Goal: Information Seeking & Learning: Learn about a topic

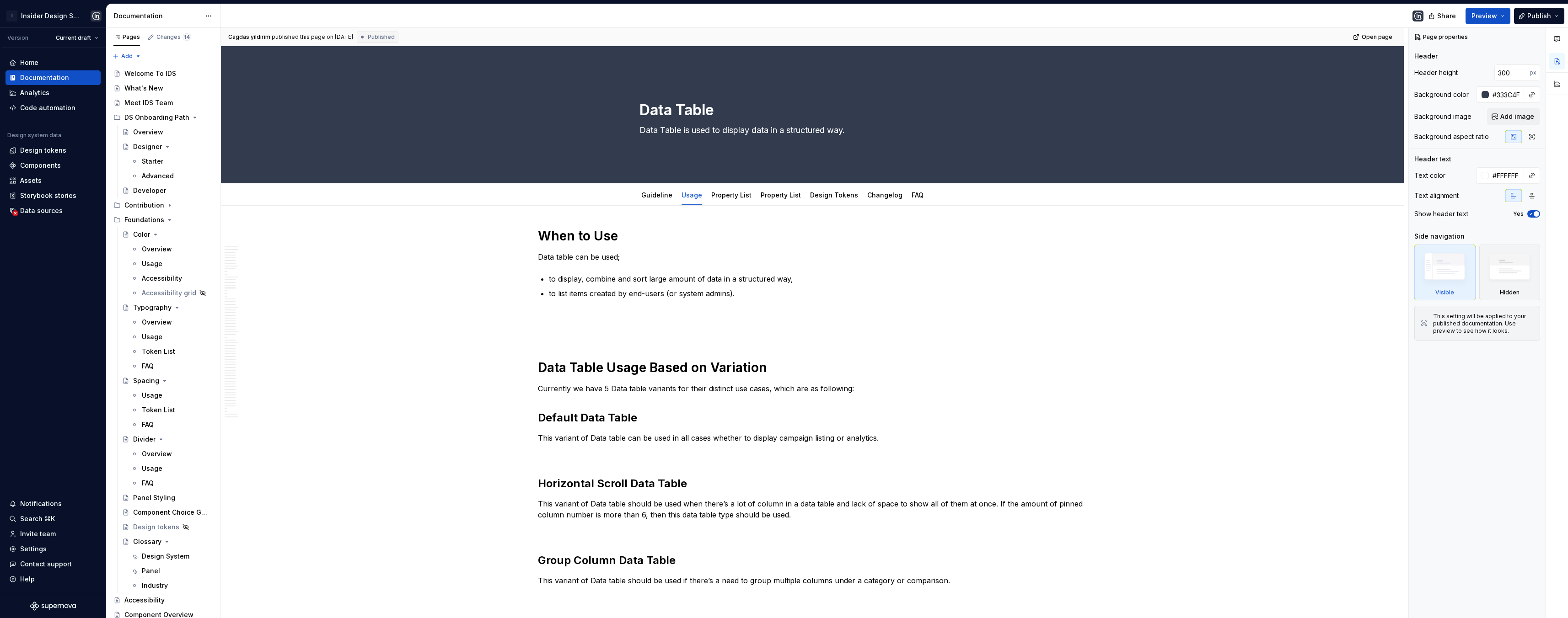
scroll to position [2253, 0]
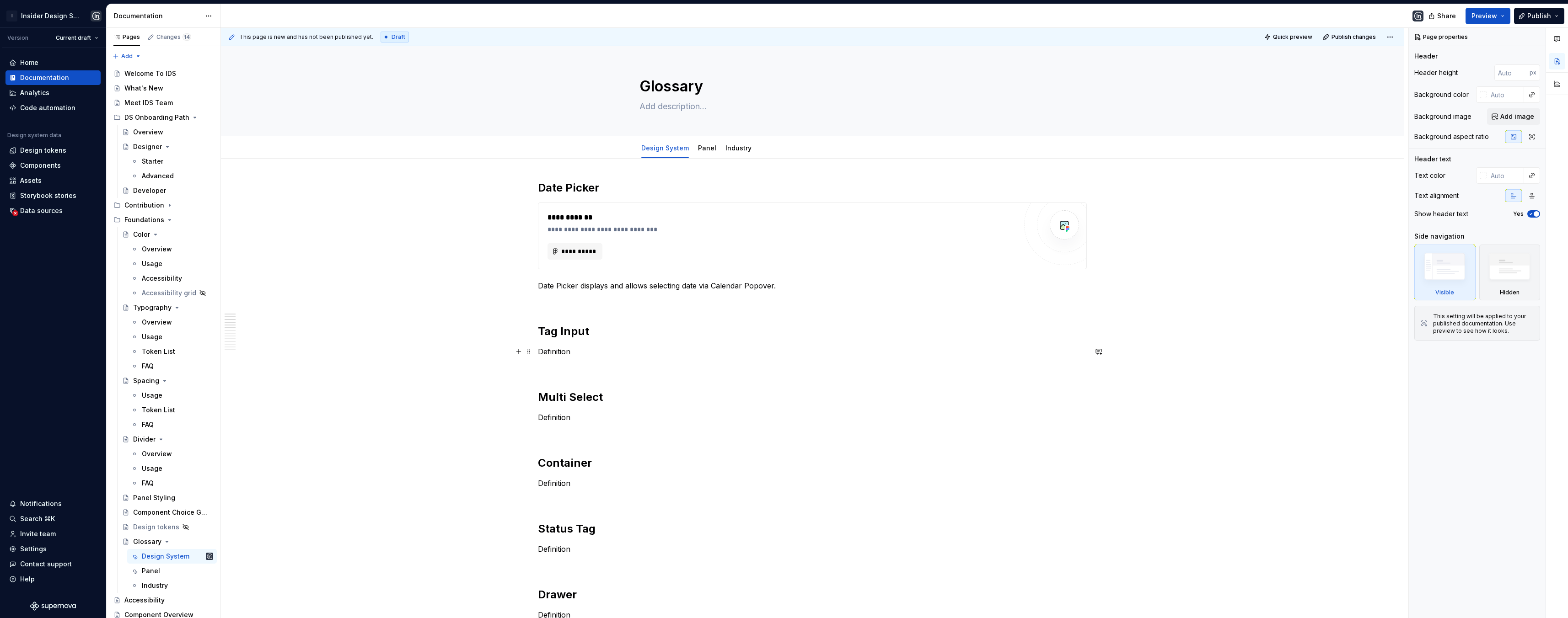
click at [577, 349] on p "Definition" at bounding box center [812, 352] width 549 height 11
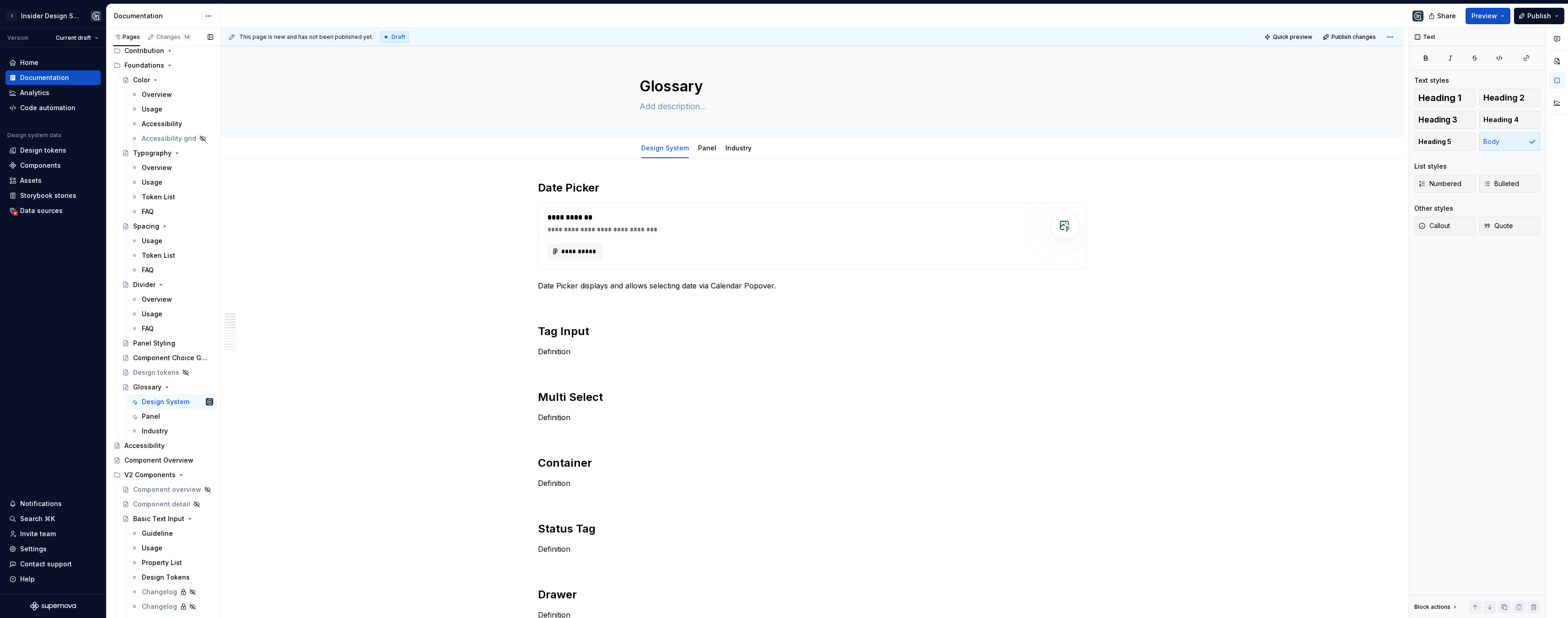
scroll to position [2417, 0]
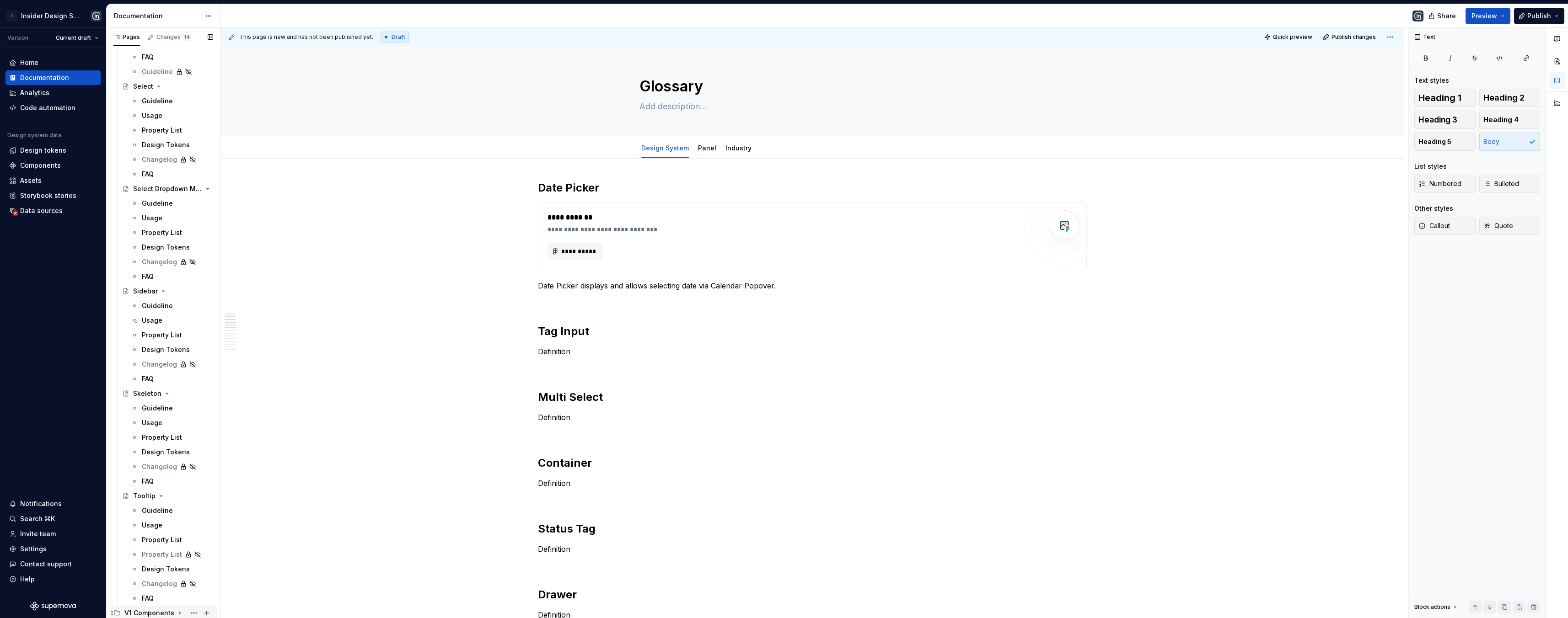
click at [178, 615] on div "V1 Components" at bounding box center [169, 613] width 89 height 12
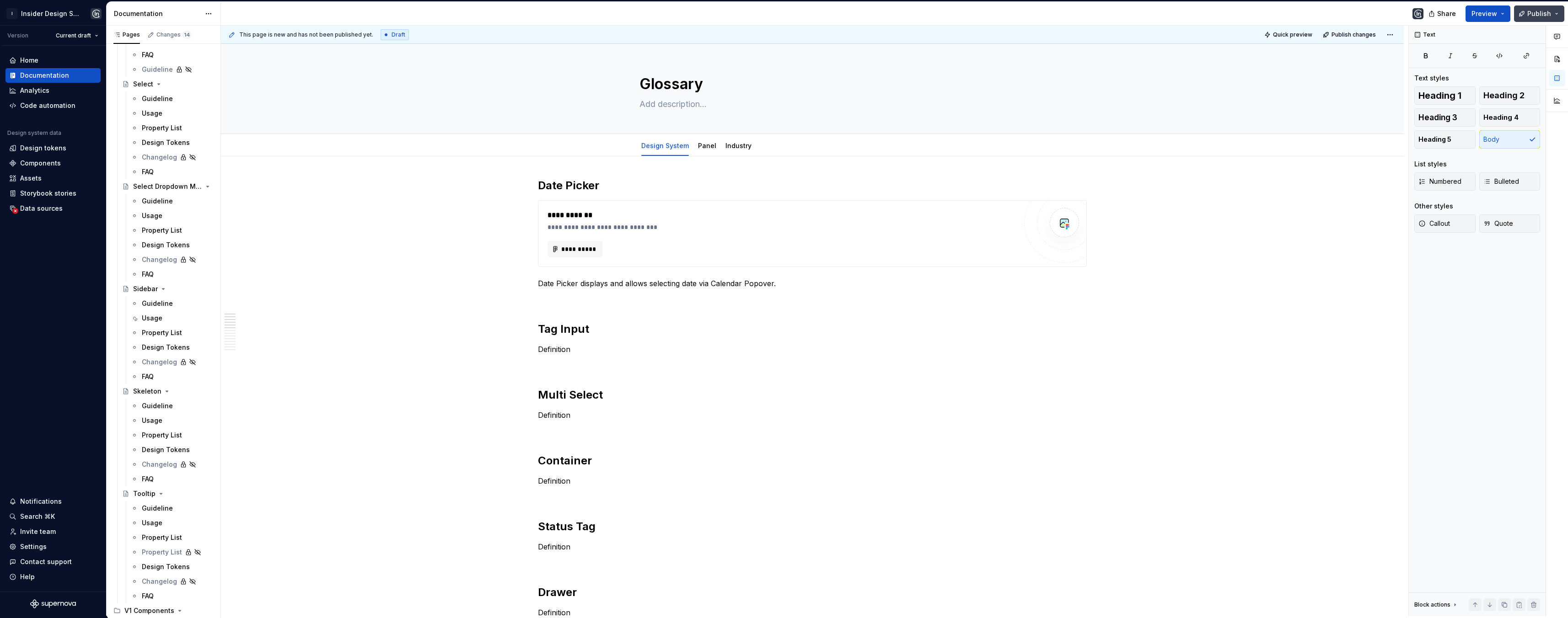
scroll to position [4978, 0]
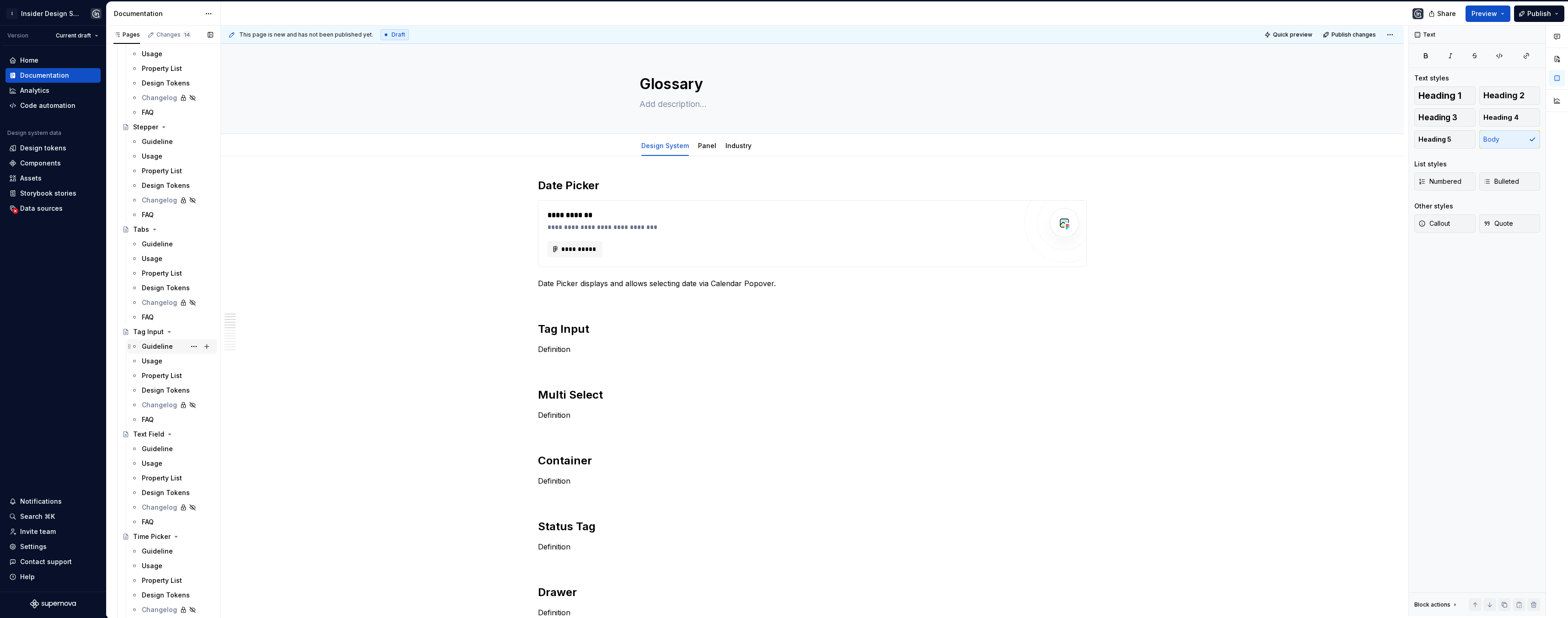
click at [146, 346] on div "Guideline" at bounding box center [157, 347] width 31 height 9
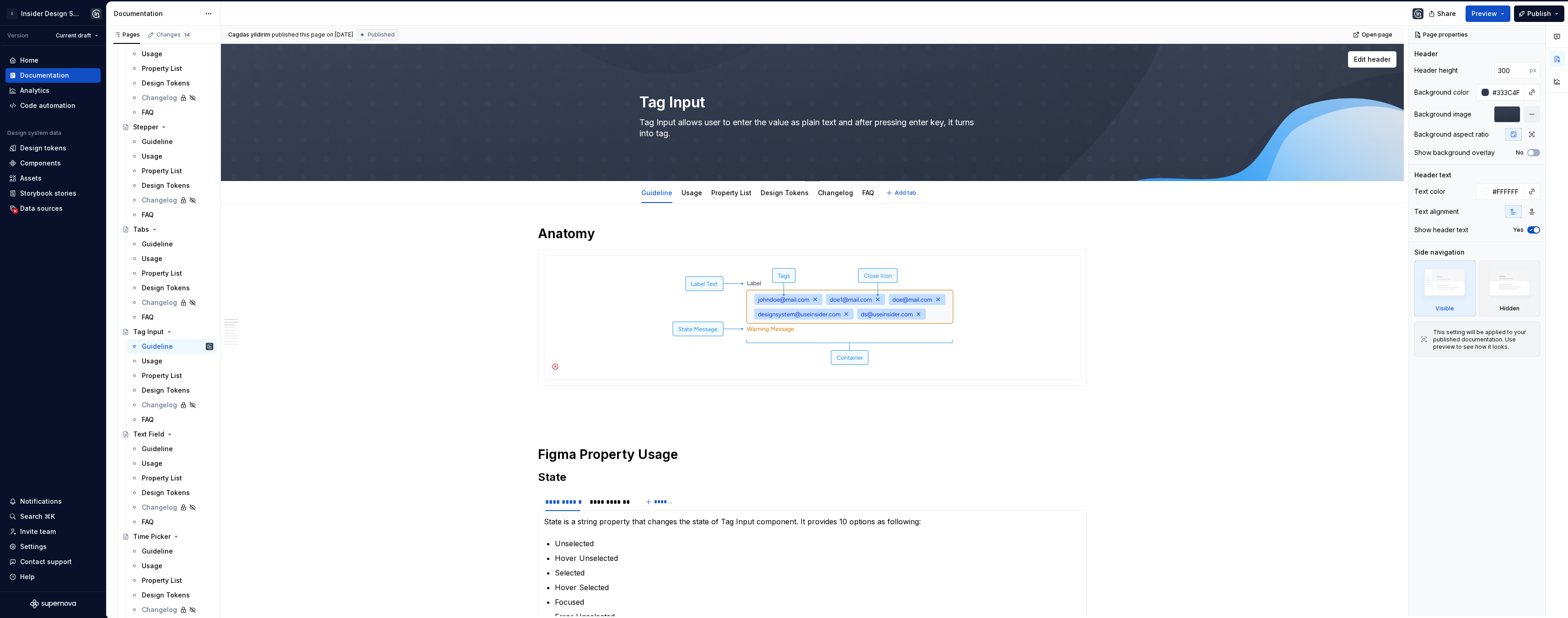
drag, startPoint x: 701, startPoint y: 132, endPoint x: 695, endPoint y: 135, distance: 6.7
click at [695, 135] on textarea "Tag Input allows user to enter the value as plain text and after pressing enter…" at bounding box center [810, 128] width 346 height 26
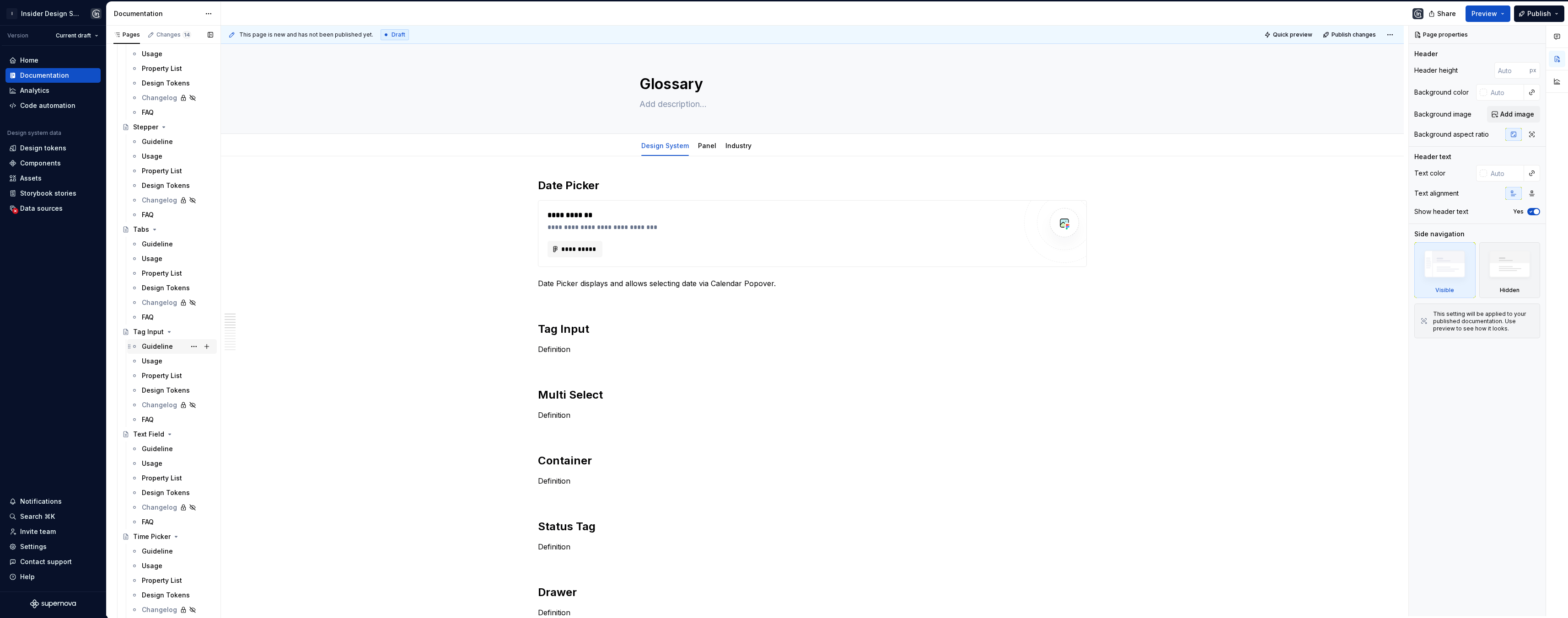
click at [156, 343] on div "Guideline" at bounding box center [157, 347] width 31 height 9
click at [158, 346] on div "Guideline" at bounding box center [157, 347] width 31 height 9
click at [569, 349] on p "Definition" at bounding box center [812, 349] width 549 height 11
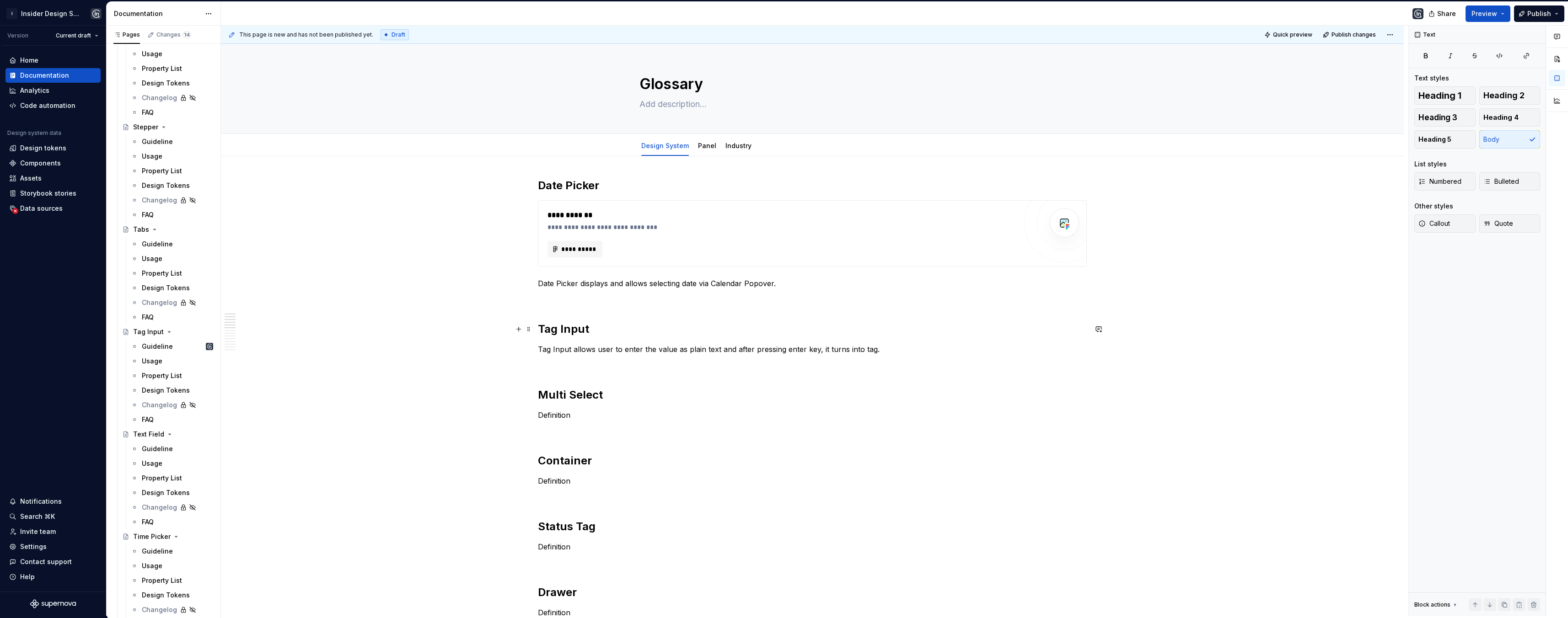
click at [540, 324] on h2 "Tag Input" at bounding box center [812, 329] width 549 height 15
click at [547, 300] on p at bounding box center [812, 300] width 549 height 11
click at [529, 203] on span at bounding box center [529, 205] width 7 height 12
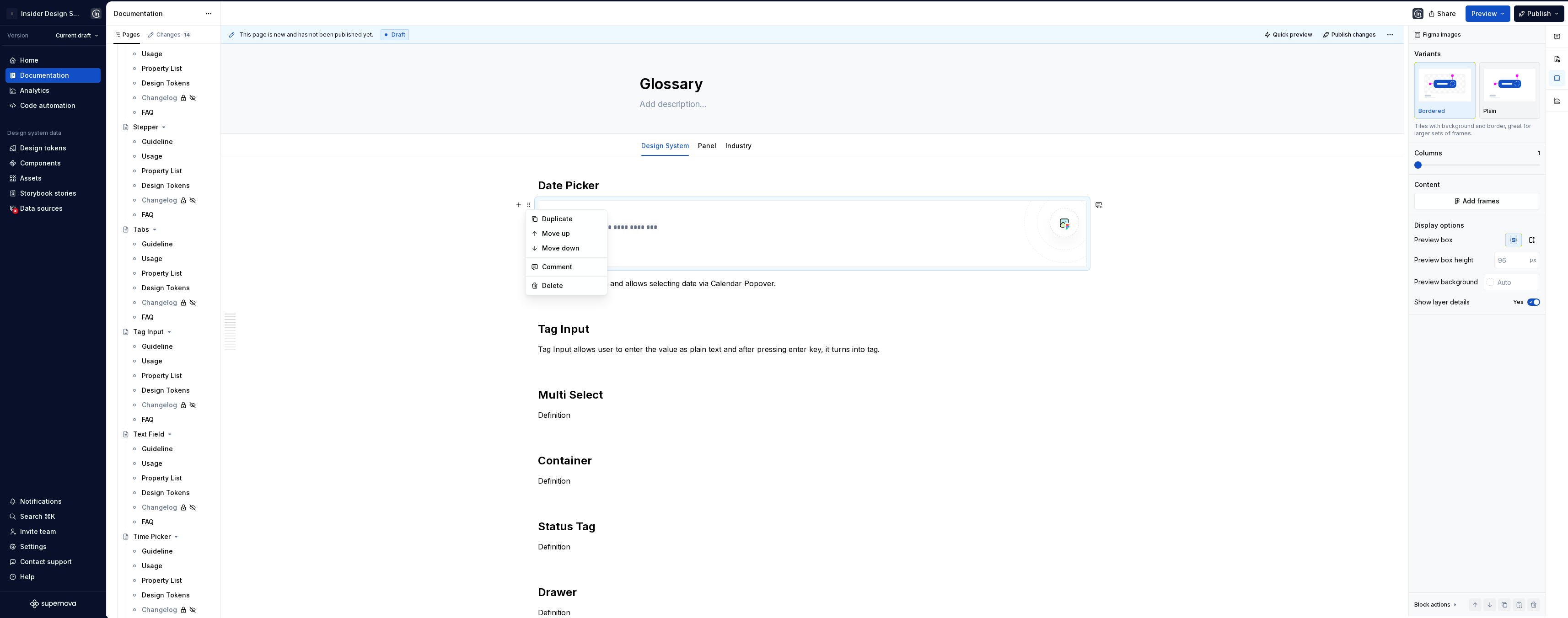
click at [595, 330] on h2 "Tag Input" at bounding box center [812, 329] width 549 height 15
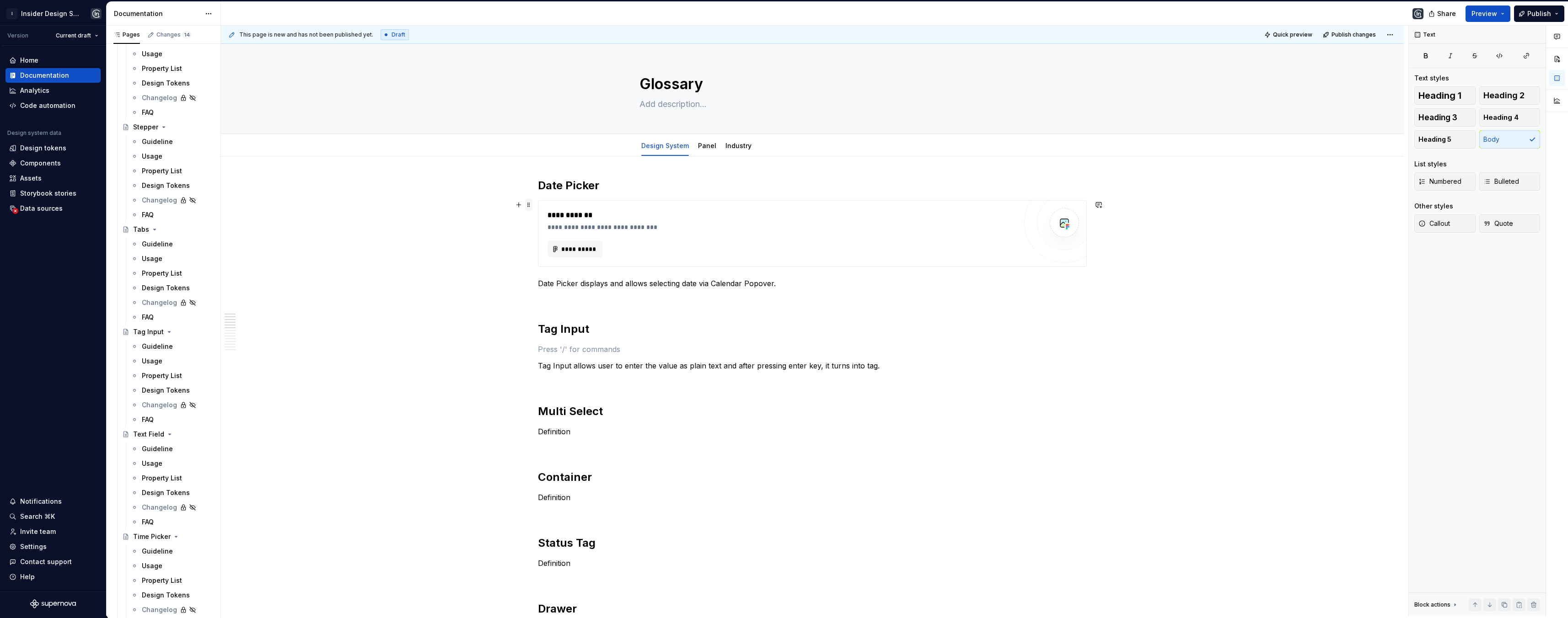
click at [529, 203] on span at bounding box center [529, 205] width 7 height 12
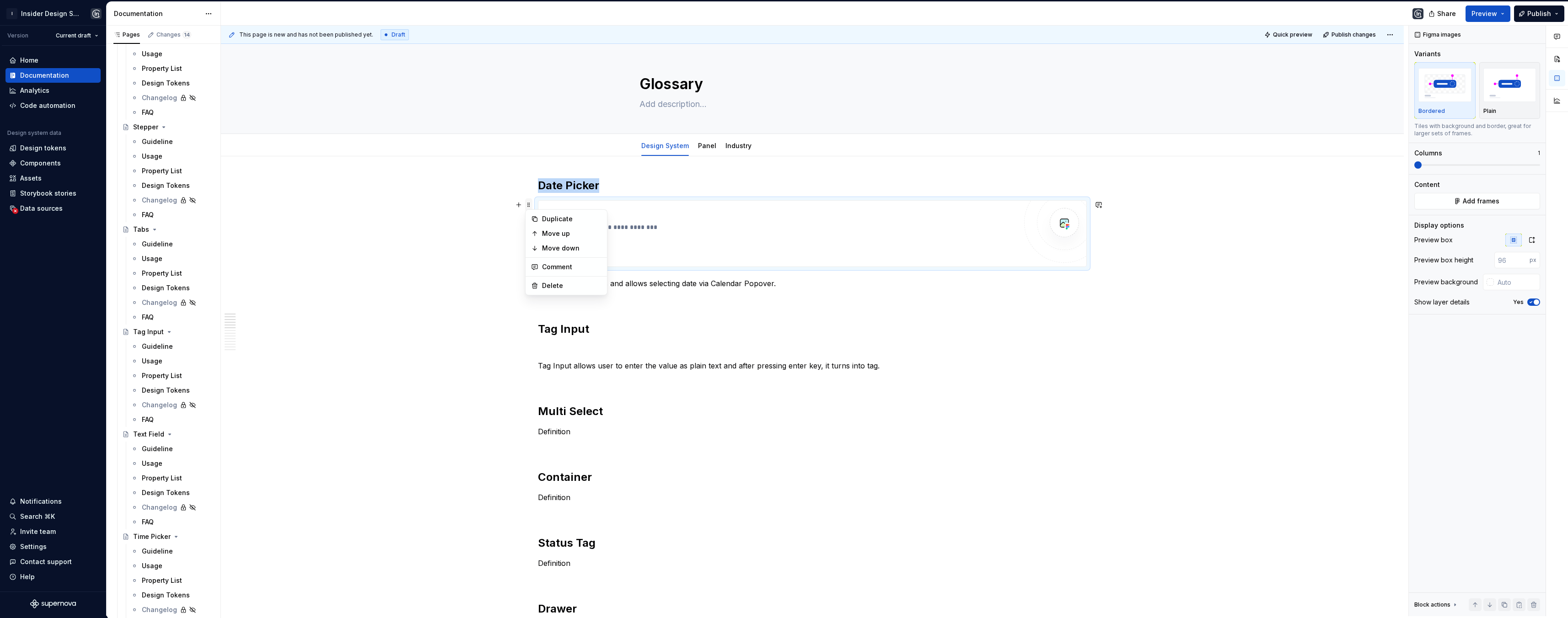
click at [529, 203] on span at bounding box center [529, 205] width 7 height 12
copy h2 "Date Picker"
click at [549, 346] on p at bounding box center [812, 349] width 549 height 11
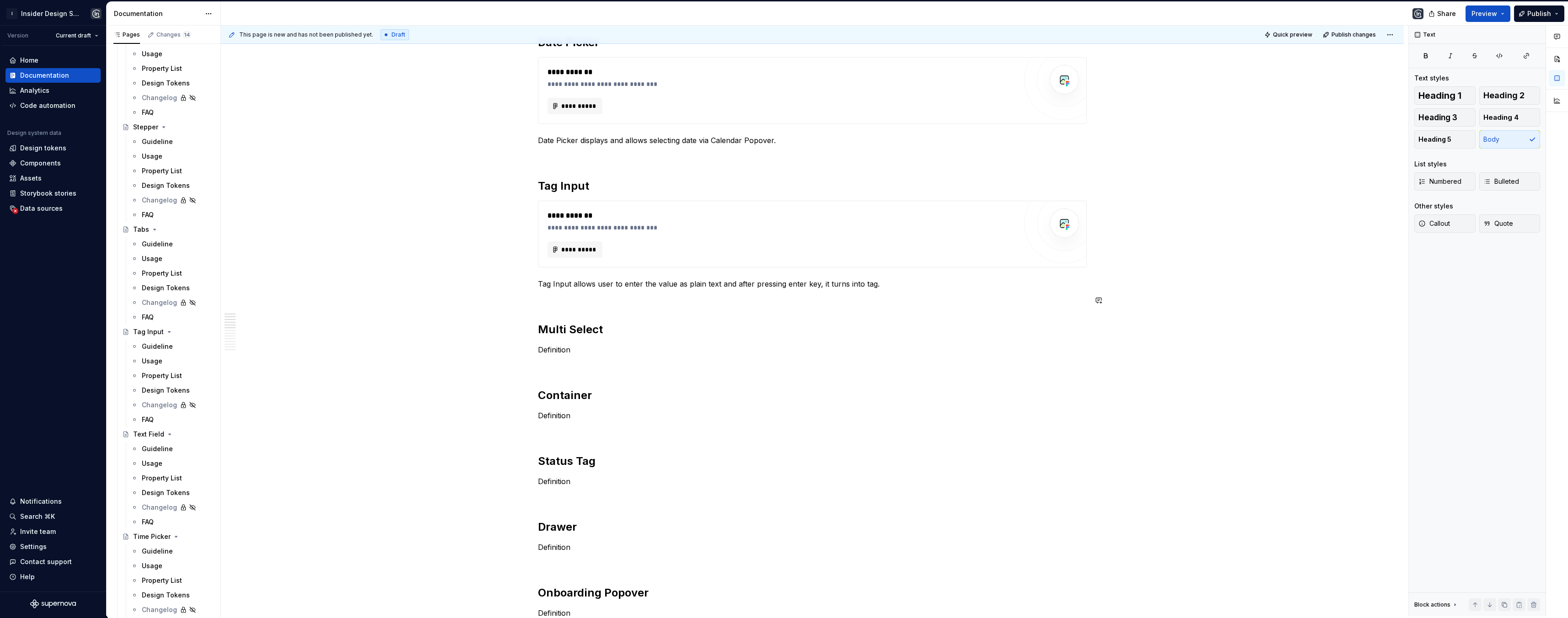
scroll to position [143, 0]
click at [620, 328] on h2 "Multi Select" at bounding box center [812, 329] width 549 height 15
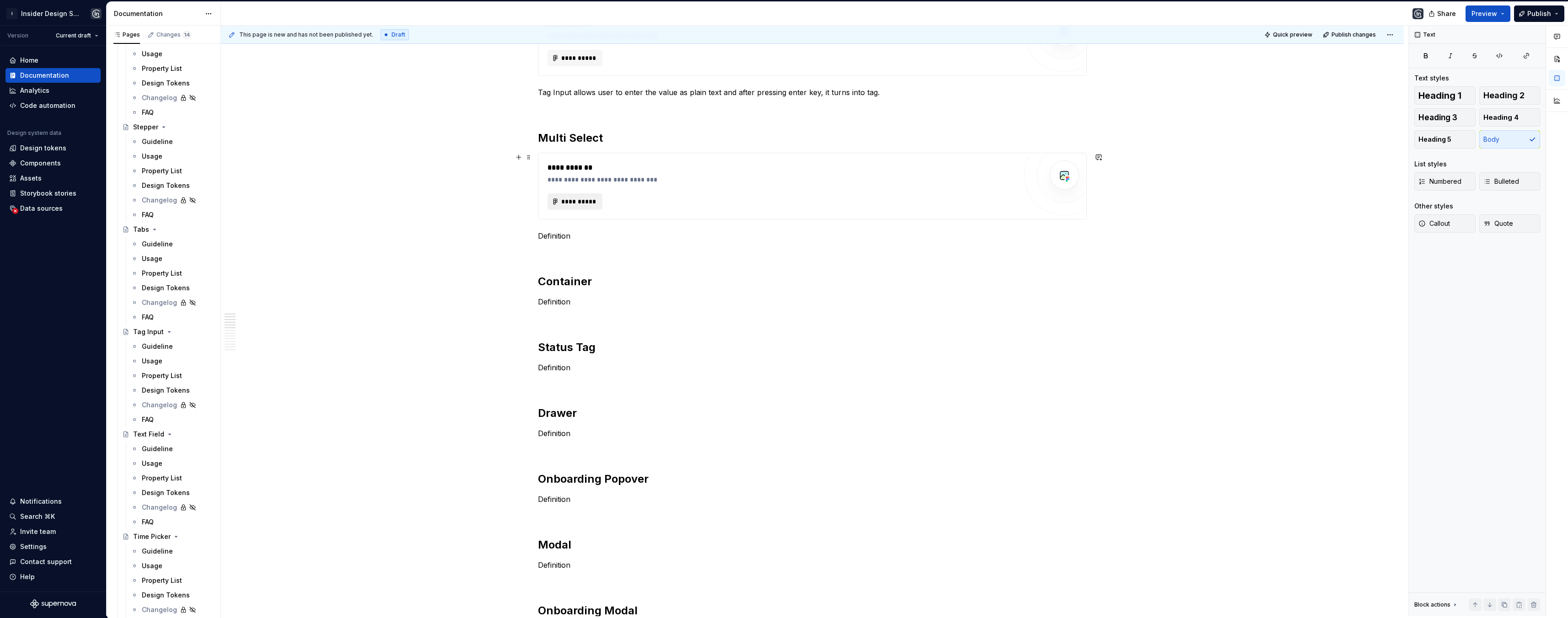
scroll to position [405, 0]
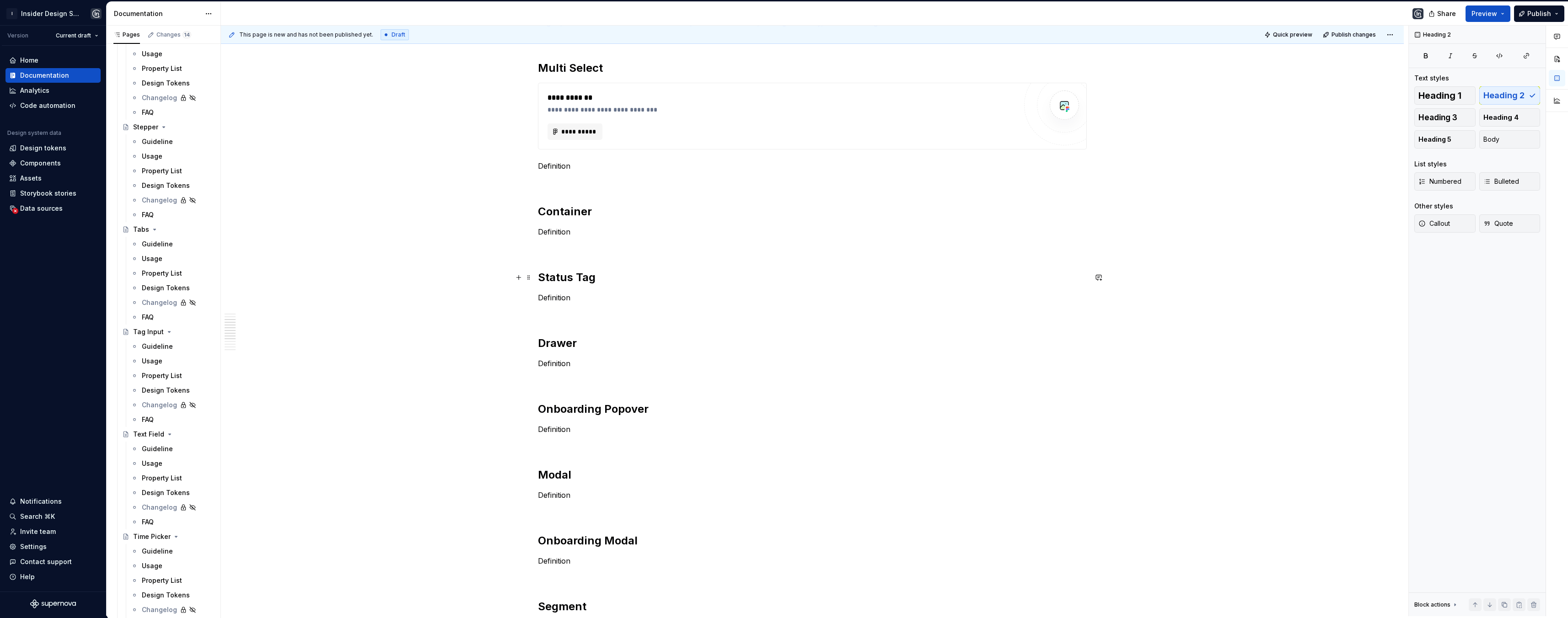
click at [599, 276] on h2 "Status Tag" at bounding box center [812, 277] width 549 height 15
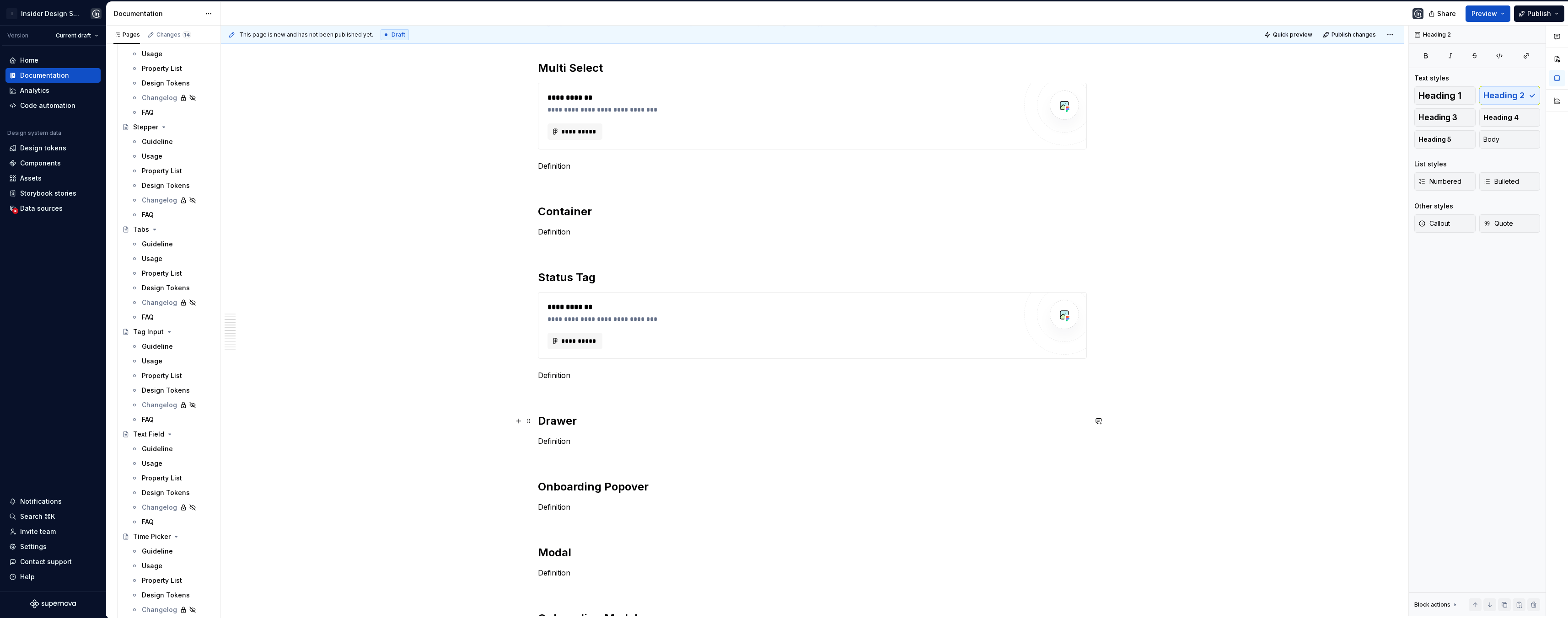
click at [585, 424] on h2 "Drawer" at bounding box center [812, 421] width 549 height 15
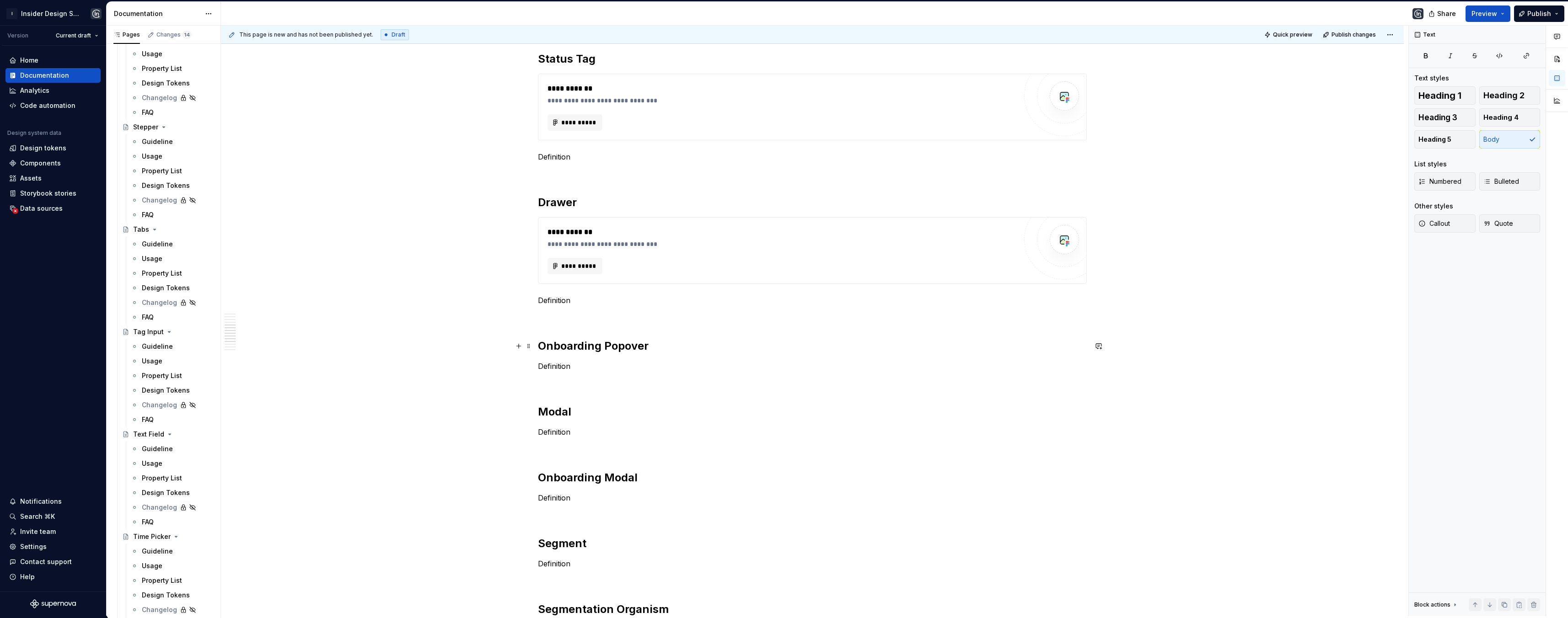
click at [649, 343] on h2 "Onboarding Popover" at bounding box center [812, 346] width 549 height 15
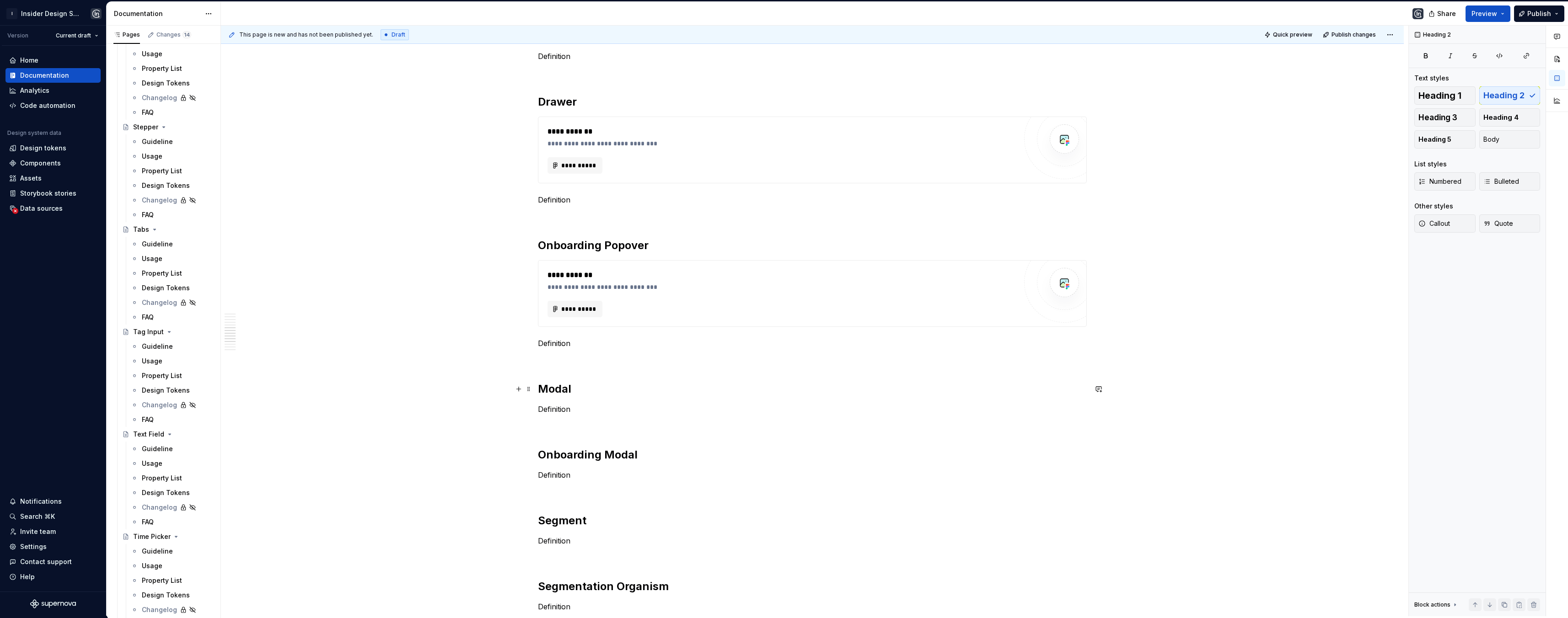
click at [589, 389] on h2 "Modal" at bounding box center [812, 389] width 549 height 15
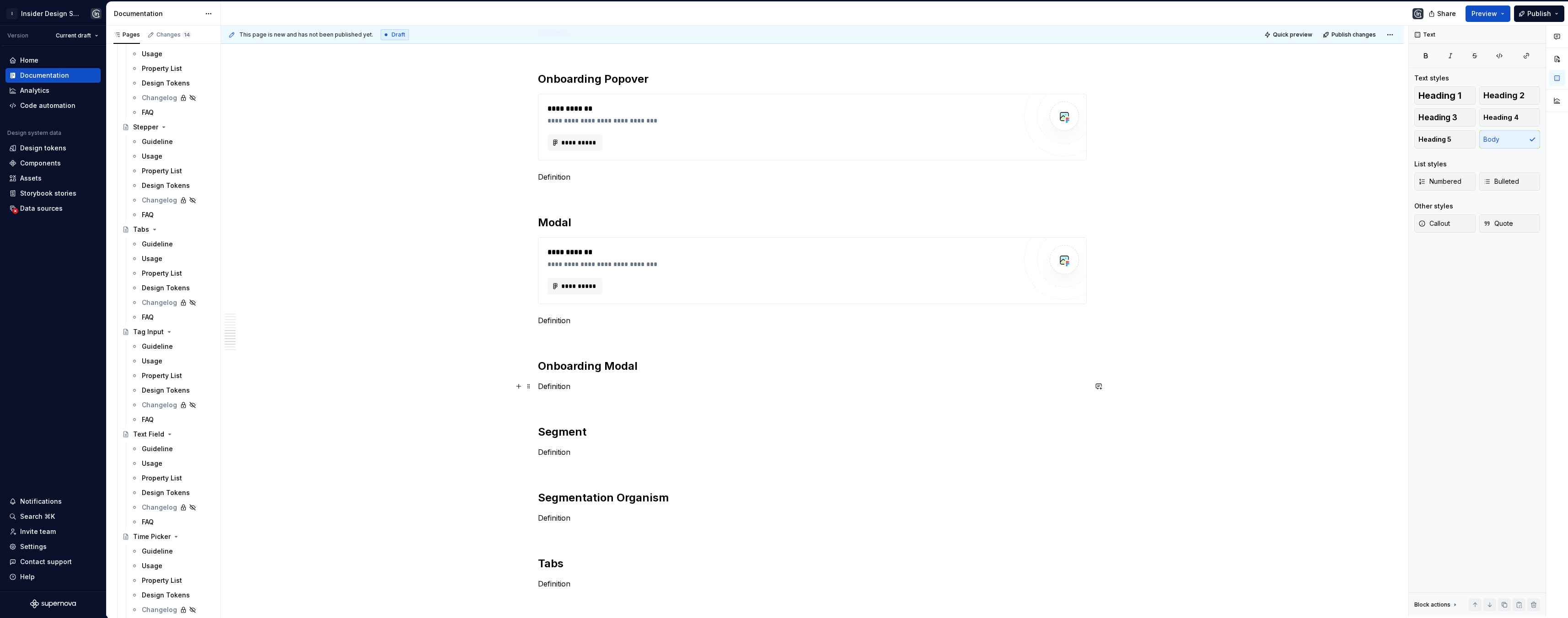
scroll to position [882, 0]
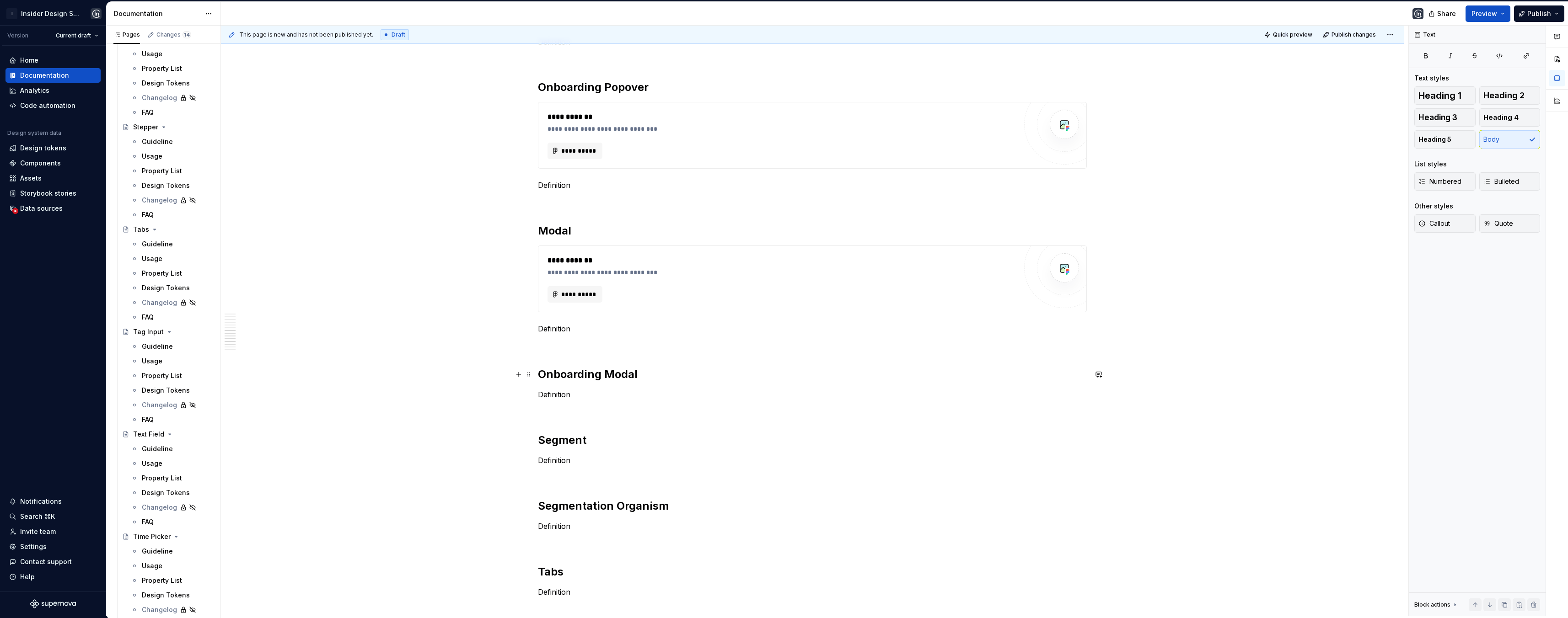
click at [656, 372] on h2 "Onboarding Modal" at bounding box center [812, 374] width 549 height 15
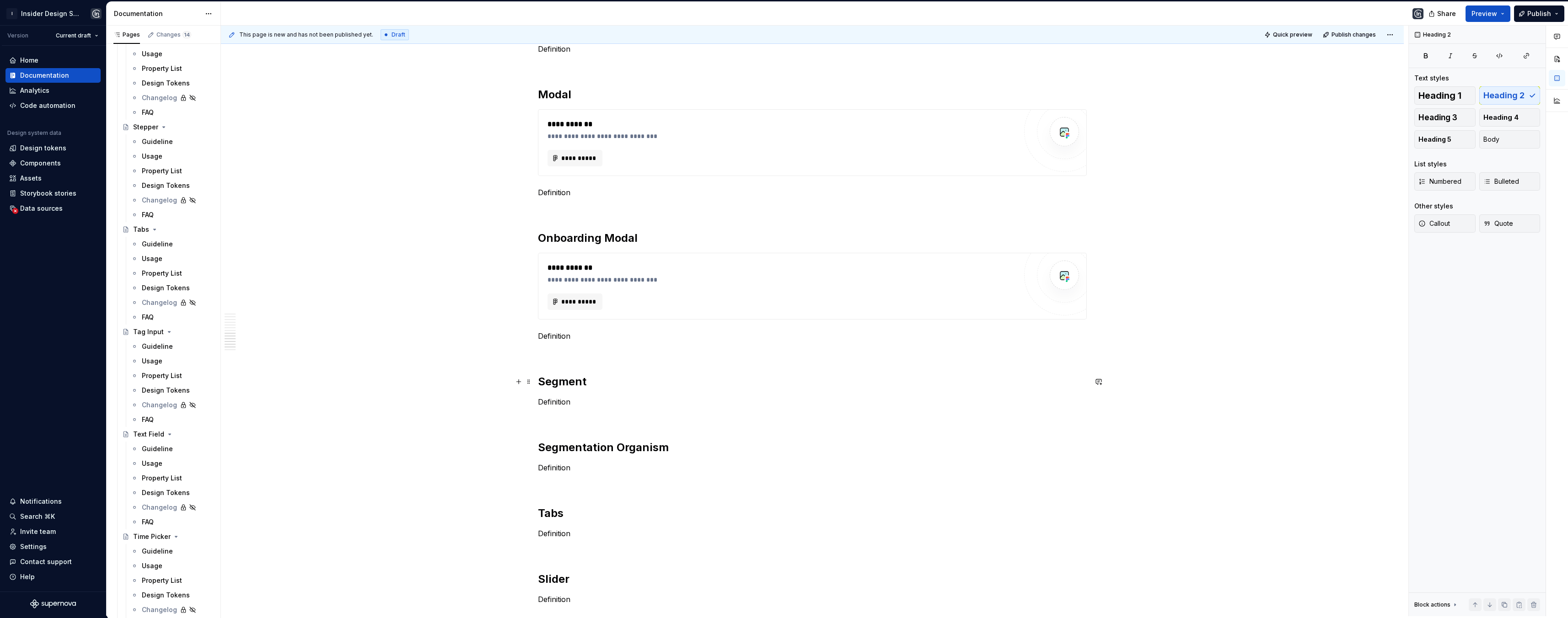
click at [585, 380] on h2 "Segment" at bounding box center [812, 381] width 549 height 15
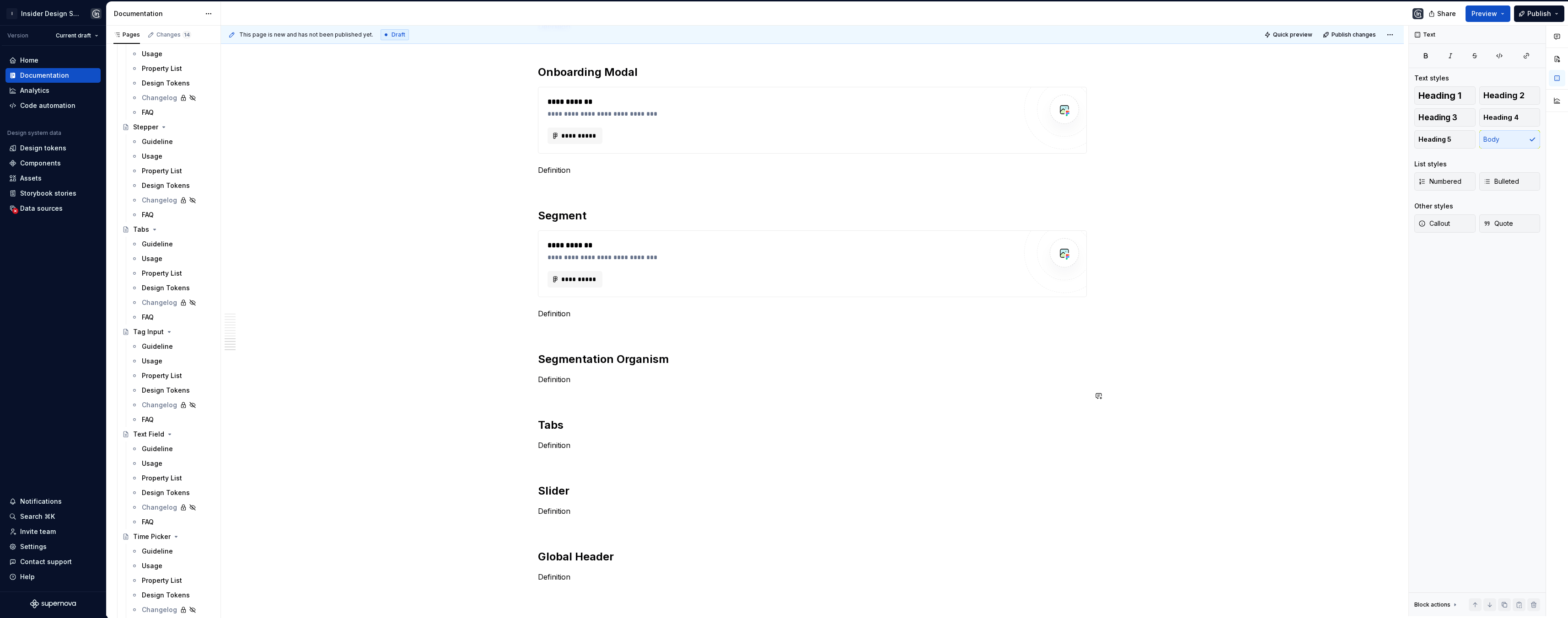
scroll to position [1250, 0]
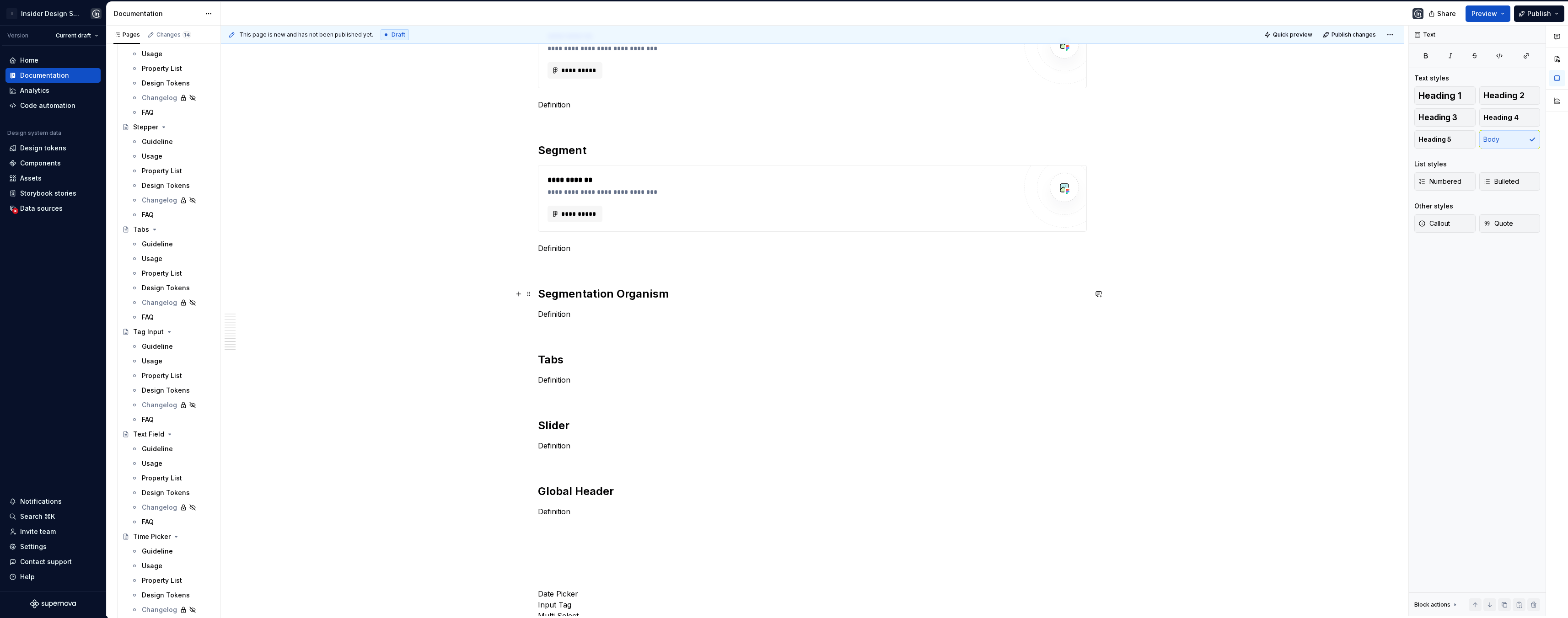
click at [682, 297] on h2 "Segmentation Organism" at bounding box center [812, 293] width 549 height 15
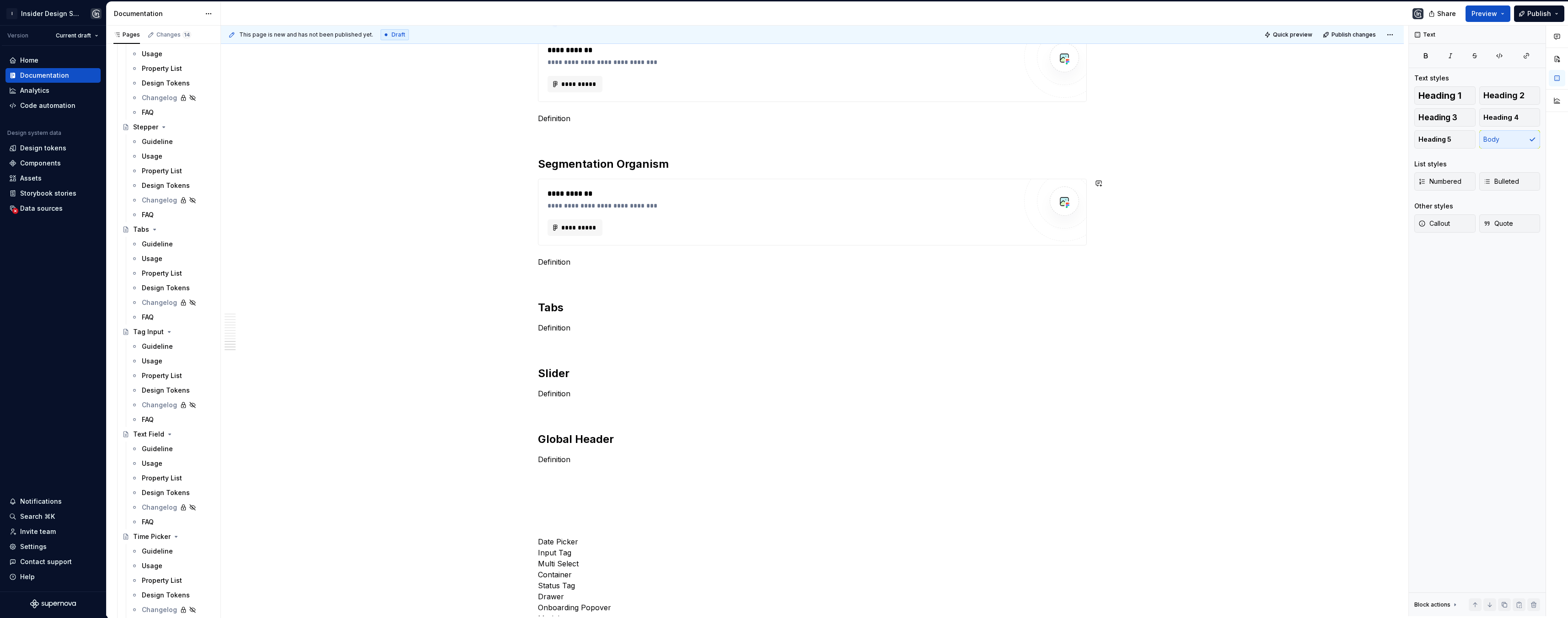
scroll to position [1419, 0]
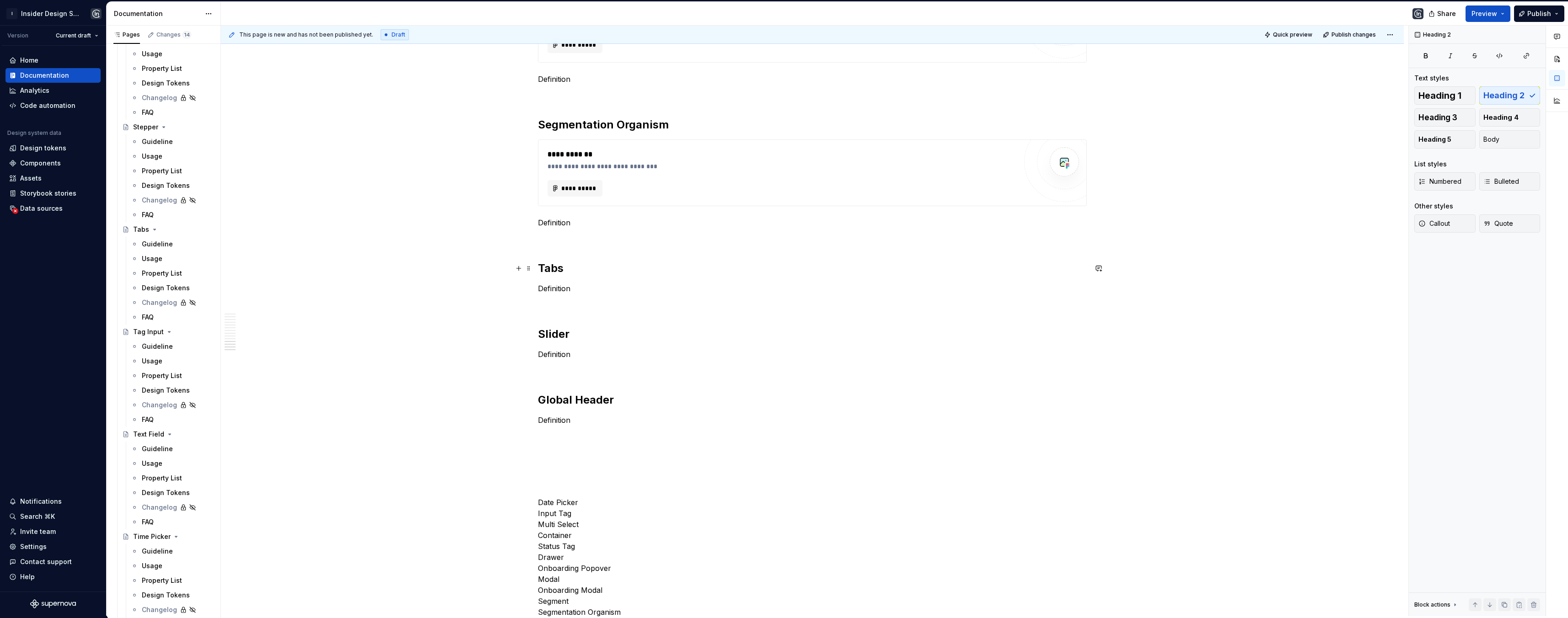
click at [596, 271] on h2 "Tabs" at bounding box center [812, 269] width 549 height 15
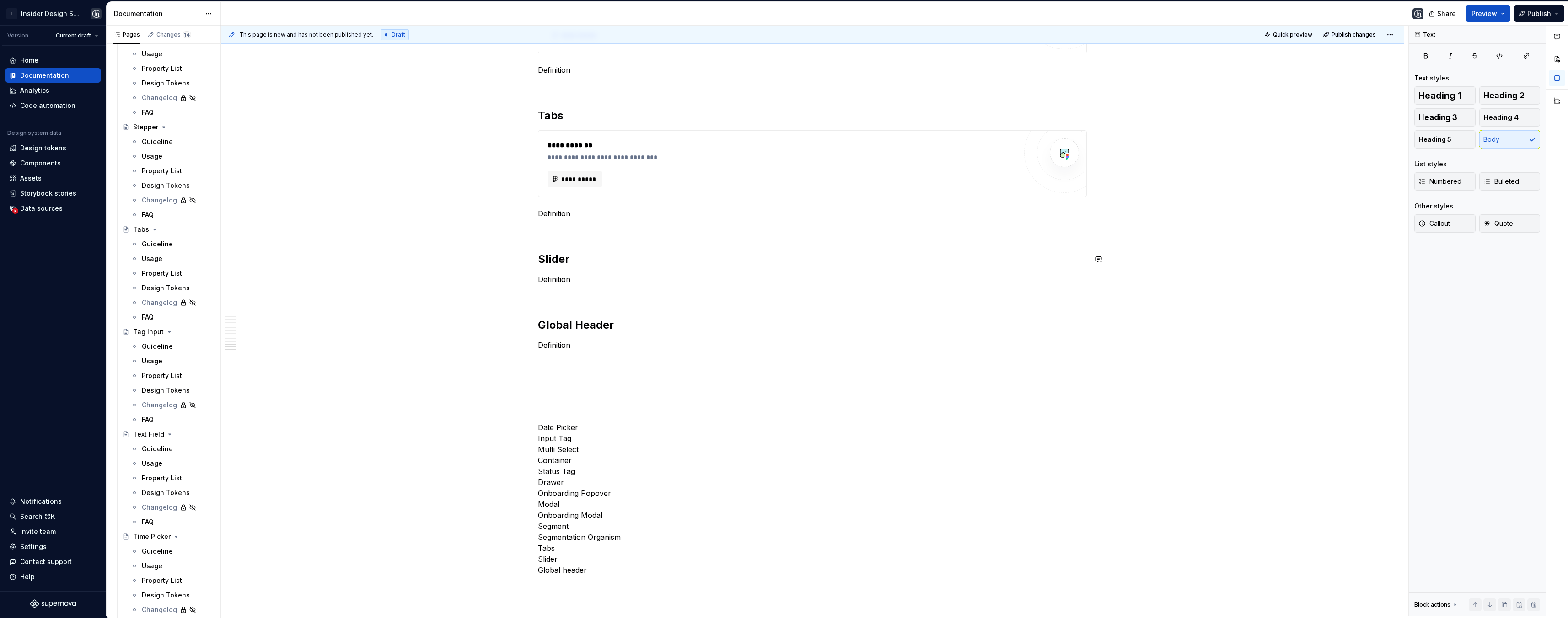
scroll to position [1568, 0]
click at [582, 265] on h2 "Slider" at bounding box center [812, 263] width 549 height 15
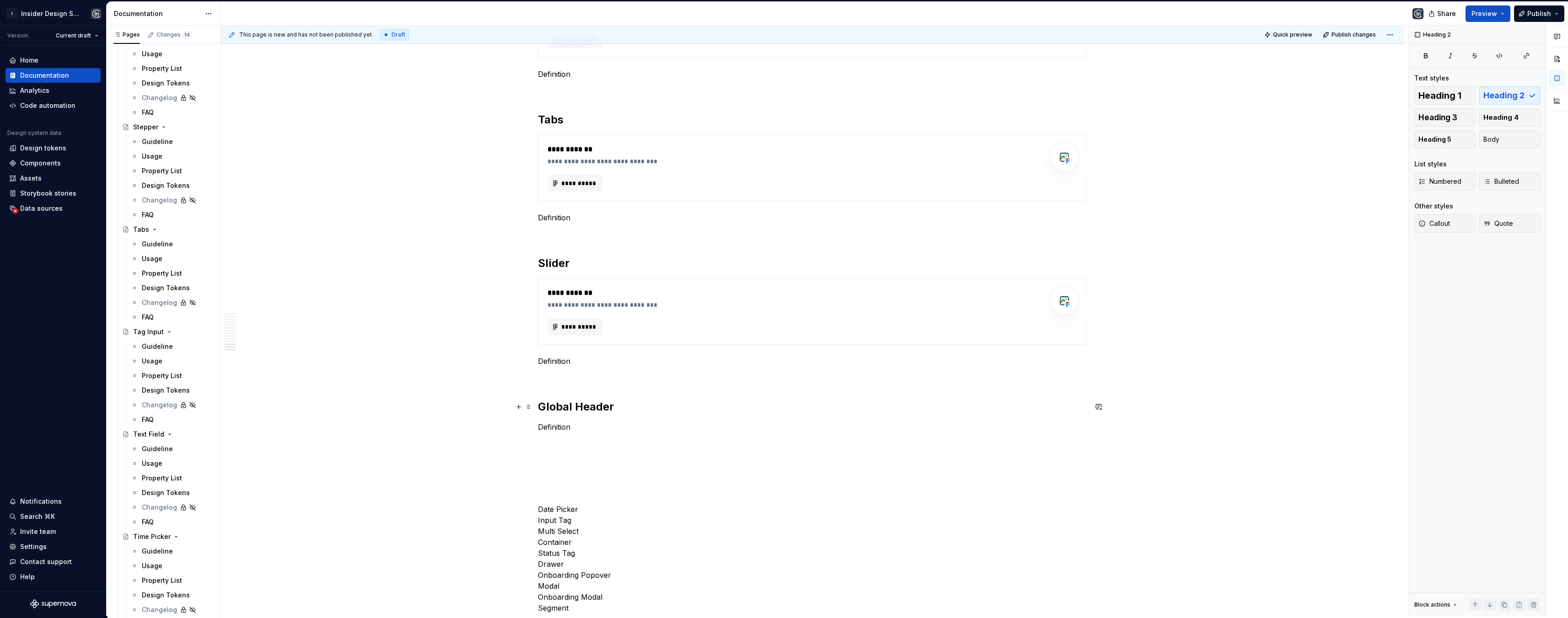
click at [621, 410] on h2 "Global Header" at bounding box center [812, 407] width 549 height 15
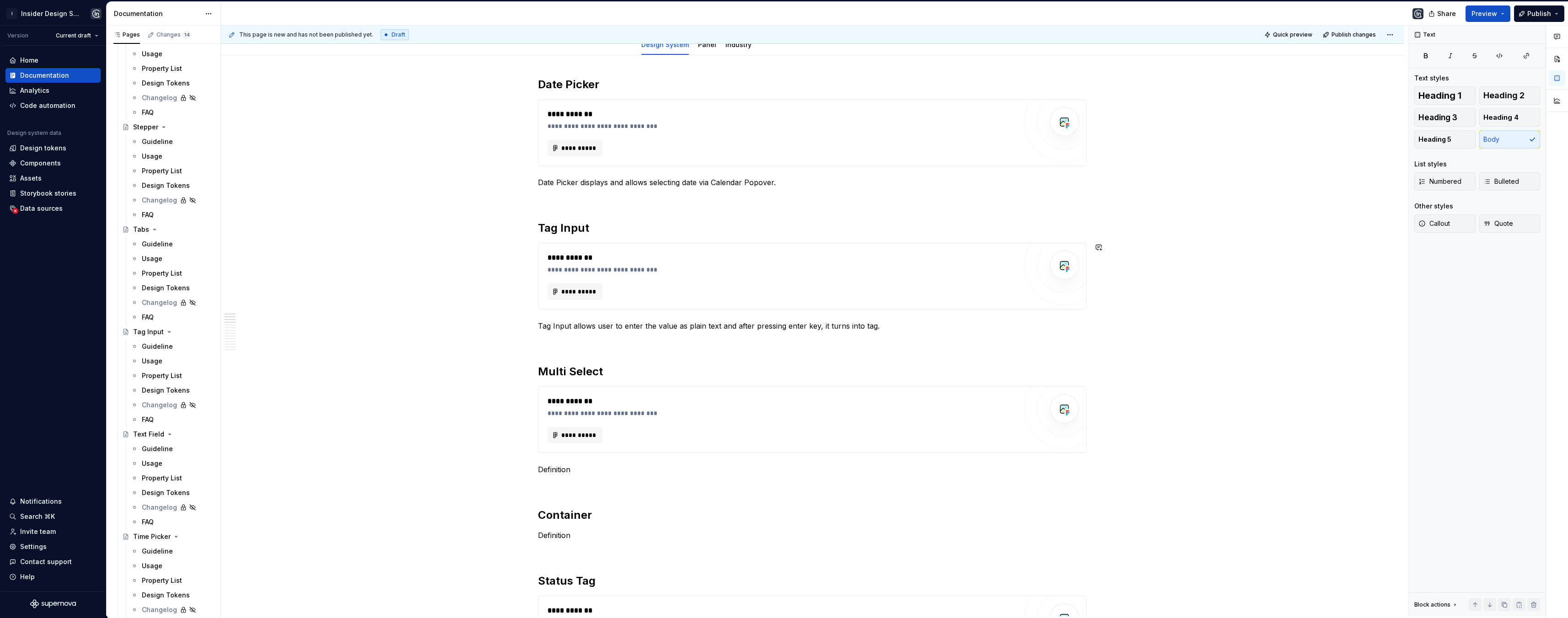
scroll to position [145, 0]
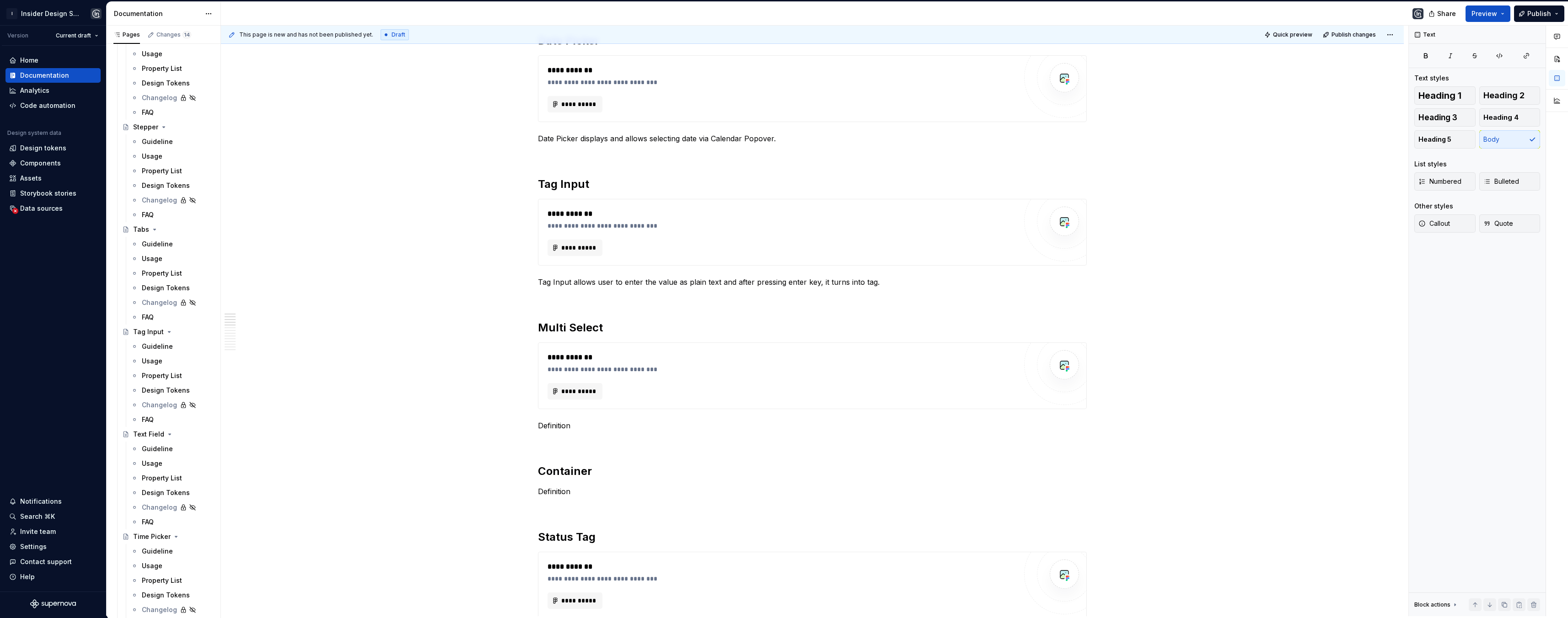
type textarea "*"
click at [571, 427] on p "Definition" at bounding box center [812, 426] width 549 height 11
drag, startPoint x: 572, startPoint y: 428, endPoint x: 536, endPoint y: 424, distance: 36.2
paste div
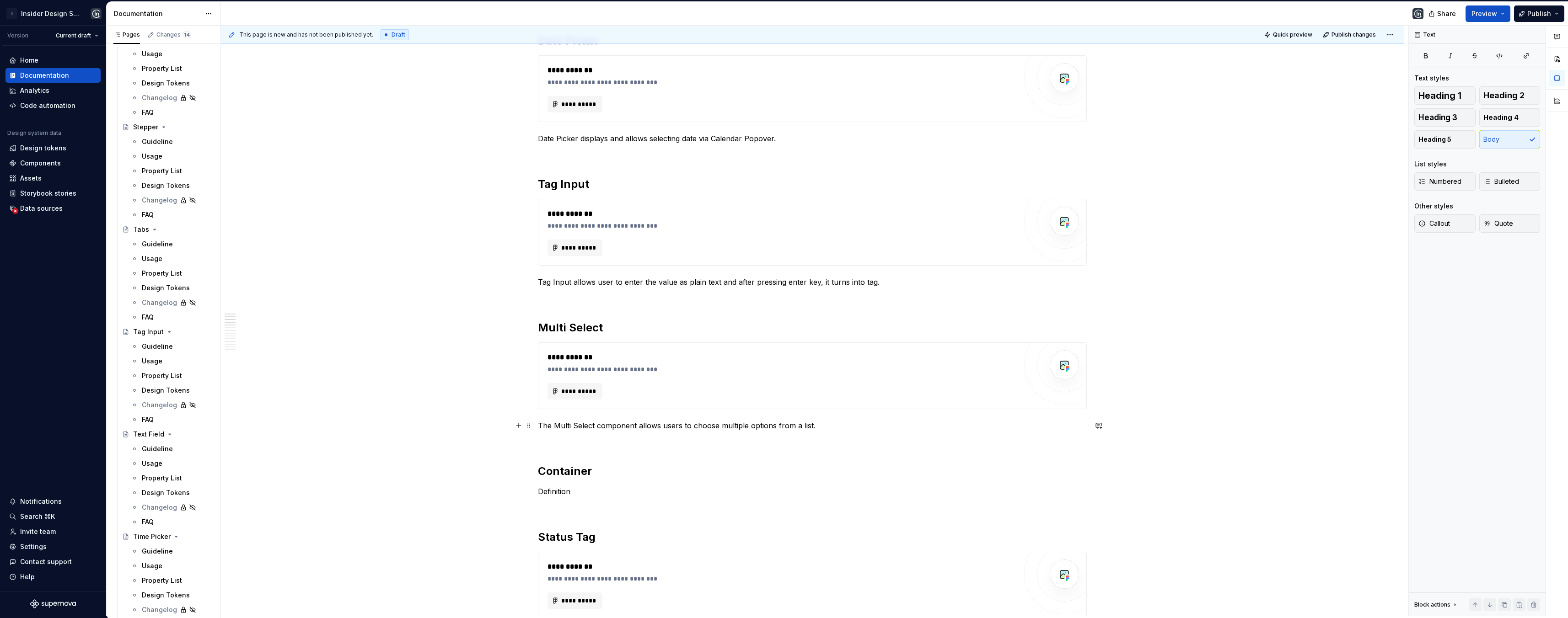
click at [554, 423] on p "The Multi Select component allows users to choose multiple options from a list." at bounding box center [812, 426] width 549 height 11
drag, startPoint x: 619, startPoint y: 424, endPoint x: 582, endPoint y: 427, distance: 37.1
click at [582, 427] on p "Multi Select component allows users to choose multiple options from a list." at bounding box center [812, 426] width 549 height 11
drag, startPoint x: 753, startPoint y: 427, endPoint x: 737, endPoint y: 424, distance: 16.3
click at [737, 424] on p "Multi Select allows users to choose multiple options from a list." at bounding box center [812, 426] width 549 height 11
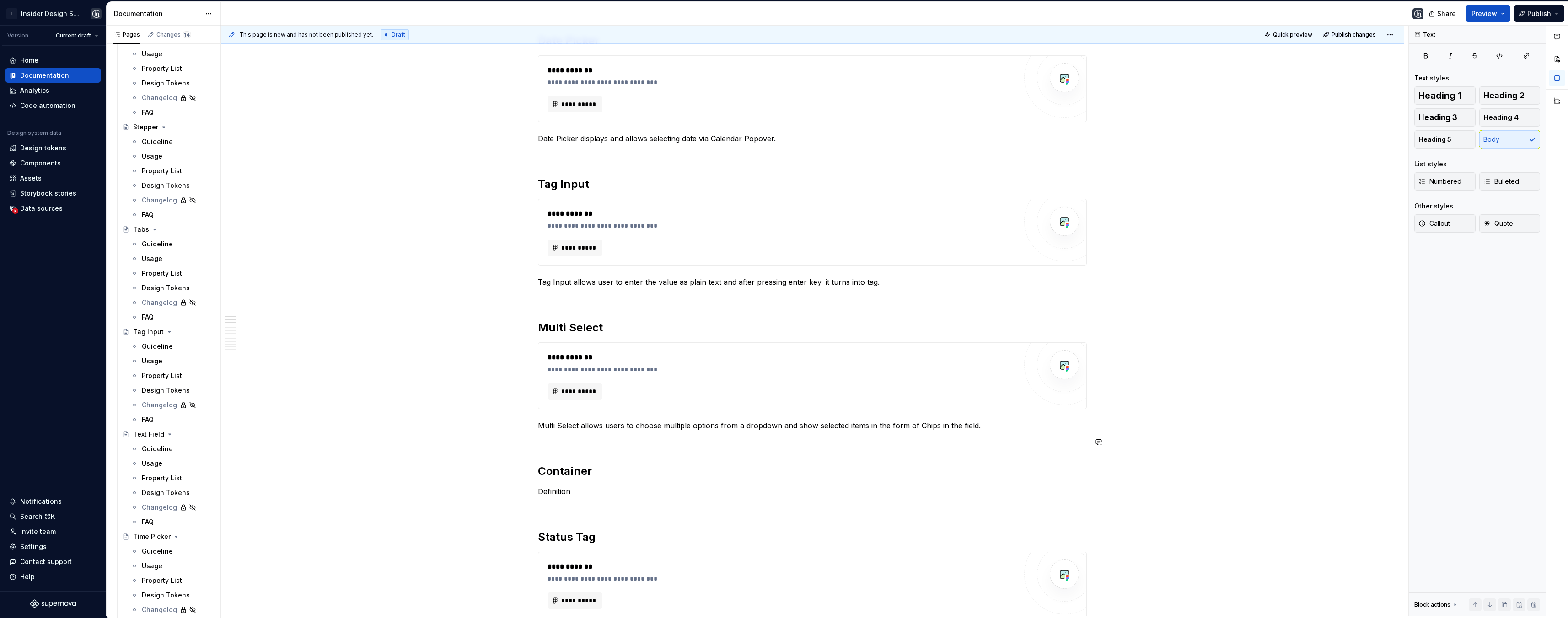
scroll to position [246, 0]
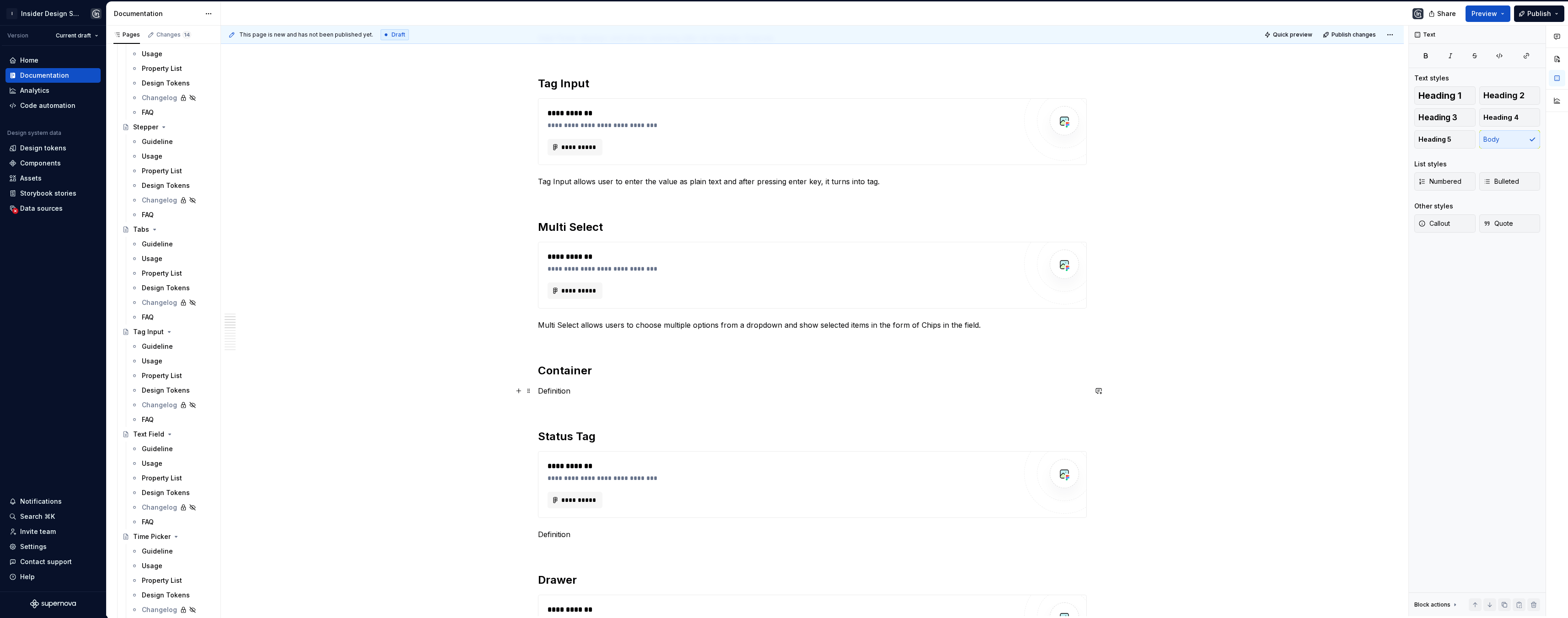
click at [571, 388] on p "Definition" at bounding box center [812, 391] width 549 height 11
drag, startPoint x: 572, startPoint y: 392, endPoint x: 539, endPoint y: 390, distance: 33.1
click at [539, 390] on p "Definition" at bounding box center [812, 391] width 549 height 11
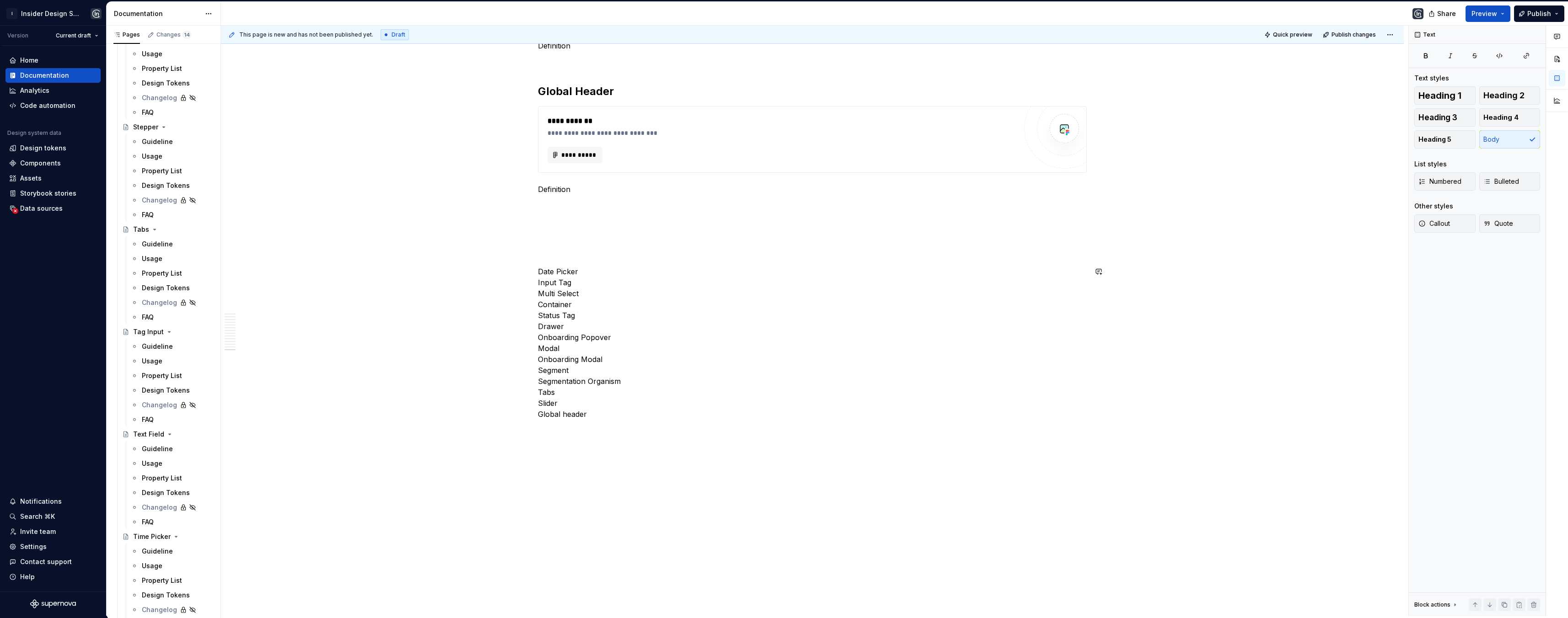
scroll to position [1690, 0]
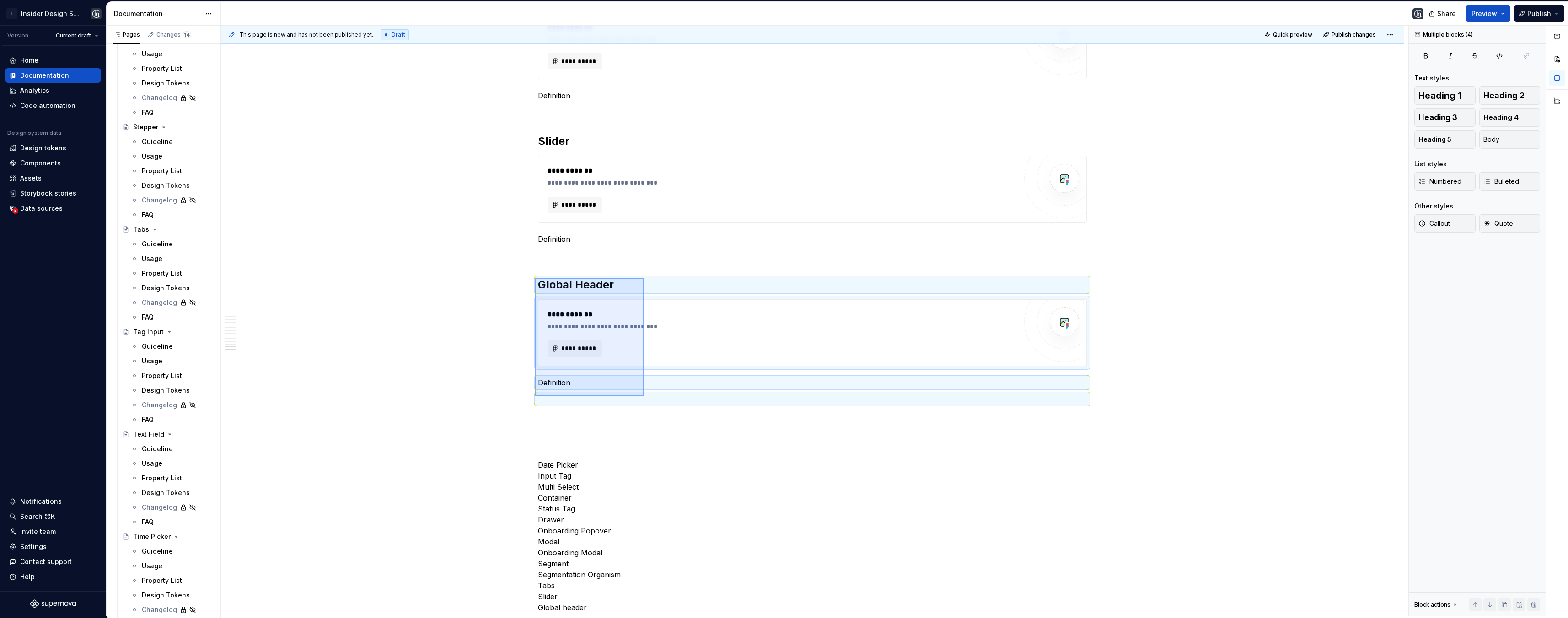
drag, startPoint x: 535, startPoint y: 278, endPoint x: 644, endPoint y: 396, distance: 160.6
click at [644, 396] on div "**********" at bounding box center [814, 321] width 1187 height 591
copy div "**********"
click at [550, 416] on p at bounding box center [812, 416] width 549 height 11
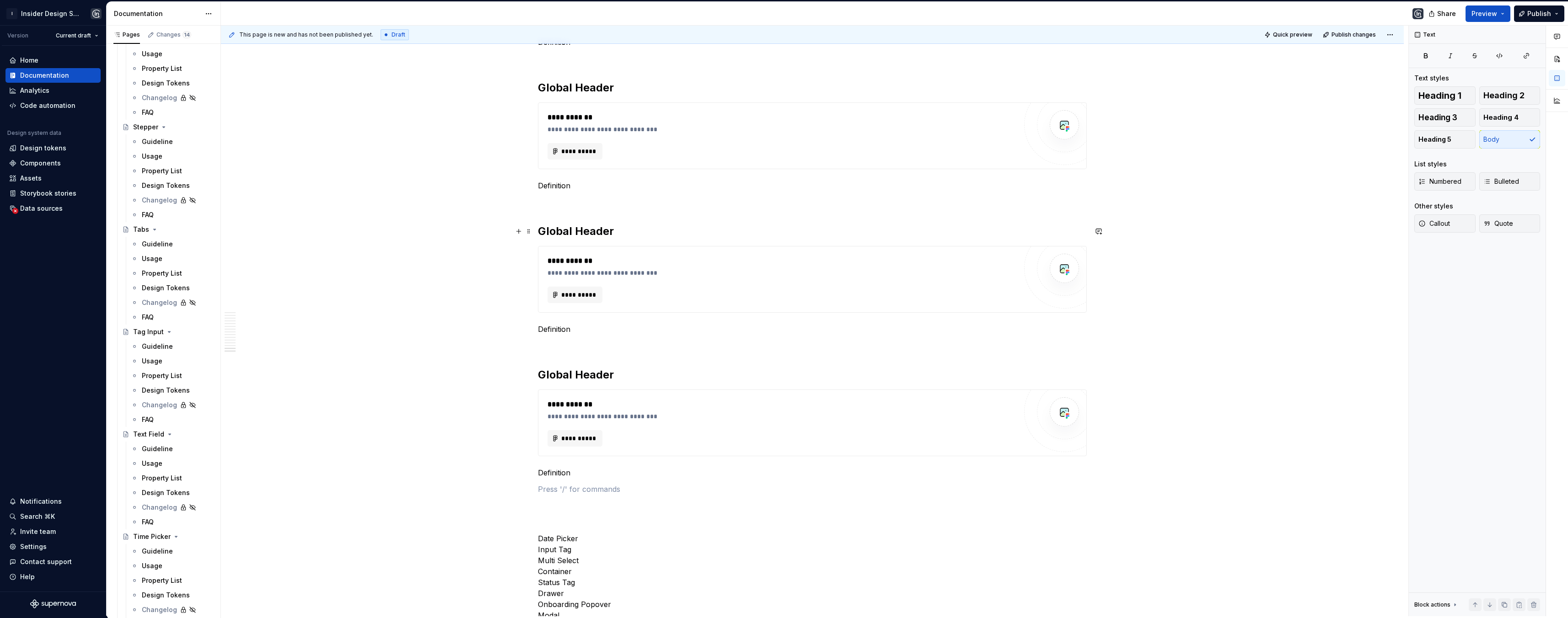
scroll to position [1736, 0]
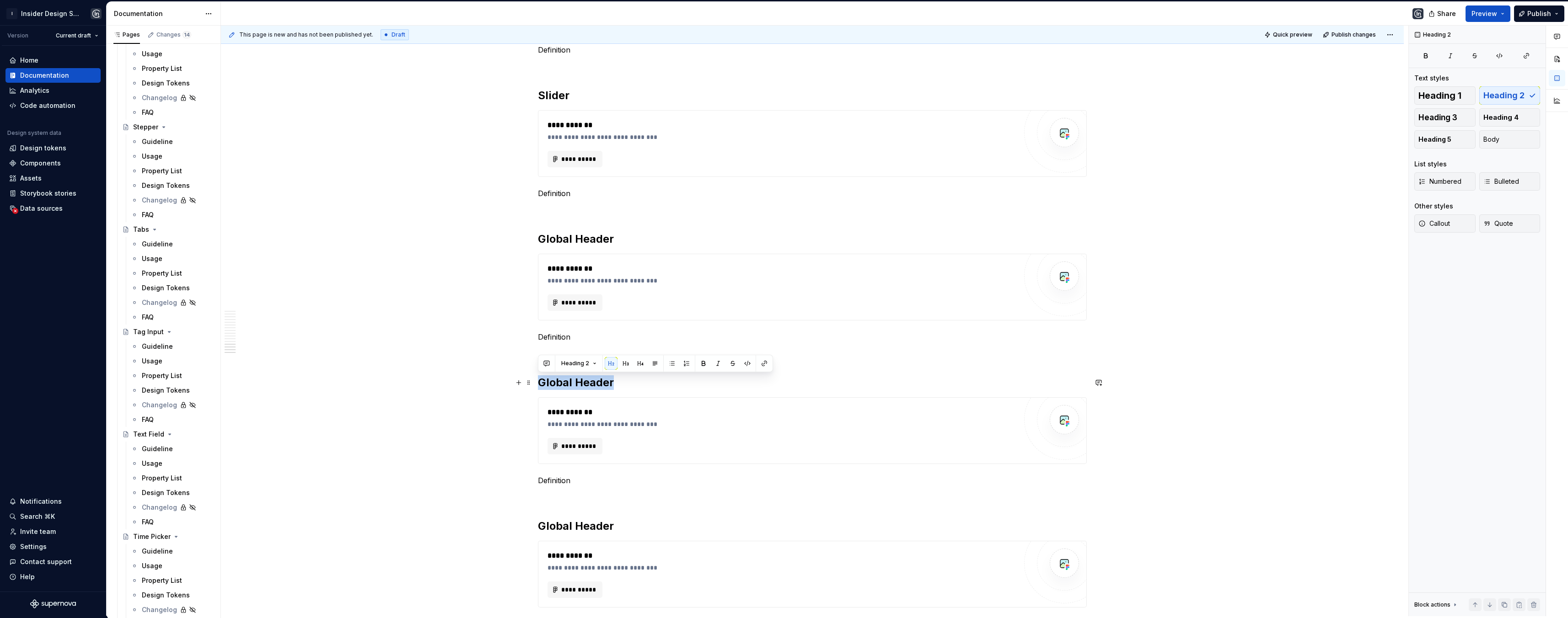
drag, startPoint x: 614, startPoint y: 383, endPoint x: 537, endPoint y: 384, distance: 77.0
click at [538, 384] on h2 "Global Header" at bounding box center [812, 382] width 549 height 15
drag, startPoint x: 615, startPoint y: 527, endPoint x: 536, endPoint y: 528, distance: 79.0
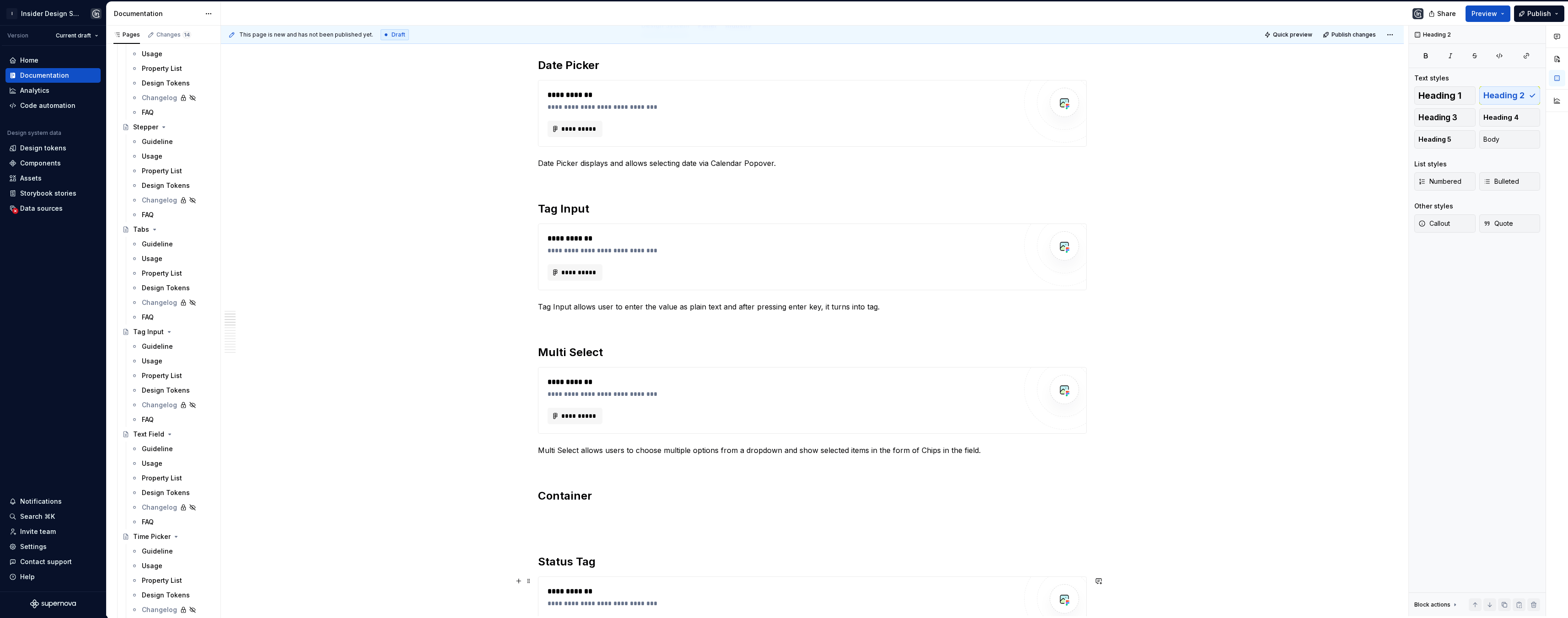
scroll to position [278, 0]
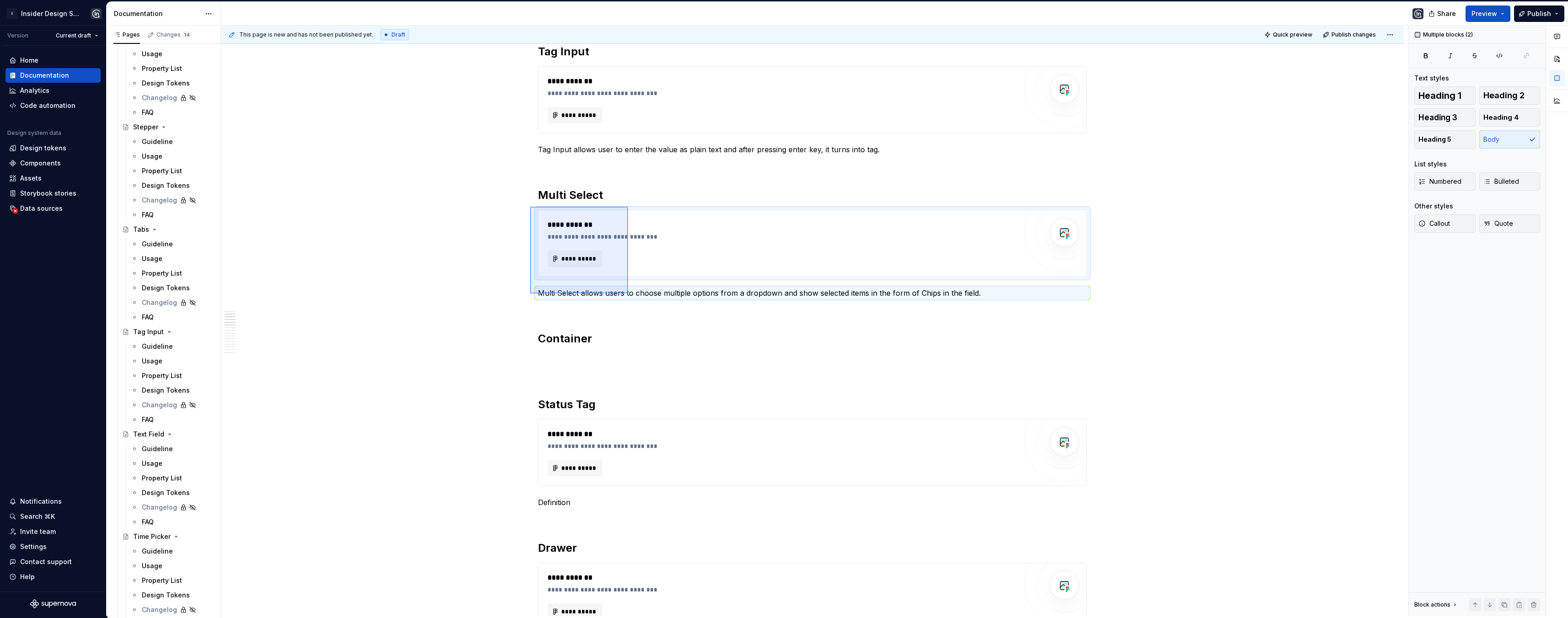
drag, startPoint x: 530, startPoint y: 207, endPoint x: 628, endPoint y: 293, distance: 130.4
click at [628, 293] on div "**********" at bounding box center [814, 321] width 1187 height 591
copy div "**********"
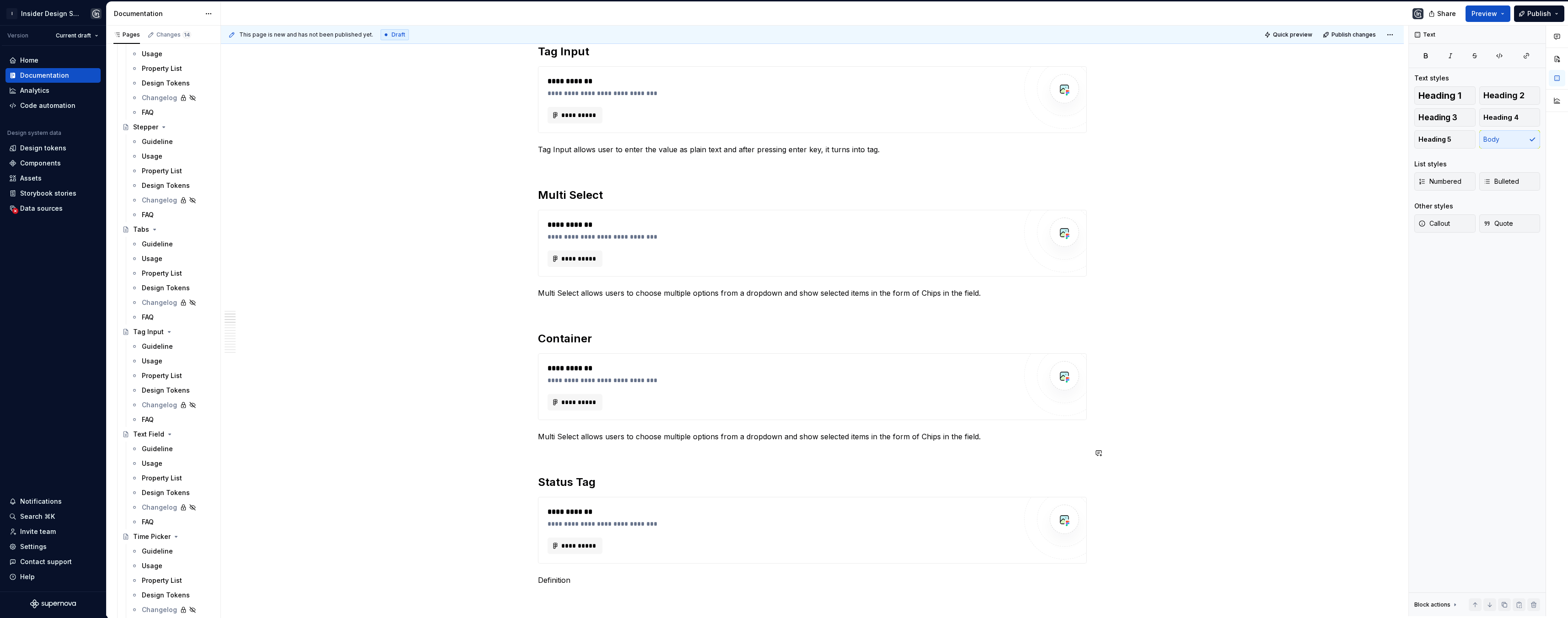
click at [558, 458] on p at bounding box center [812, 453] width 549 height 11
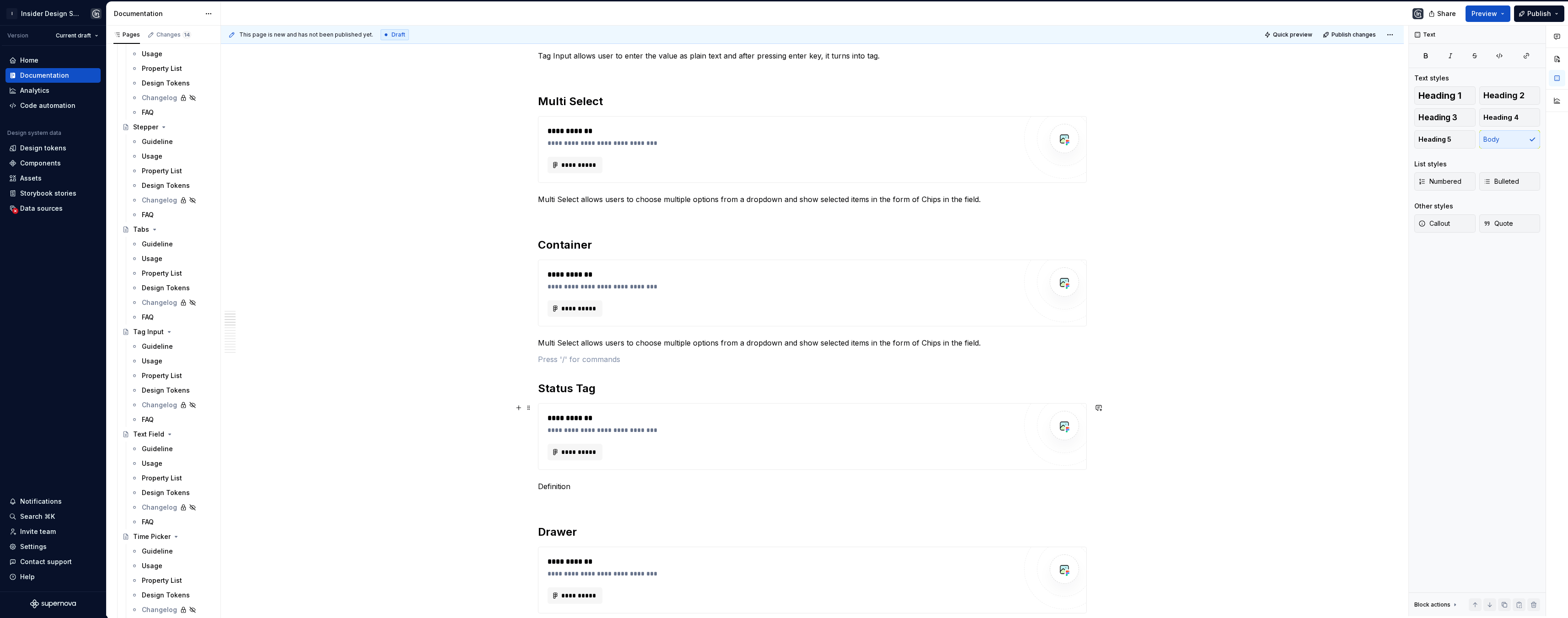
scroll to position [411, 0]
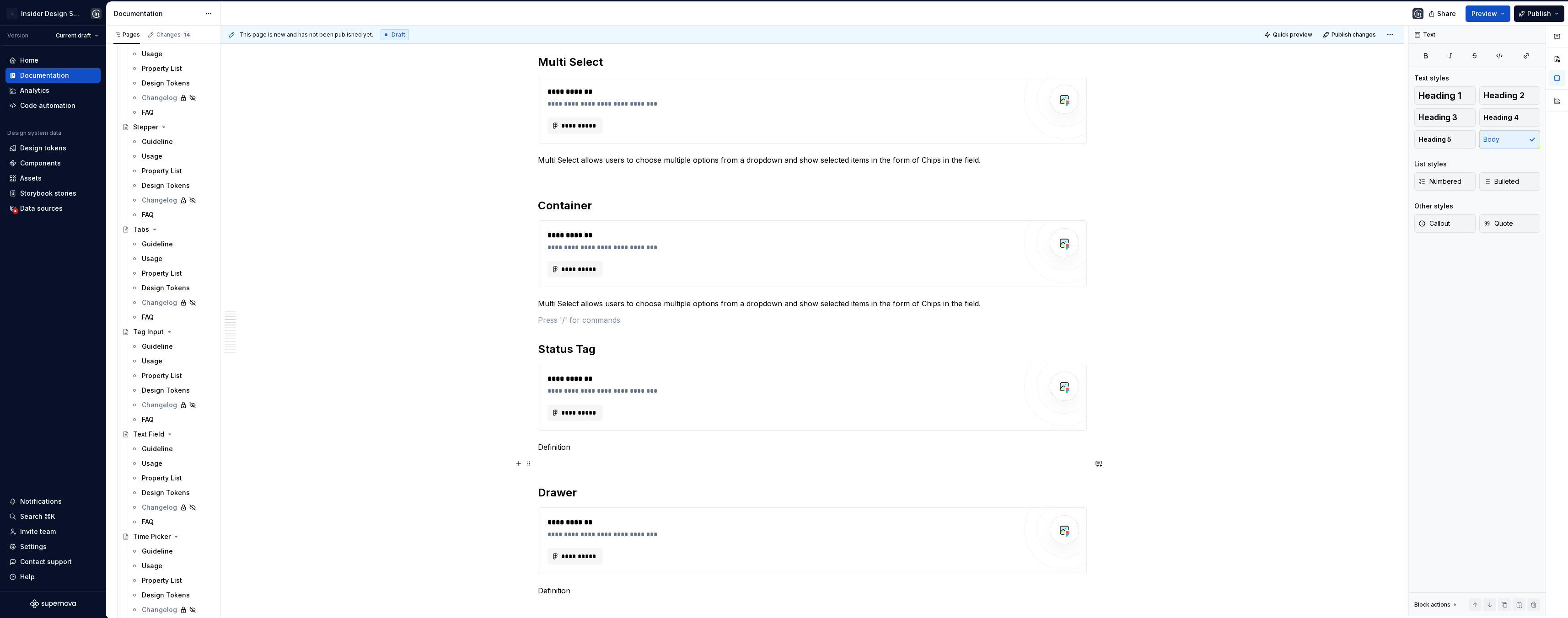
click at [557, 462] on p at bounding box center [812, 464] width 549 height 11
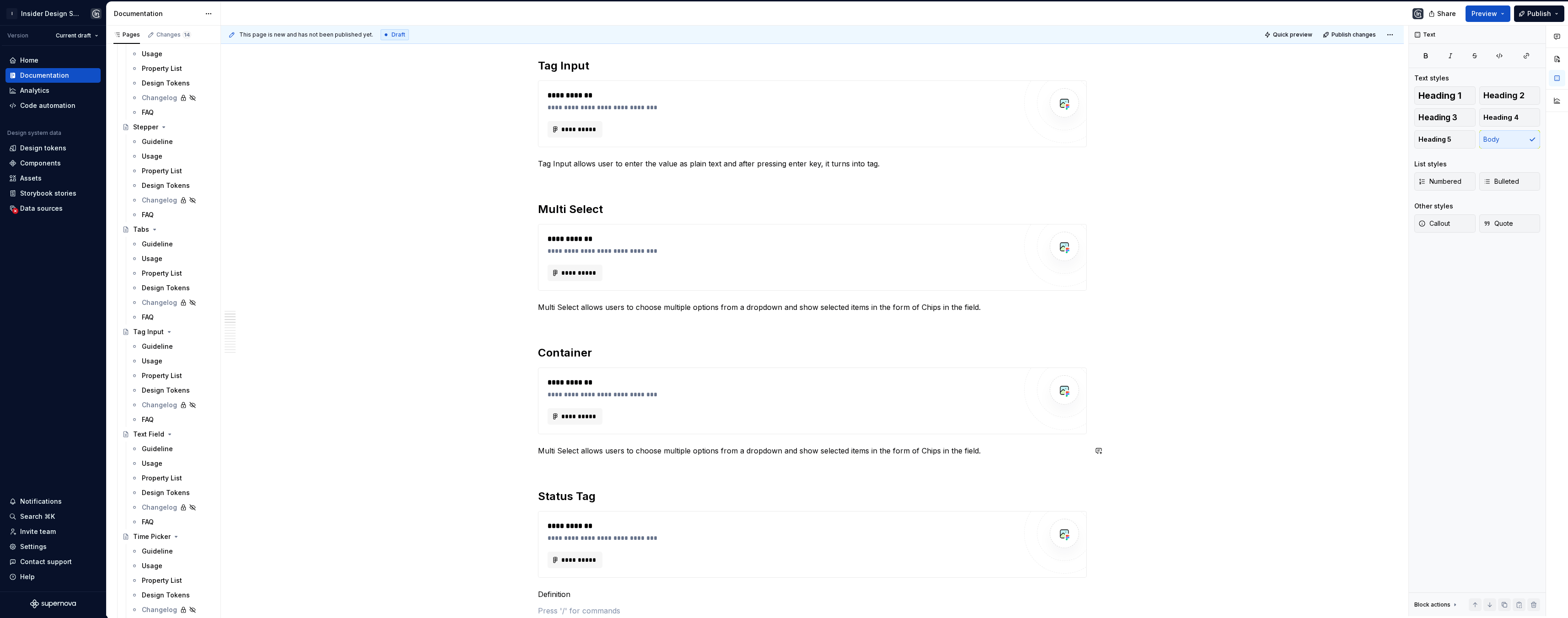
scroll to position [262, 0]
click at [542, 451] on p "Multi Select allows users to choose multiple options from a dropdown and show s…" at bounding box center [812, 453] width 549 height 11
drag, startPoint x: 542, startPoint y: 453, endPoint x: 533, endPoint y: 451, distance: 9.2
click at [571, 452] on p "Container contains and divides content into meaningful sections." at bounding box center [812, 453] width 549 height 11
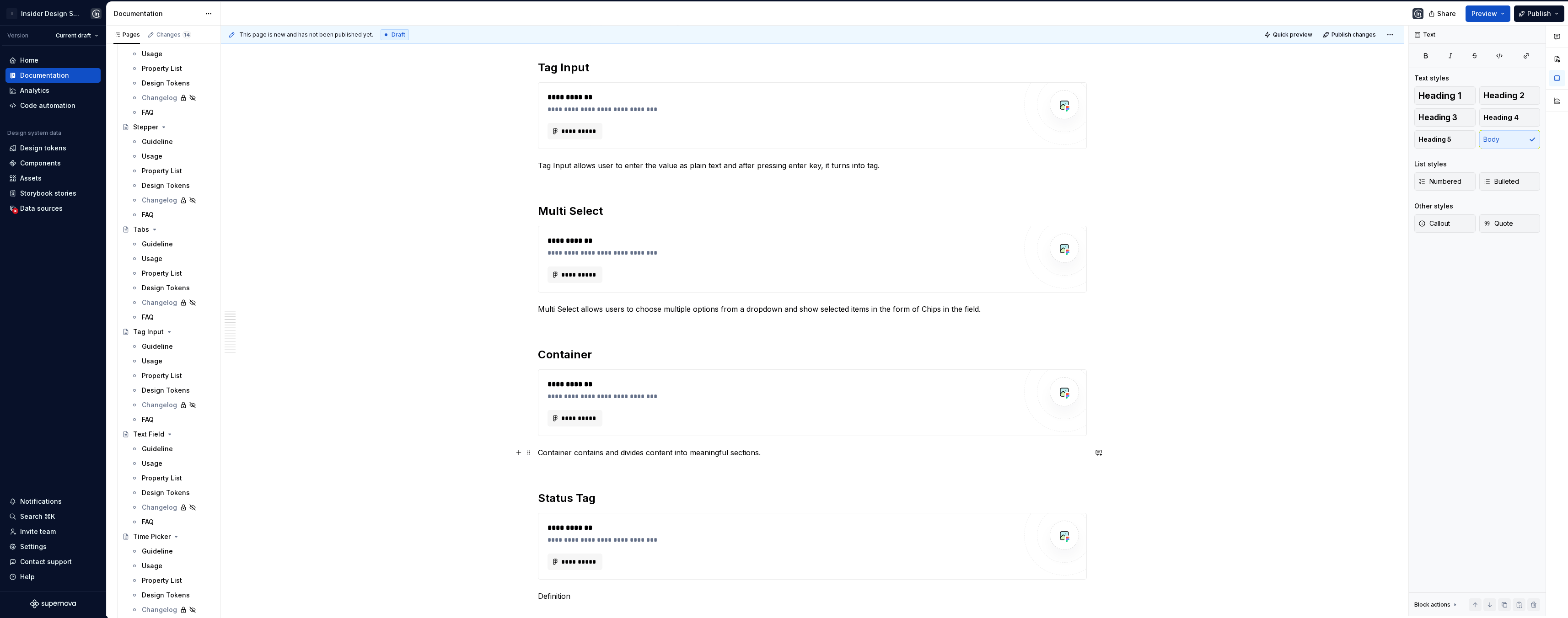
click at [764, 454] on p "Container contains and divides content into meaningful sections." at bounding box center [812, 453] width 549 height 11
click at [603, 453] on p "Container contains and divides content into meaningful sections in a page." at bounding box center [812, 453] width 549 height 11
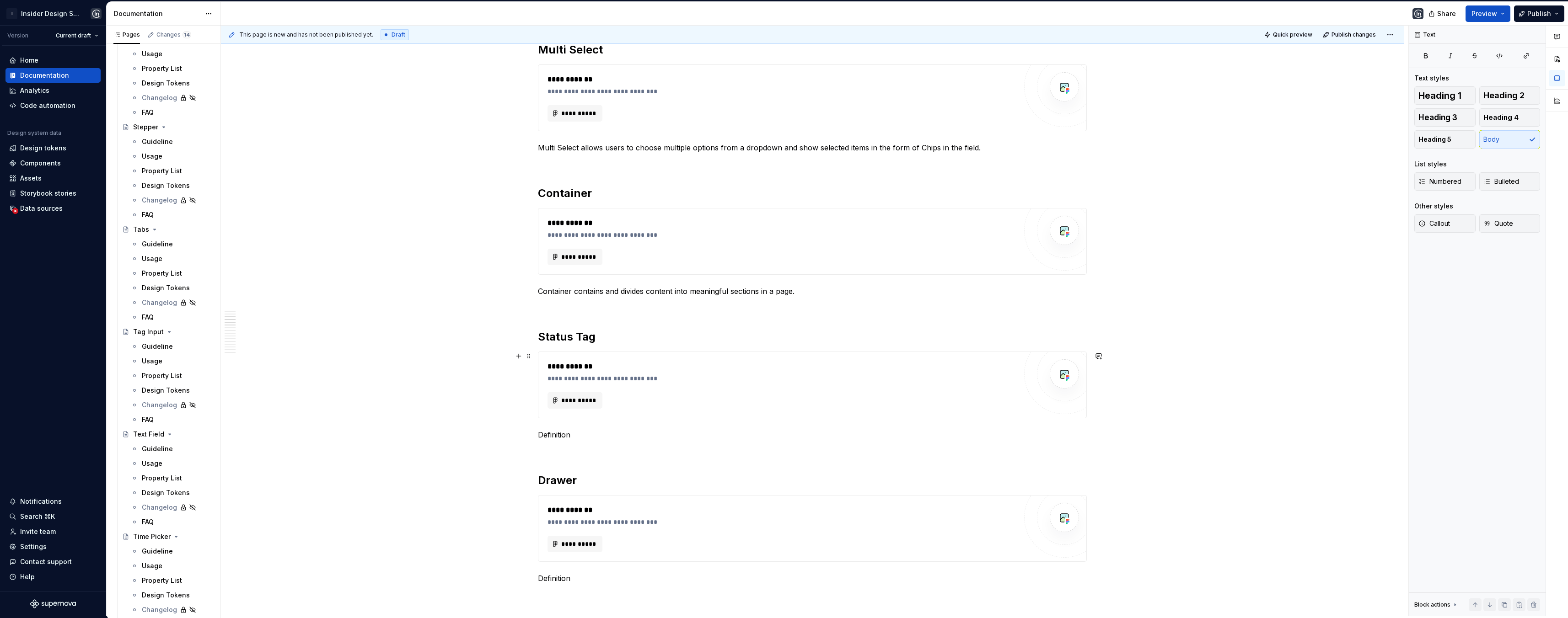
scroll to position [484, 0]
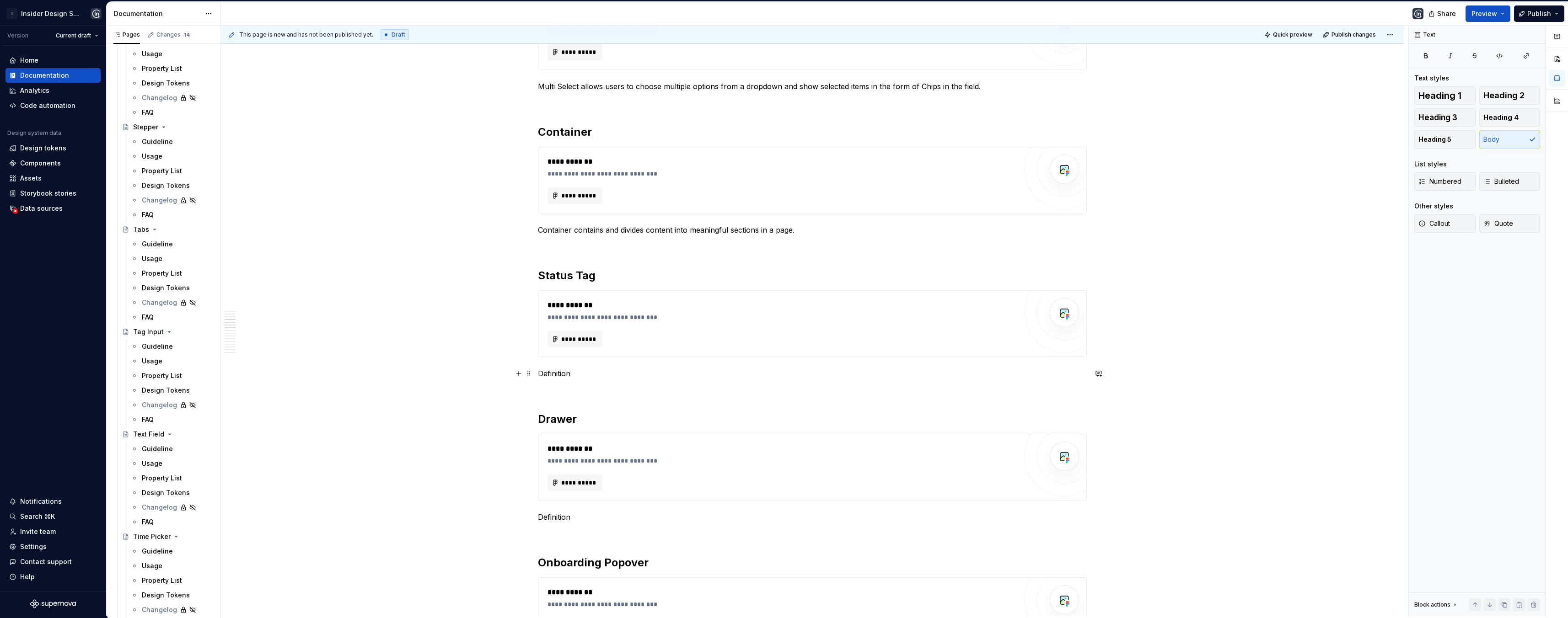
click at [560, 369] on p "Definition" at bounding box center [812, 374] width 549 height 11
drag, startPoint x: 576, startPoint y: 374, endPoint x: 684, endPoint y: 377, distance: 108.0
click at [684, 377] on p "Status Tag is used for status indication." at bounding box center [812, 374] width 549 height 11
drag, startPoint x: 751, startPoint y: 374, endPoint x: 774, endPoint y: 377, distance: 23.2
click at [774, 377] on p "Status Tag is used to indicate the status of certain element in design." at bounding box center [812, 374] width 549 height 11
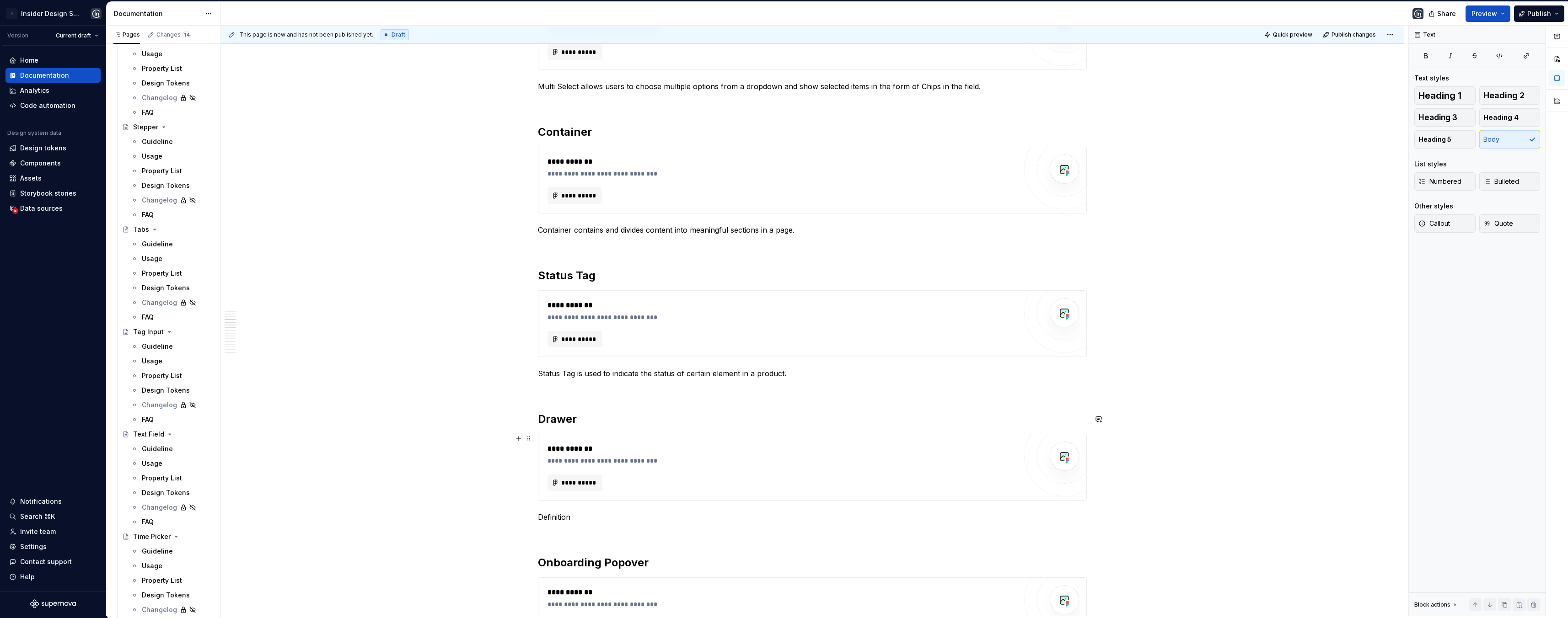
scroll to position [562, 0]
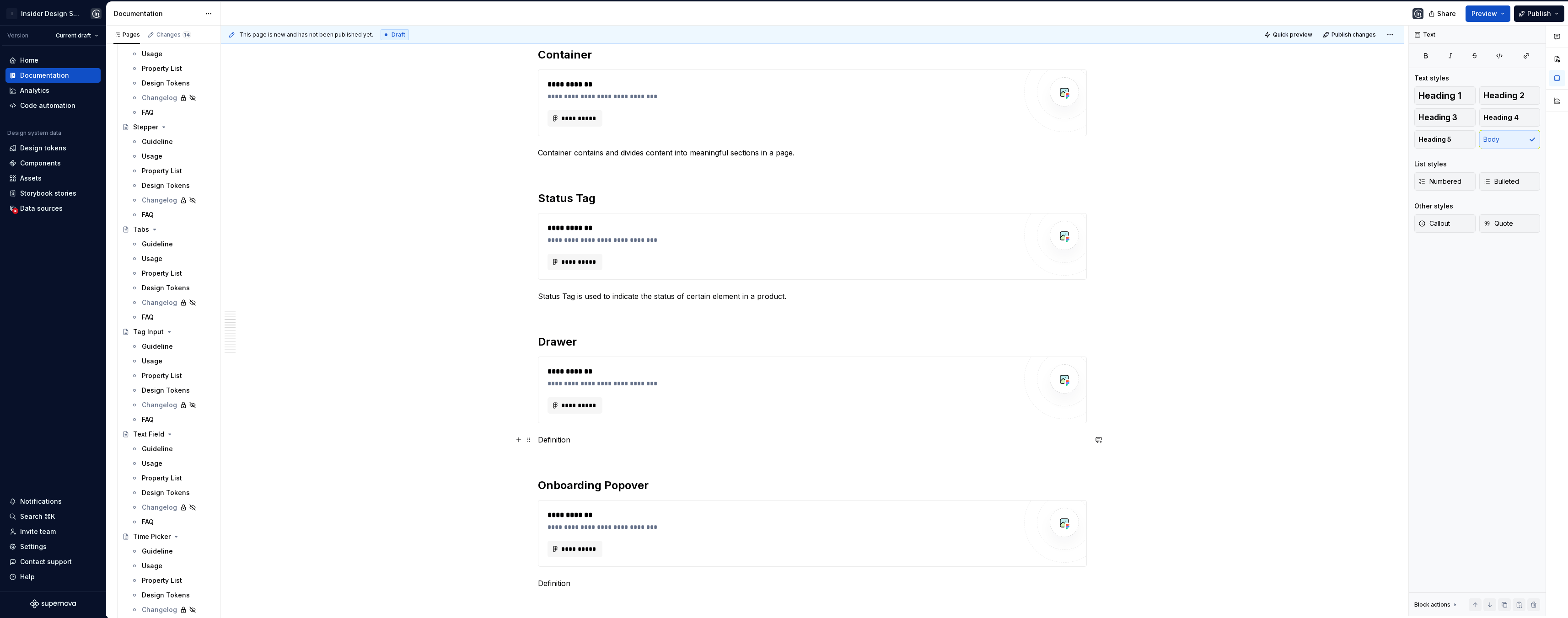
click at [553, 440] on p "Definition" at bounding box center [812, 440] width 549 height 11
click at [582, 440] on p "Drawer is a content space that is typically overlaying on top of a page and app…" at bounding box center [812, 440] width 549 height 11
drag, startPoint x: 578, startPoint y: 441, endPoint x: 614, endPoint y: 443, distance: 36.1
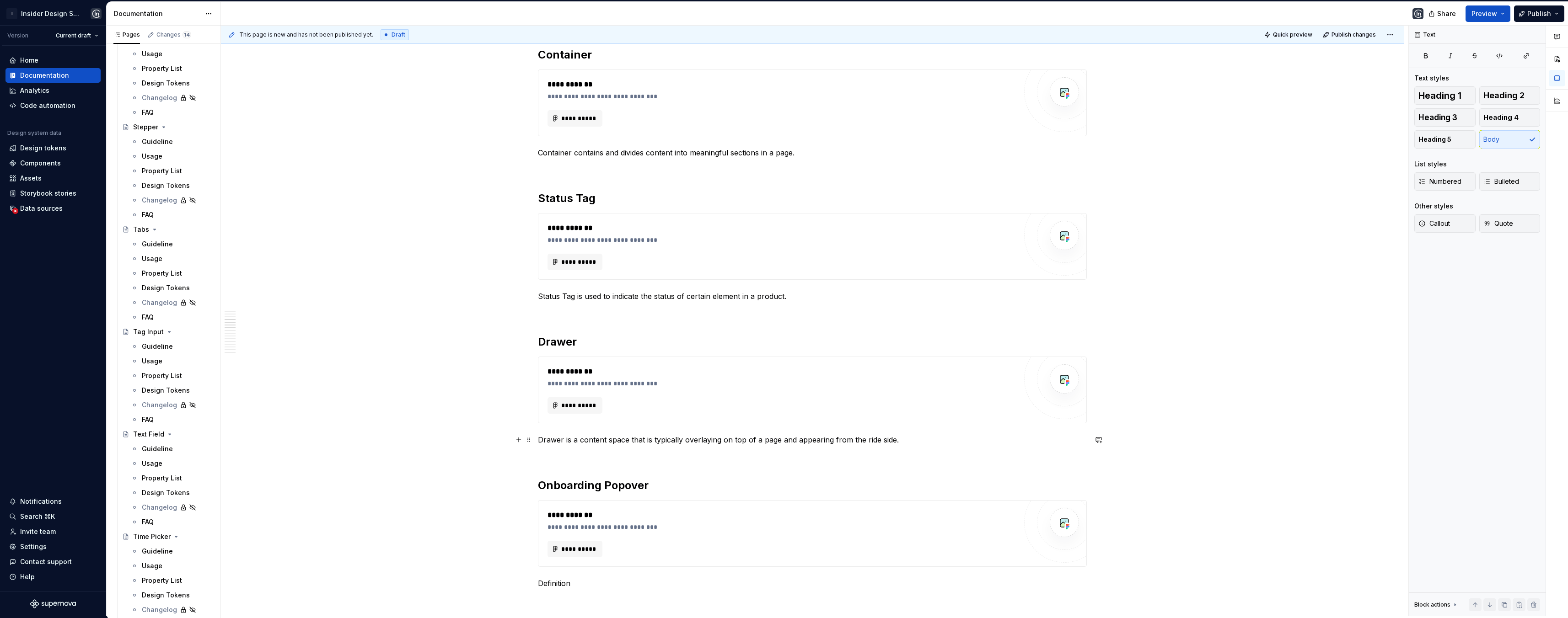
click at [614, 443] on p "Drawer is a content space that is typically overlaying on top of a page and app…" at bounding box center [812, 440] width 549 height 11
click at [607, 441] on p "Drawer is a content space that is typically overlaying on top of a page and app…" at bounding box center [812, 440] width 549 height 11
click at [579, 442] on p "Drawer is a content space that is typically overlaying on top of a page and app…" at bounding box center [812, 440] width 549 height 11
drag, startPoint x: 628, startPoint y: 441, endPoint x: 579, endPoint y: 438, distance: 49.1
click at [579, 438] on p "Drawer is a content space that is typically overlaying on top of a page and app…" at bounding box center [812, 440] width 549 height 11
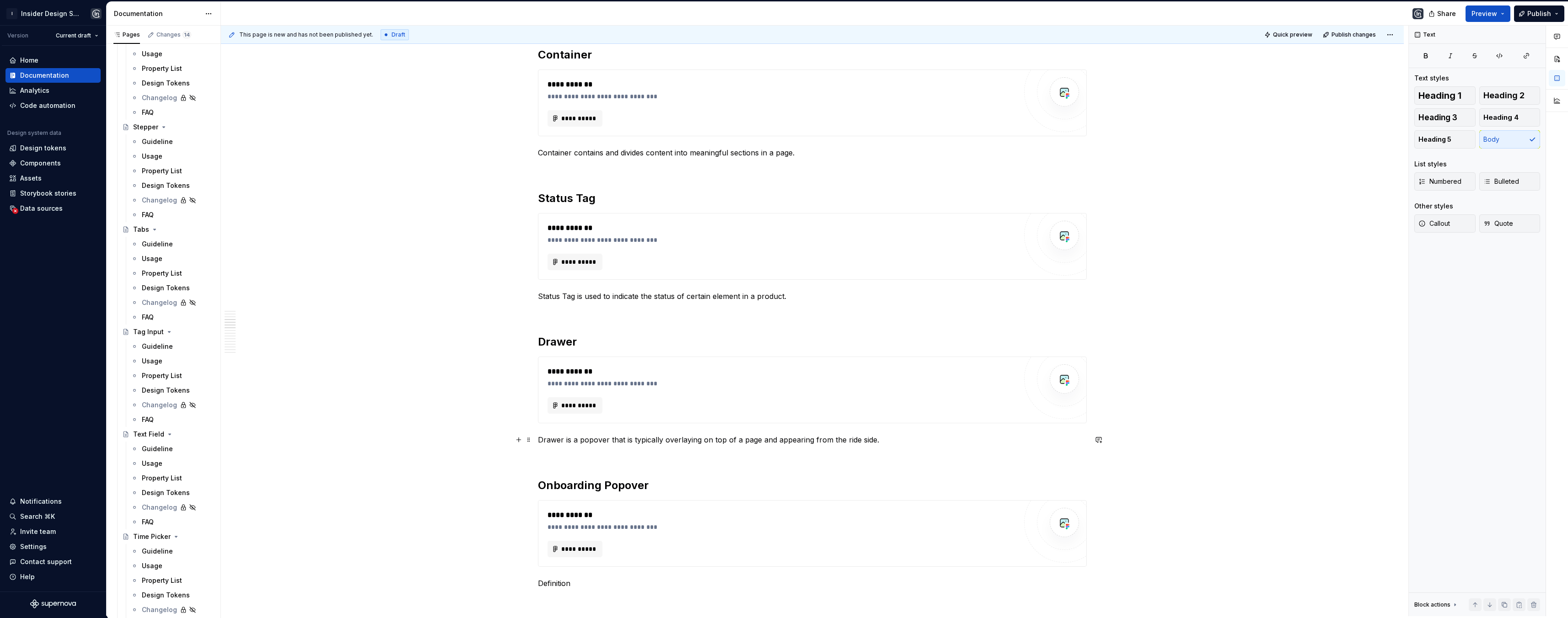
click at [855, 441] on p "Drawer is a popover that is typically overlaying on top of a page and appearing…" at bounding box center [812, 440] width 549 height 11
drag, startPoint x: 808, startPoint y: 441, endPoint x: 800, endPoint y: 442, distance: 8.1
click at [800, 442] on p "Drawer is a popover that is typically overlaying on top of a page and appearing…" at bounding box center [812, 440] width 549 height 11
click at [858, 438] on p "Drawer is a popover that is typically overlaying on top of a page and appear fr…" at bounding box center [812, 440] width 549 height 11
click at [862, 442] on p "Drawer is a popover that is typically overlaying on top of a page and appear fr…" at bounding box center [812, 440] width 549 height 11
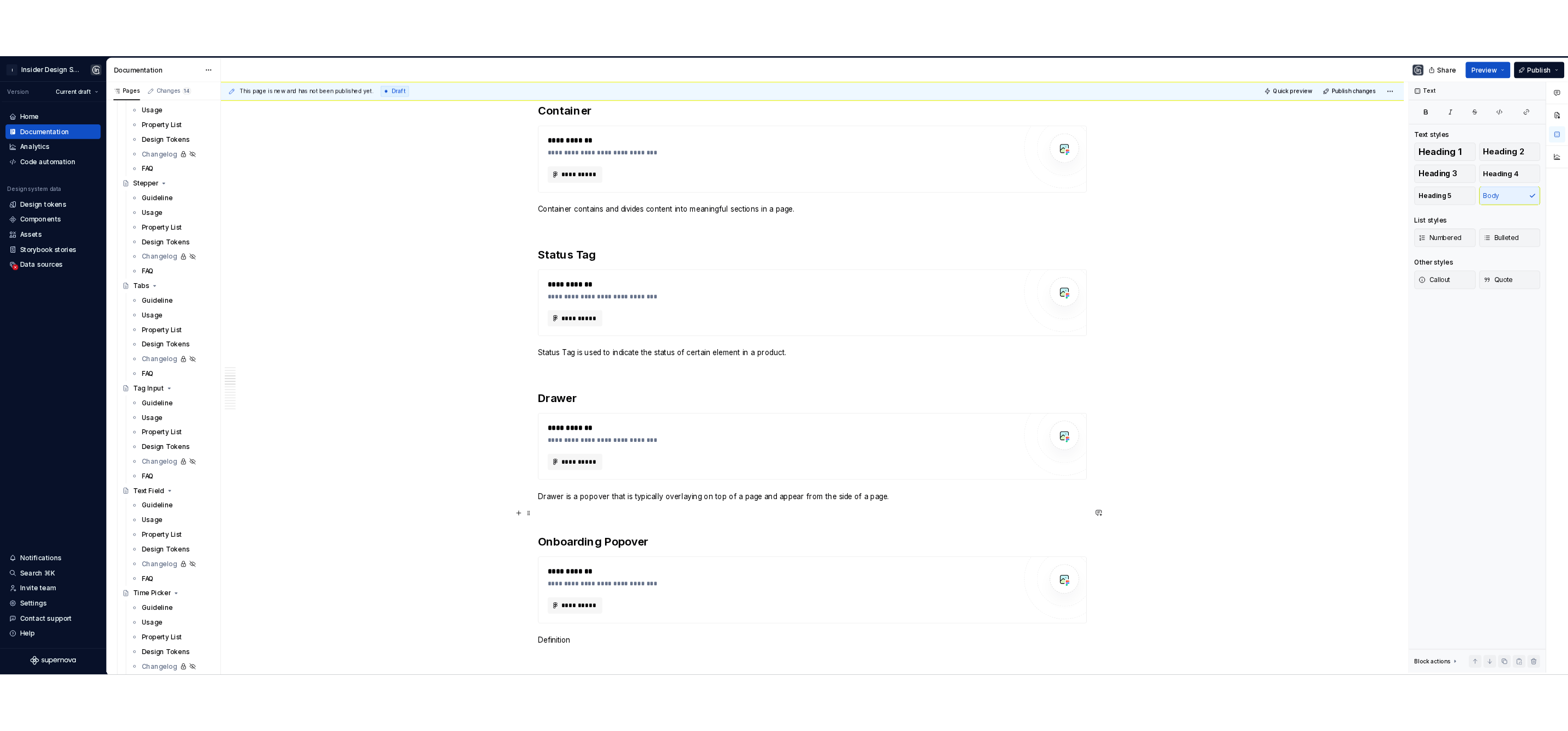
scroll to position [771, 0]
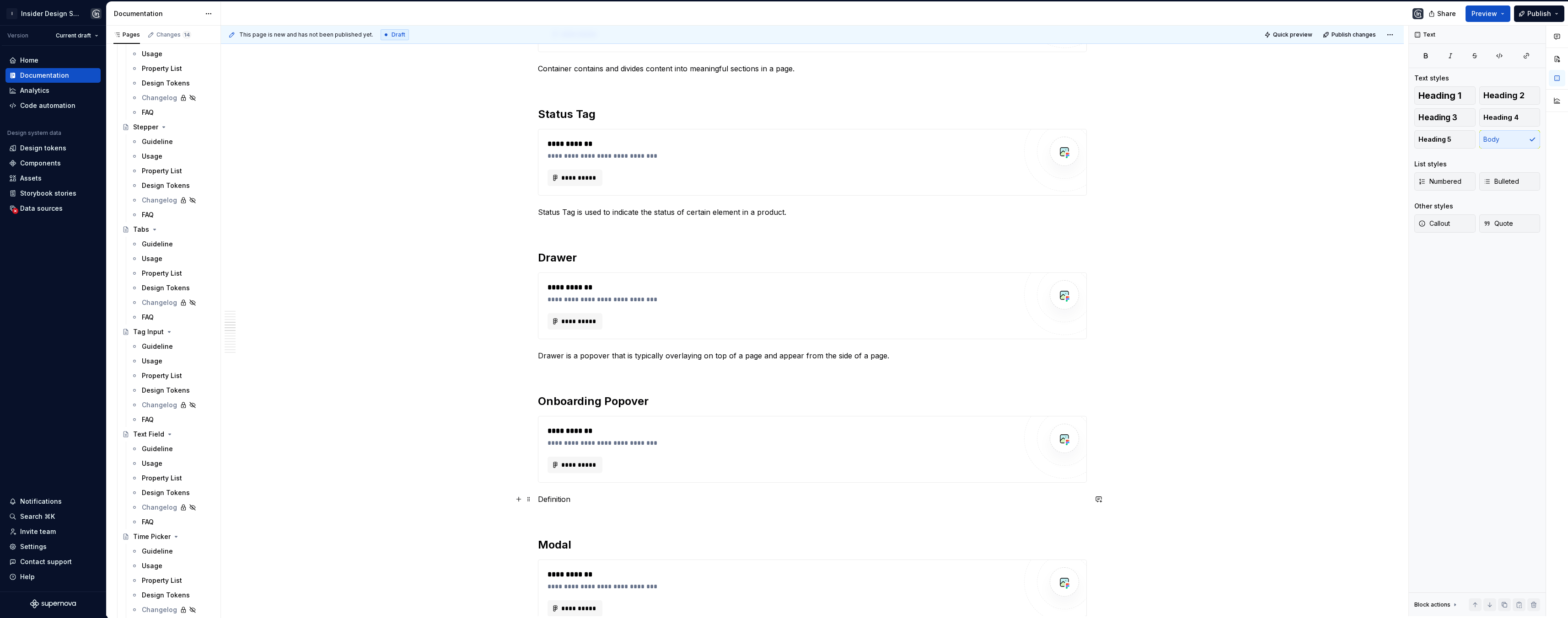
click at [549, 500] on p "Definition" at bounding box center [812, 500] width 549 height 11
click at [568, 497] on p "Onboard emerges fleetingly next to surrounding content when new features needs …" at bounding box center [812, 500] width 549 height 11
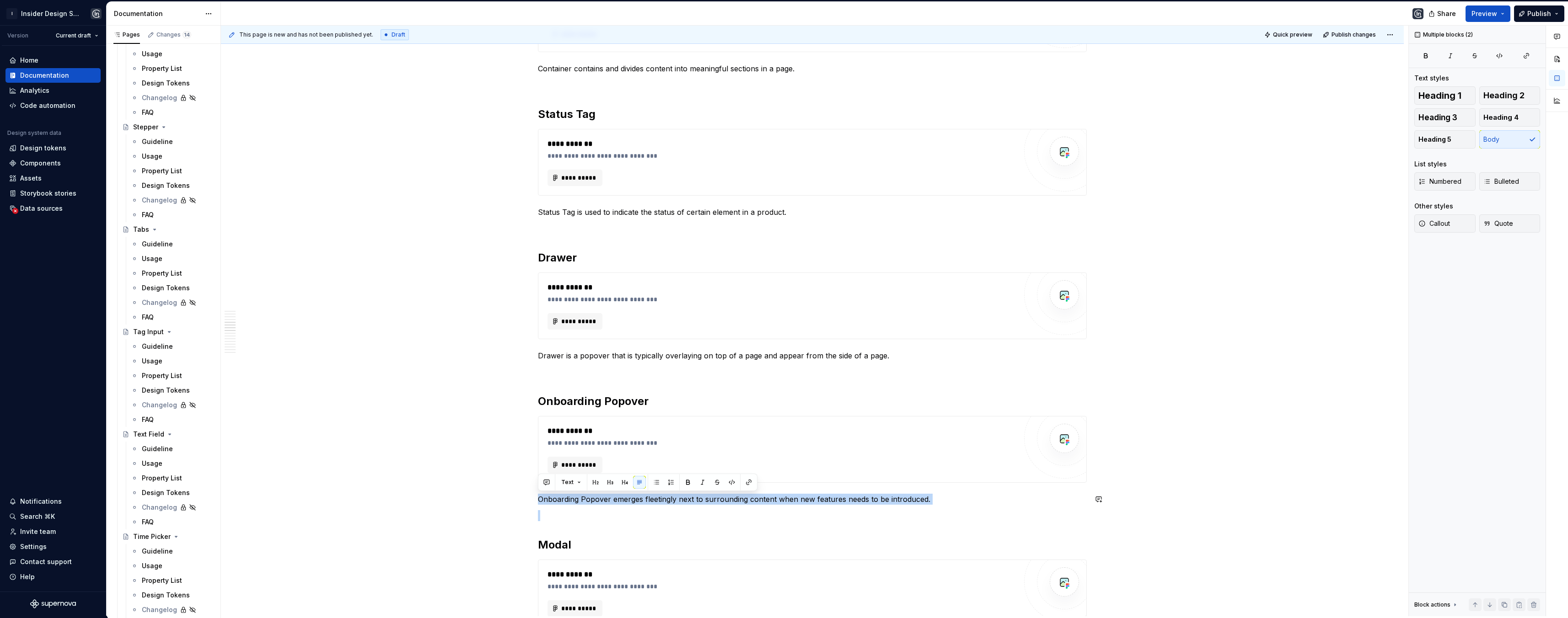
drag, startPoint x: 540, startPoint y: 497, endPoint x: 930, endPoint y: 505, distance: 390.1
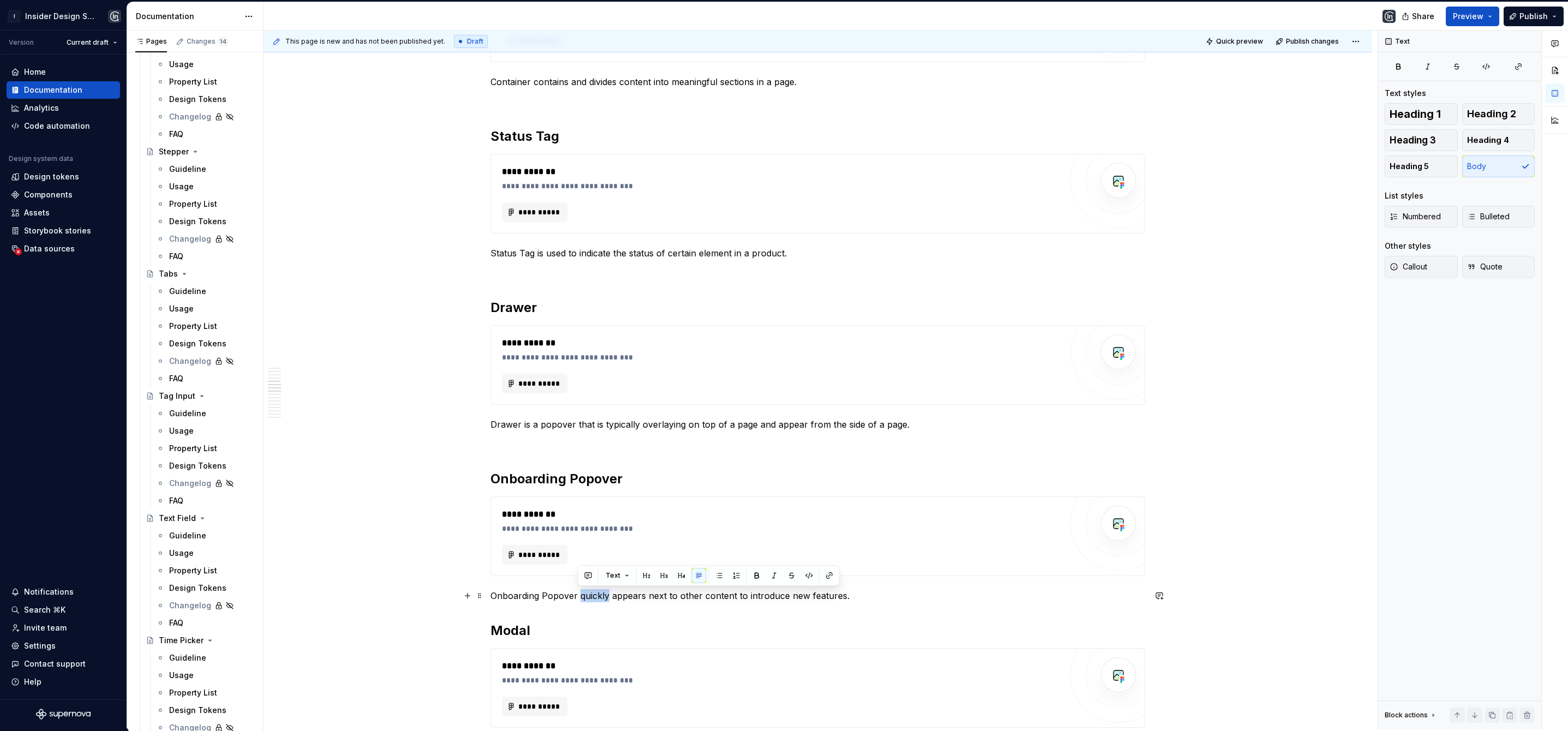
drag, startPoint x: 606, startPoint y: 596, endPoint x: 578, endPoint y: 596, distance: 28.0
click at [578, 596] on p "Onboarding Popover quickly appears next to other content to introduce new featu…" at bounding box center [817, 596] width 654 height 13
click at [814, 595] on p "Onboarding Popover appears next to other content to introduce new features." at bounding box center [817, 596] width 654 height 13
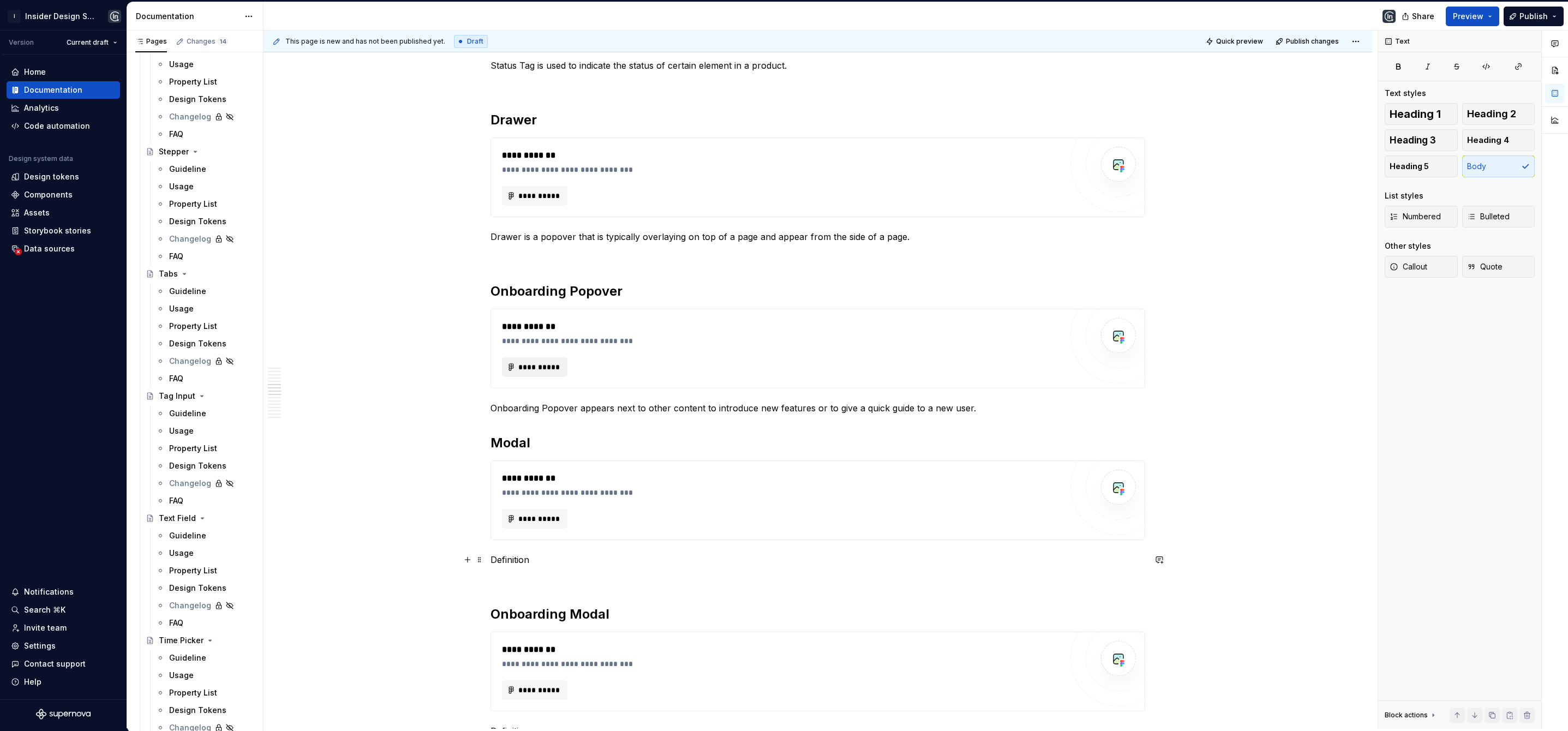
scroll to position [958, 0]
click at [510, 558] on p "Definition" at bounding box center [817, 560] width 654 height 13
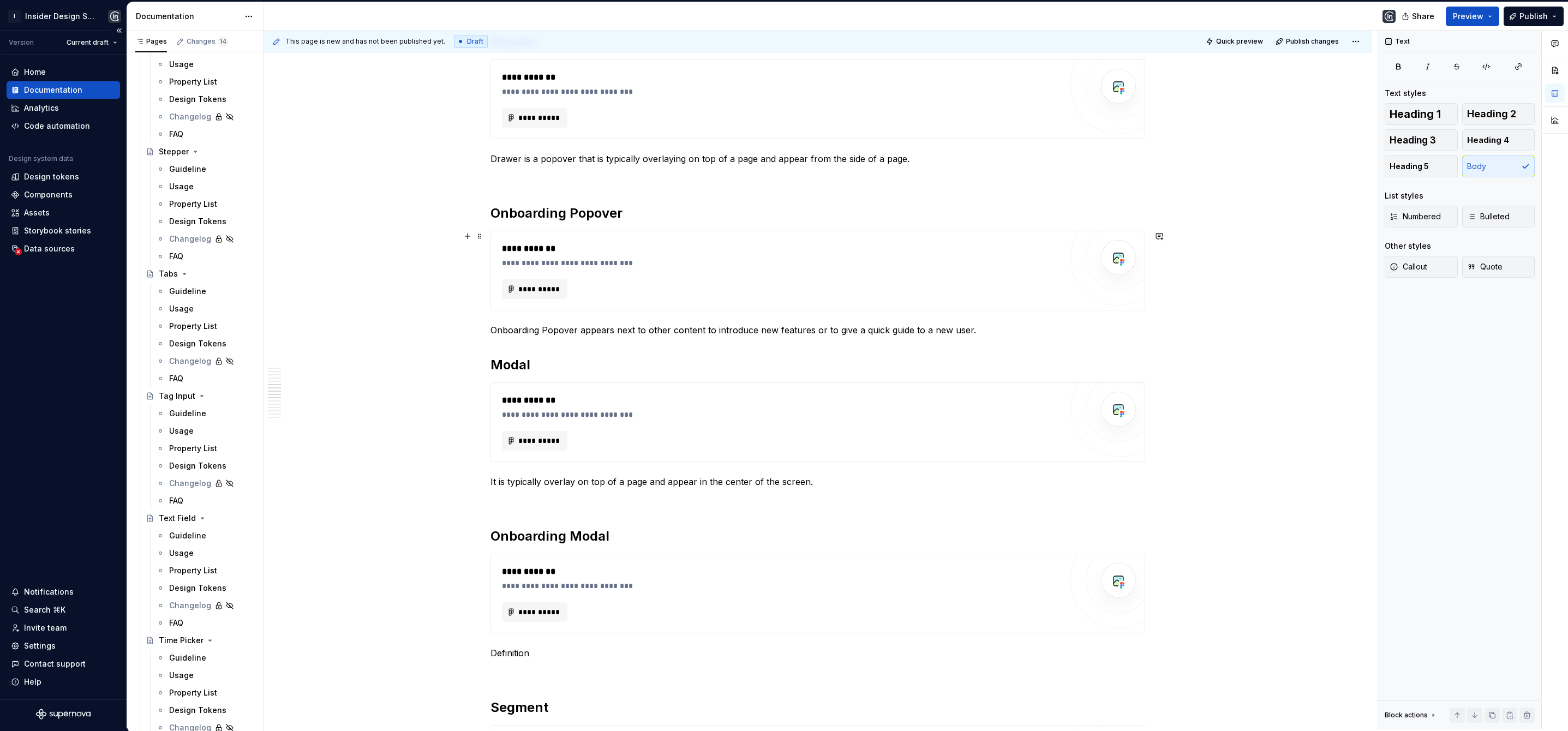
scroll to position [1042, 0]
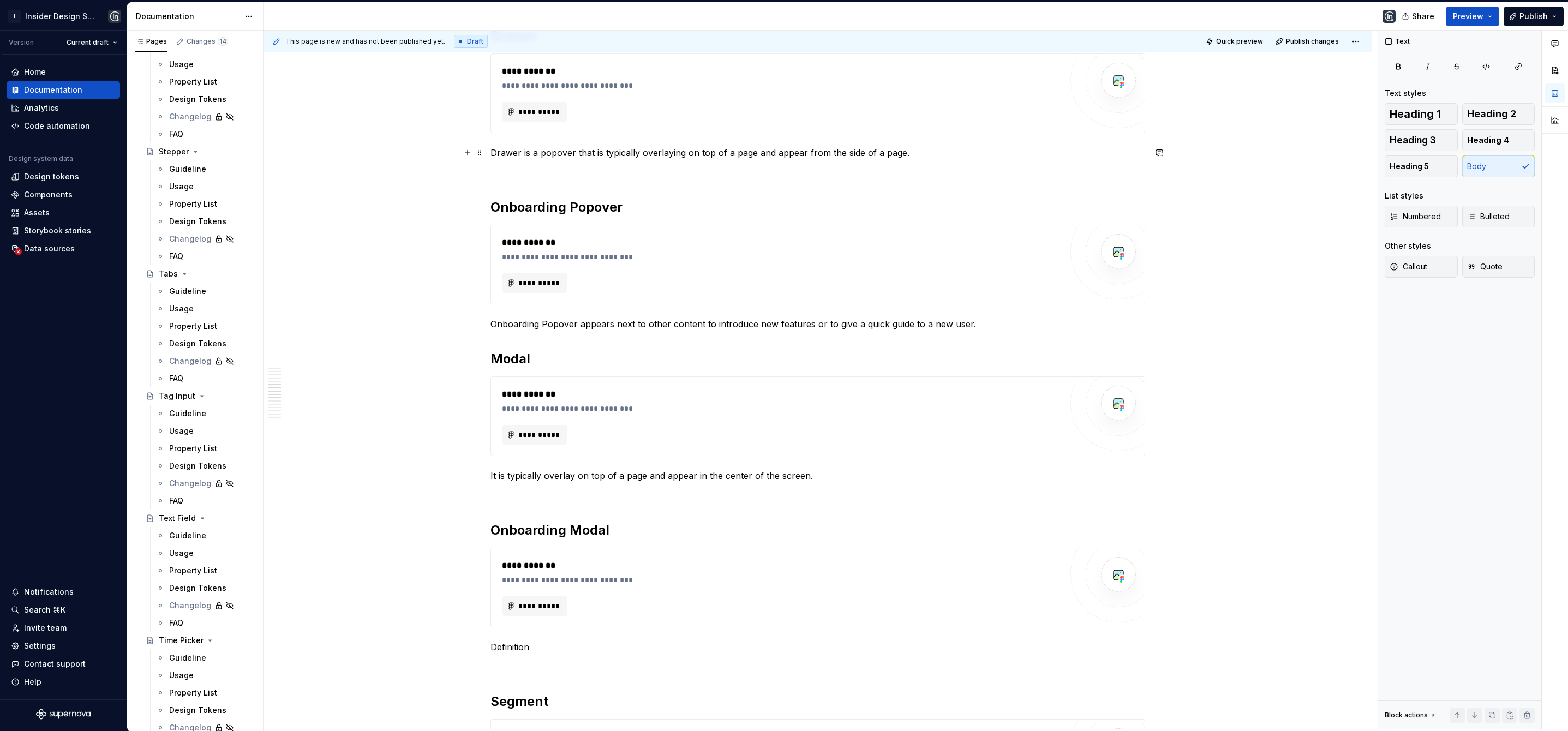
click at [573, 155] on p "Drawer is a popover that is typically overlaying on top of a page and appear fr…" at bounding box center [817, 152] width 654 height 13
drag, startPoint x: 573, startPoint y: 153, endPoint x: 541, endPoint y: 157, distance: 32.2
click at [541, 157] on p "Drawer is a popover component that is typically overlaying on top of a page and…" at bounding box center [817, 152] width 654 height 13
drag, startPoint x: 541, startPoint y: 475, endPoint x: 491, endPoint y: 476, distance: 50.0
click at [491, 476] on p "It is typically overlay on top of a page and appear in the center of the screen." at bounding box center [817, 476] width 654 height 13
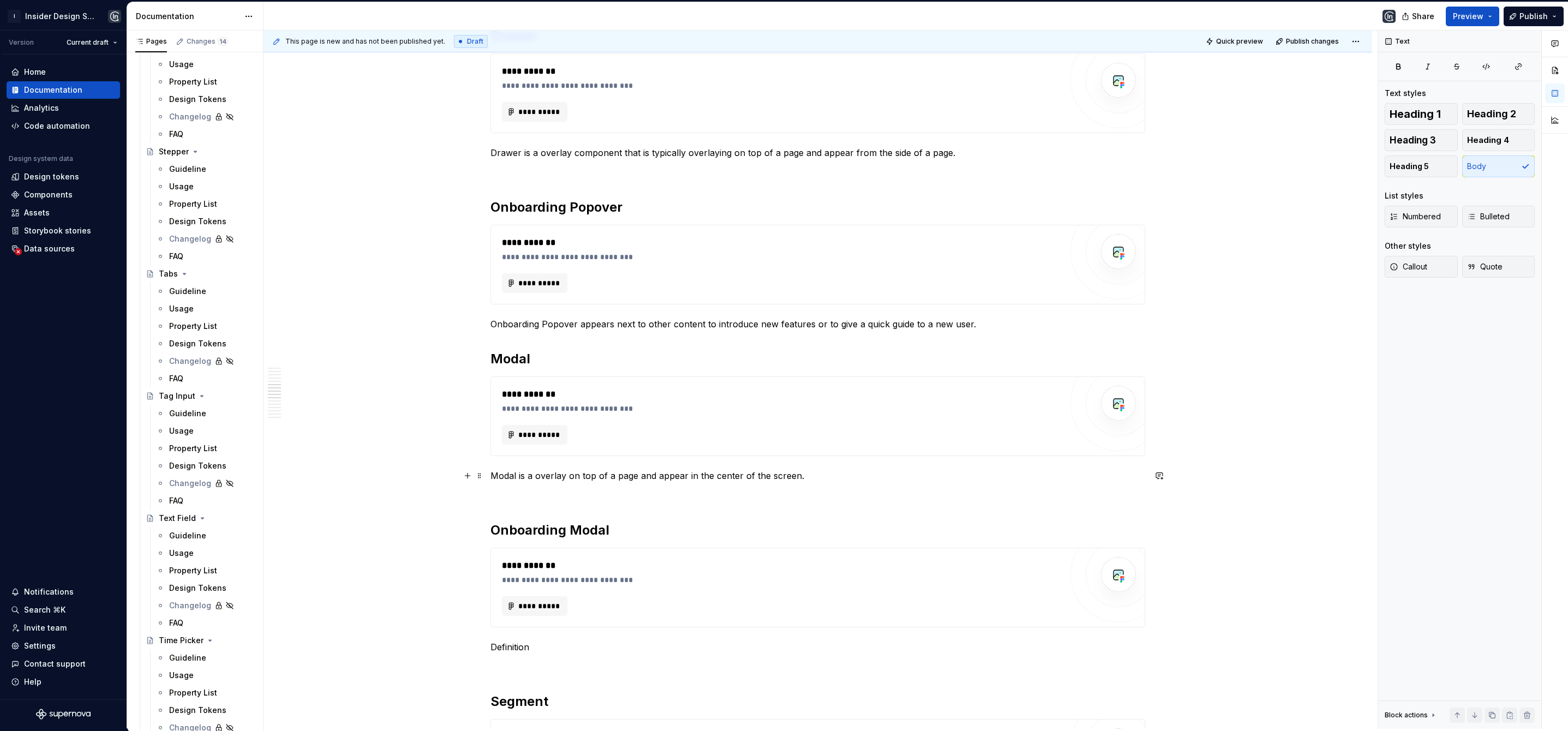
click at [564, 476] on p "Modal is a overlay on top of a page and appear in the center of the screen." at bounding box center [817, 476] width 654 height 13
click at [884, 476] on p "Modal is a overlay component that is typically overlaying on top of a page and …" at bounding box center [817, 476] width 654 height 13
click at [999, 478] on p "Modal is a overlay component that is typically overlaying on top of a page and …" at bounding box center [817, 476] width 654 height 13
click at [523, 503] on div "**********" at bounding box center [817, 636] width 654 height 2931
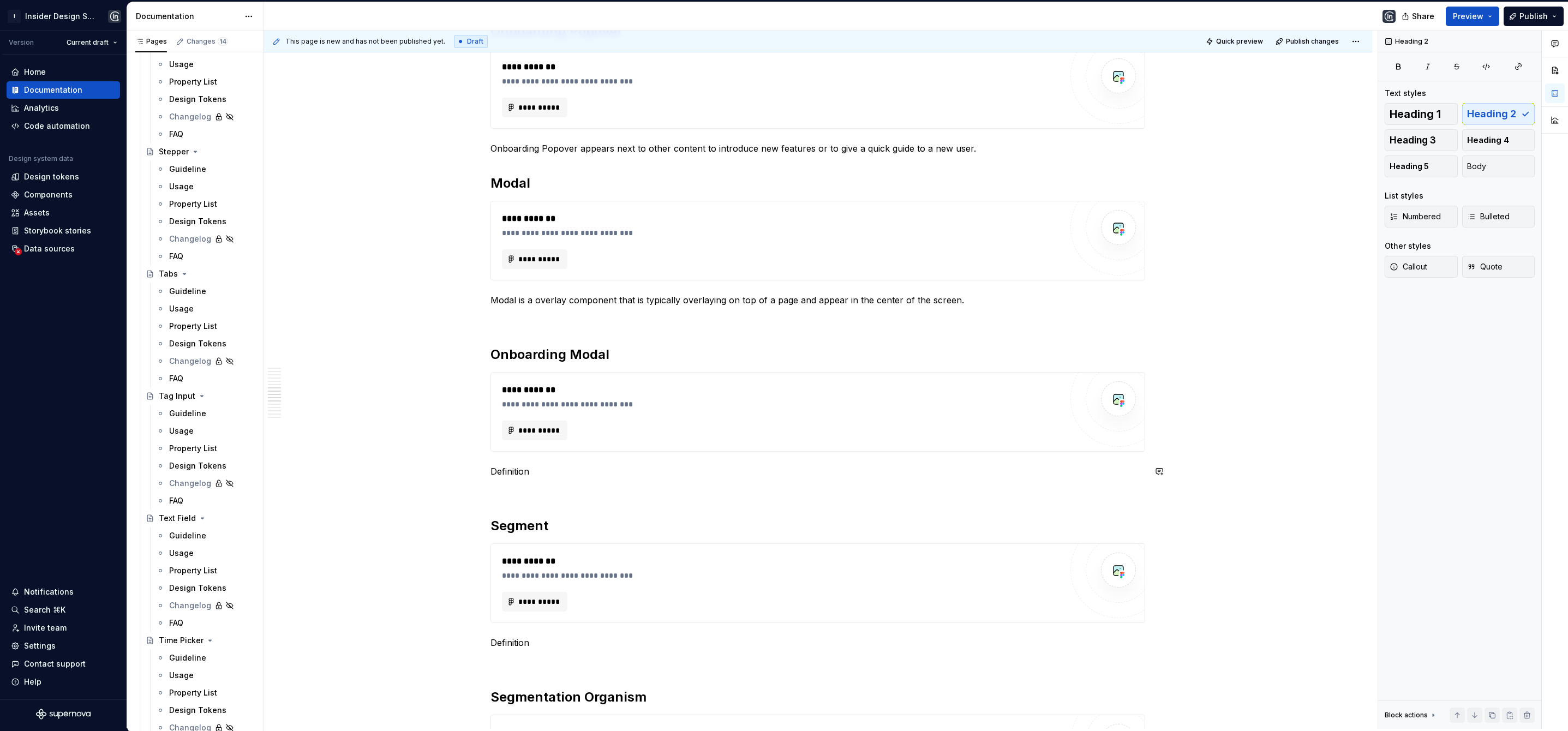
scroll to position [1218, 0]
click at [534, 475] on p "Definition" at bounding box center [817, 472] width 654 height 13
drag, startPoint x: 528, startPoint y: 474, endPoint x: 490, endPoint y: 472, distance: 38.1
click at [490, 472] on p "Definition" at bounding box center [817, 472] width 654 height 13
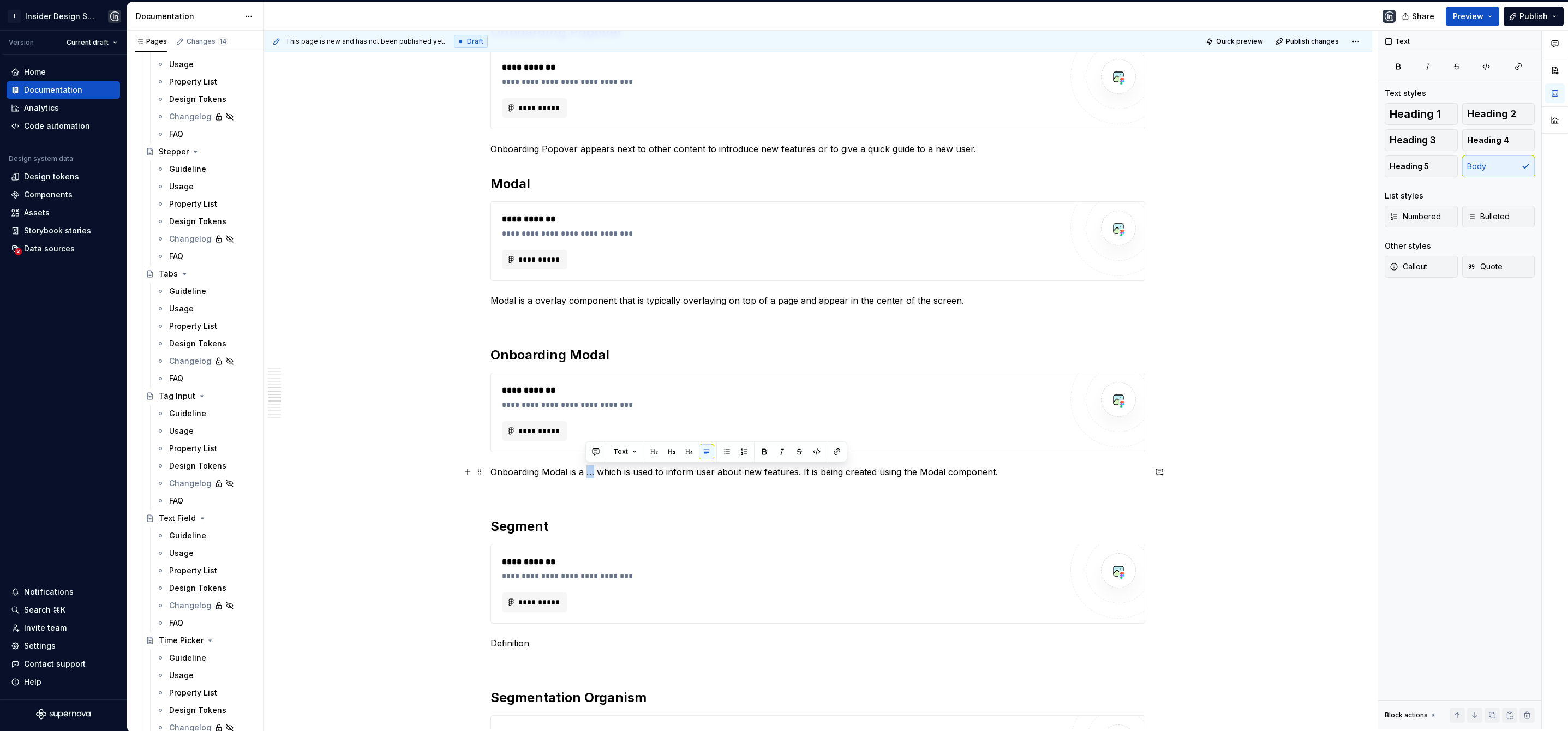
drag, startPoint x: 593, startPoint y: 473, endPoint x: 586, endPoint y: 473, distance: 7.0
click at [586, 473] on p "Onboarding Modal is a … which is used to inform user about new features. It is …" at bounding box center [817, 472] width 654 height 13
drag, startPoint x: 904, startPoint y: 475, endPoint x: 874, endPoint y: 475, distance: 30.0
click at [874, 475] on p "Onboarding Modal is a overlay componet which is used to inform user about new f…" at bounding box center [817, 472] width 654 height 13
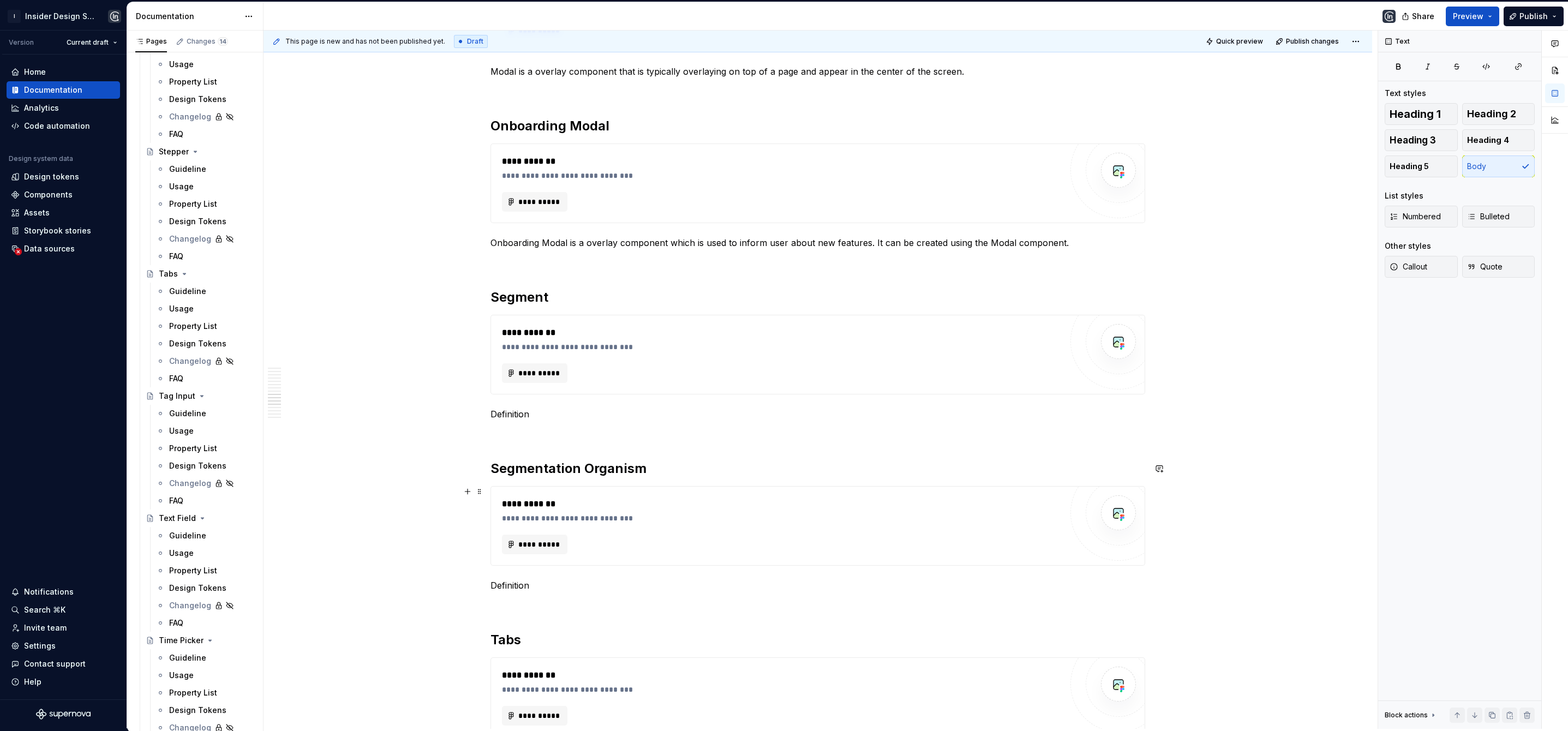
scroll to position [1453, 0]
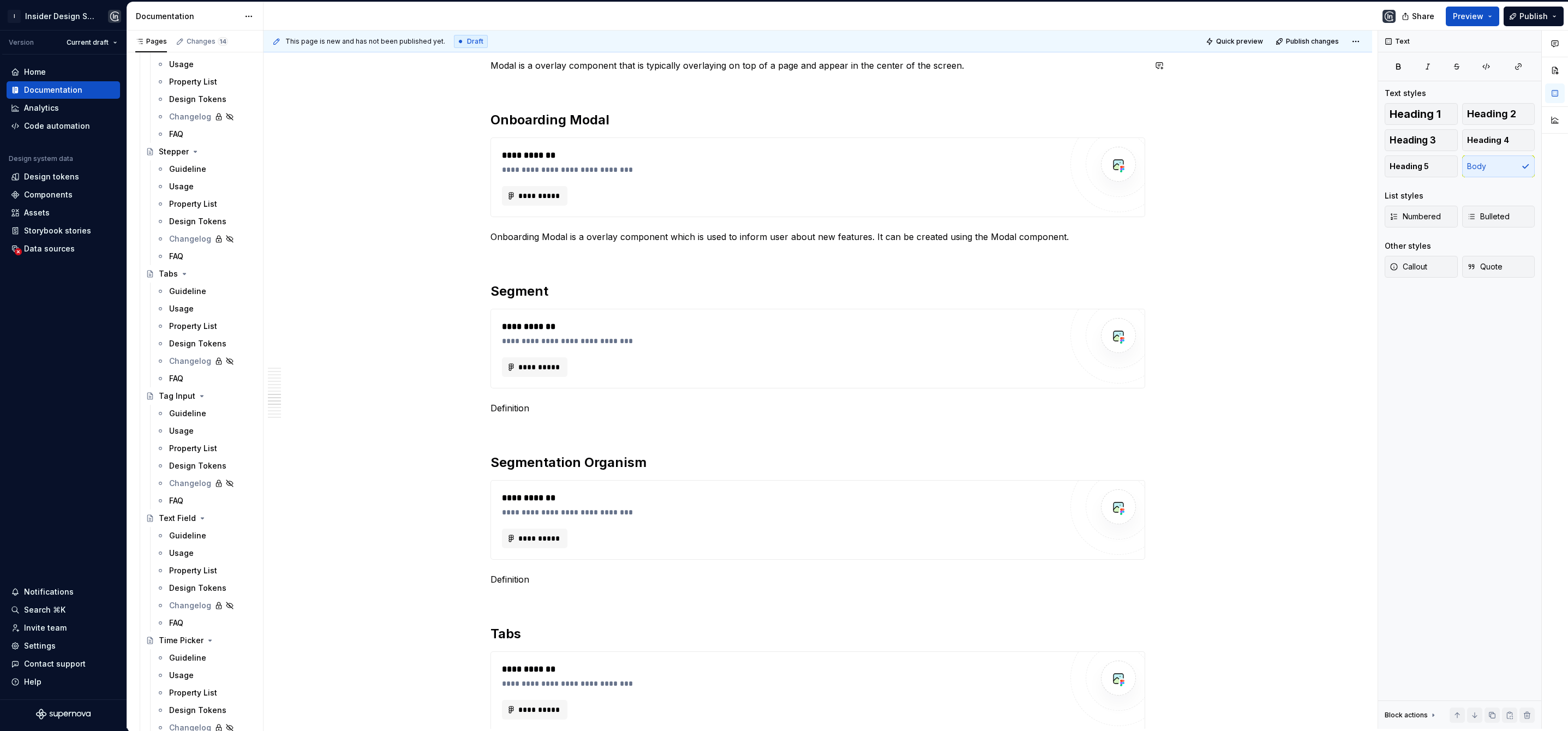
type textarea "*"
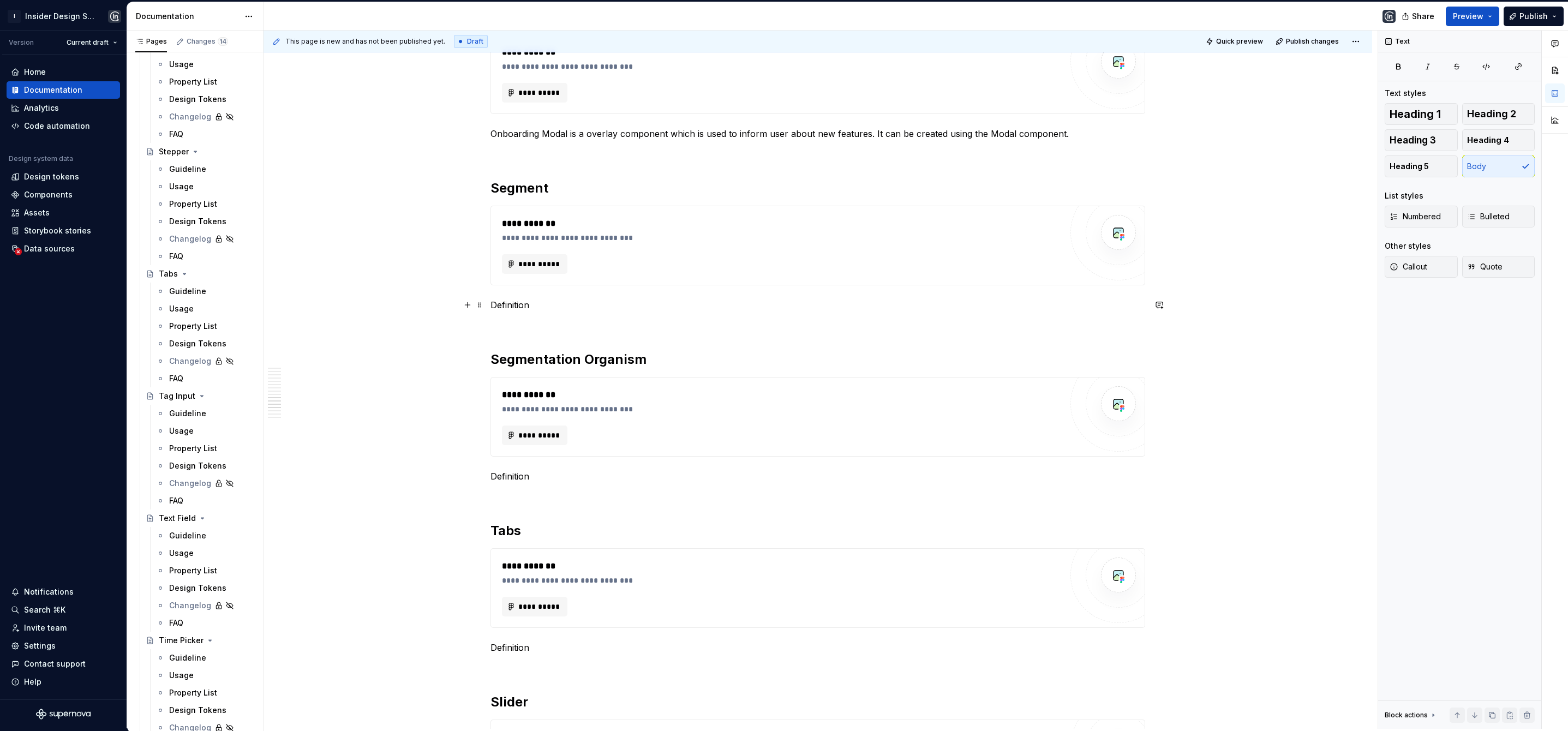
click at [507, 303] on p "Definition" at bounding box center [817, 305] width 654 height 13
drag, startPoint x: 671, startPoint y: 304, endPoint x: 728, endPoint y: 308, distance: 57.1
click at [728, 308] on p "Segments allows user to select an option in a group or list." at bounding box center [817, 305] width 654 height 13
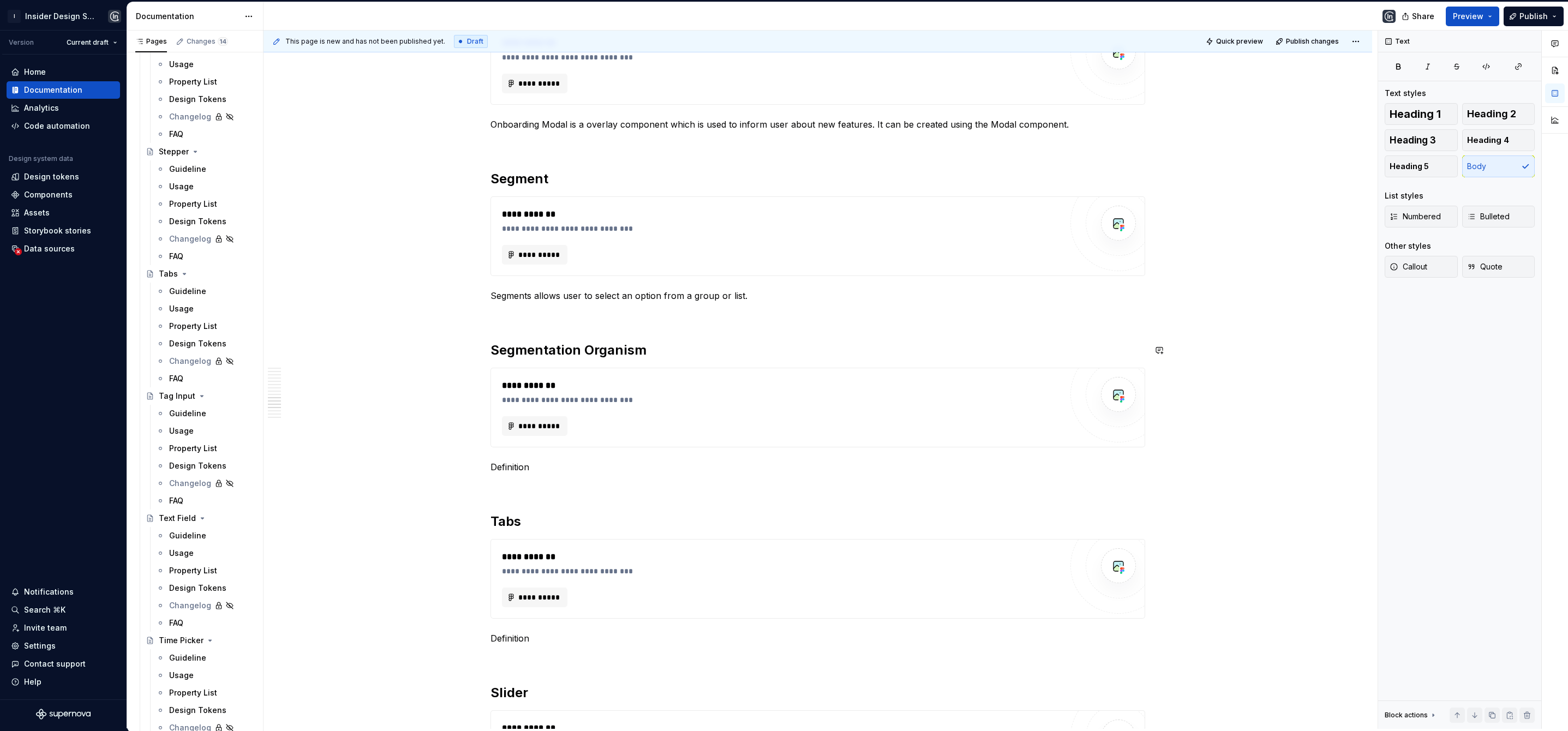
scroll to position [1617, 0]
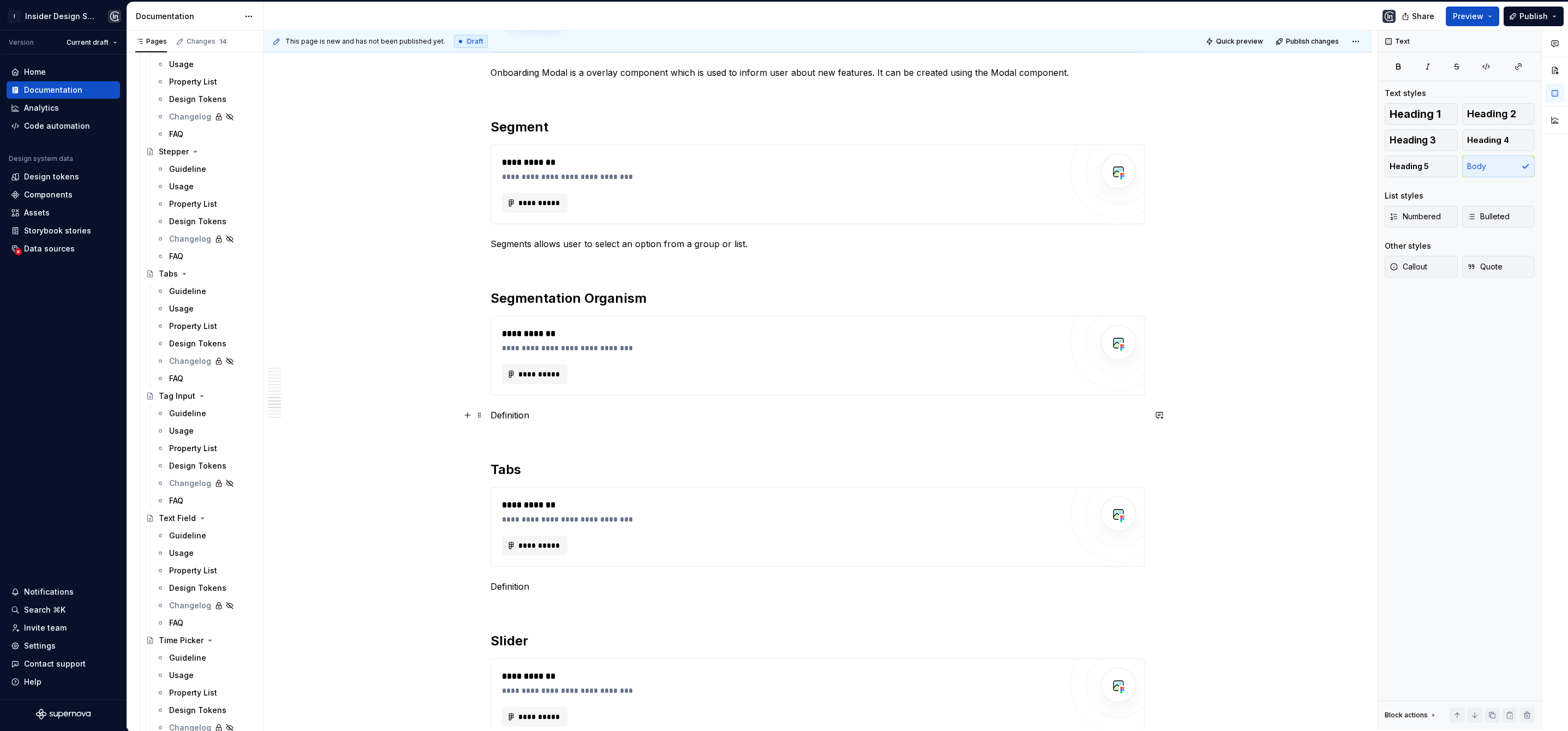
click at [506, 415] on p "Definition" at bounding box center [817, 415] width 654 height 13
click at [566, 414] on p "Segmentation organsim is a pattern which has been used in to" at bounding box center [817, 415] width 654 height 13
click at [574, 416] on p "Segmentation organsim is a pattern which has been used in to" at bounding box center [817, 415] width 654 height 13
click at [583, 417] on p "Segmentation organisim is a pattern which has been used in to" at bounding box center [817, 415] width 654 height 13
click at [755, 417] on p "Segmentation organism is a pattern which has been used in to" at bounding box center [817, 415] width 654 height 13
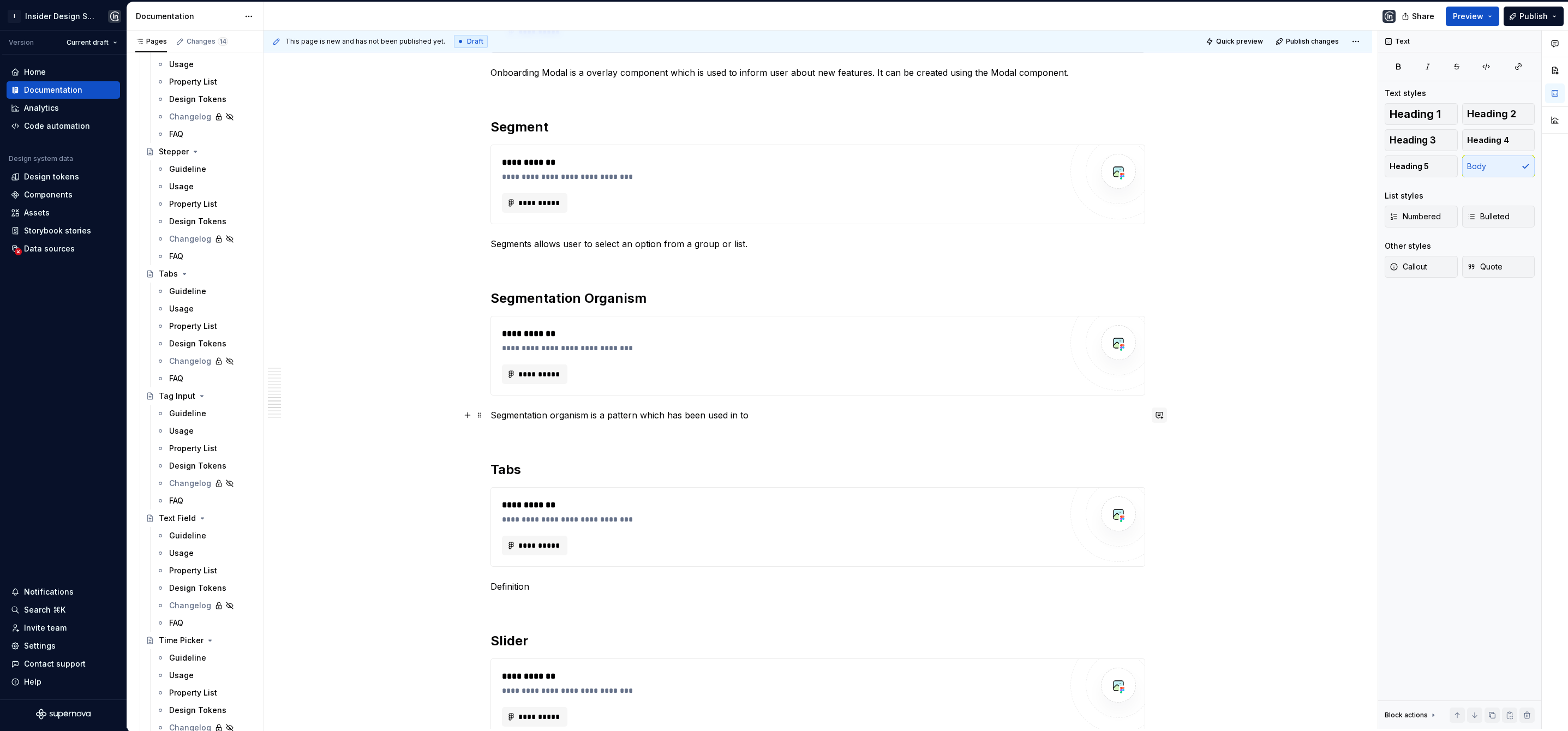
click at [1157, 416] on button "button" at bounding box center [1159, 415] width 15 height 15
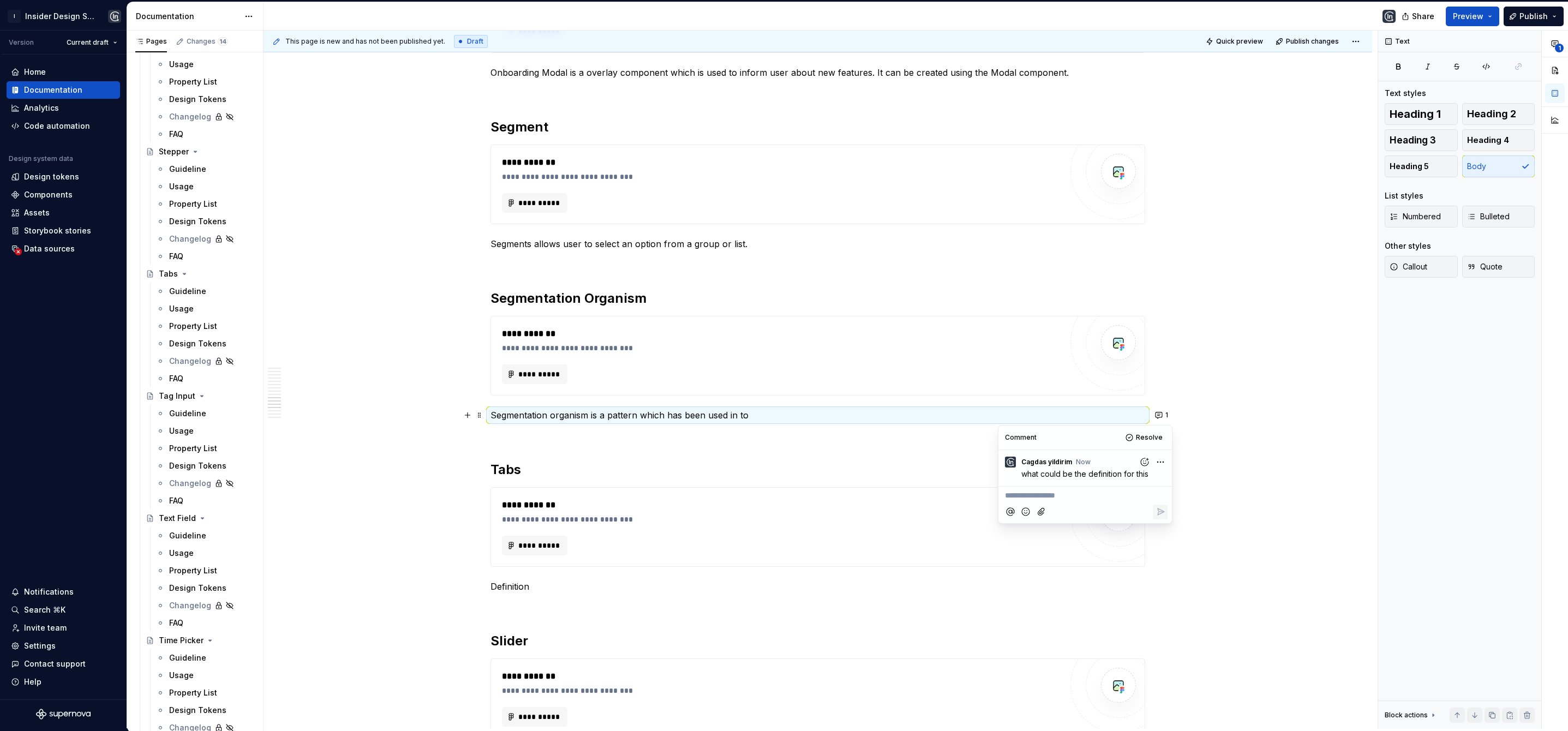
click at [522, 588] on p "Definition" at bounding box center [817, 587] width 654 height 13
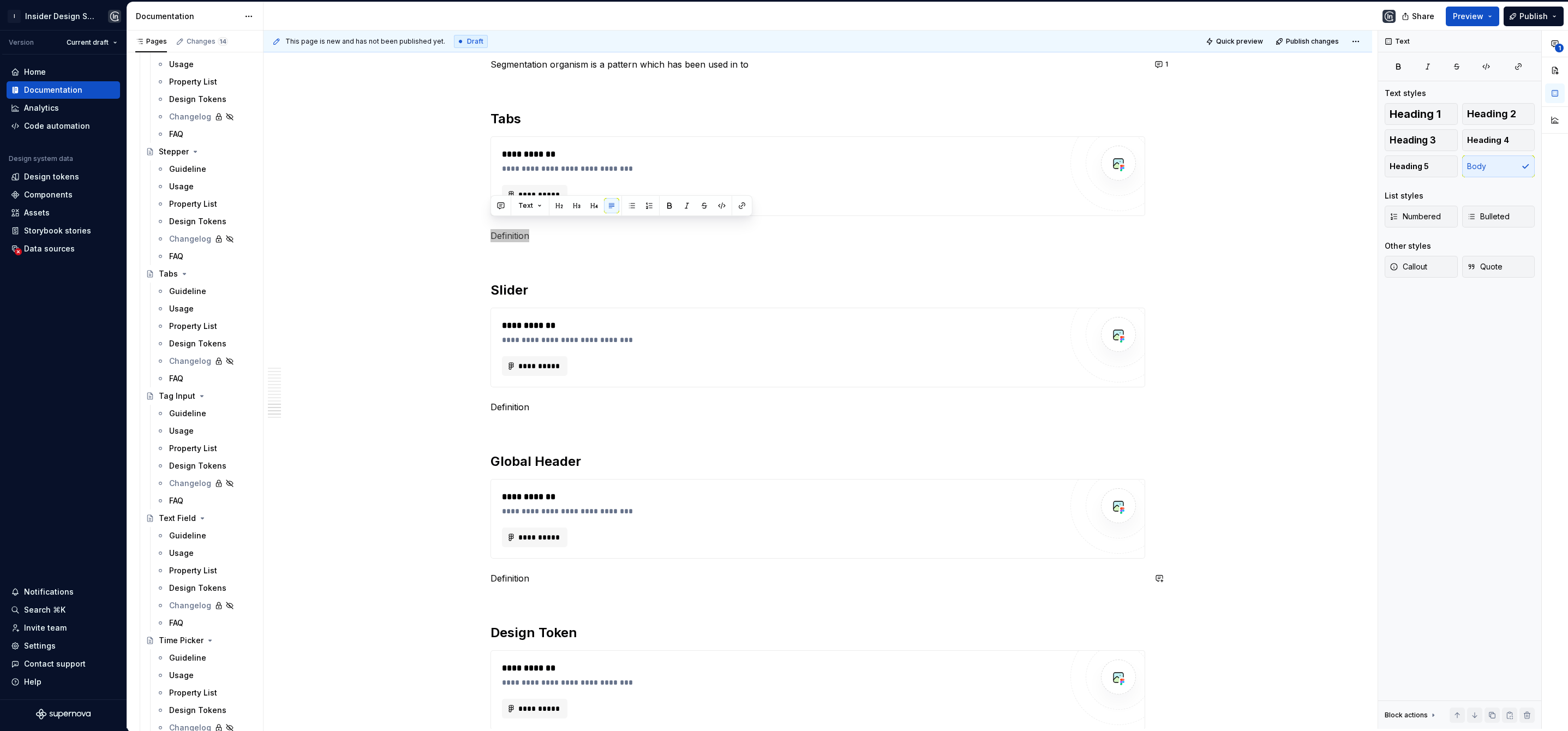
scroll to position [1840, 0]
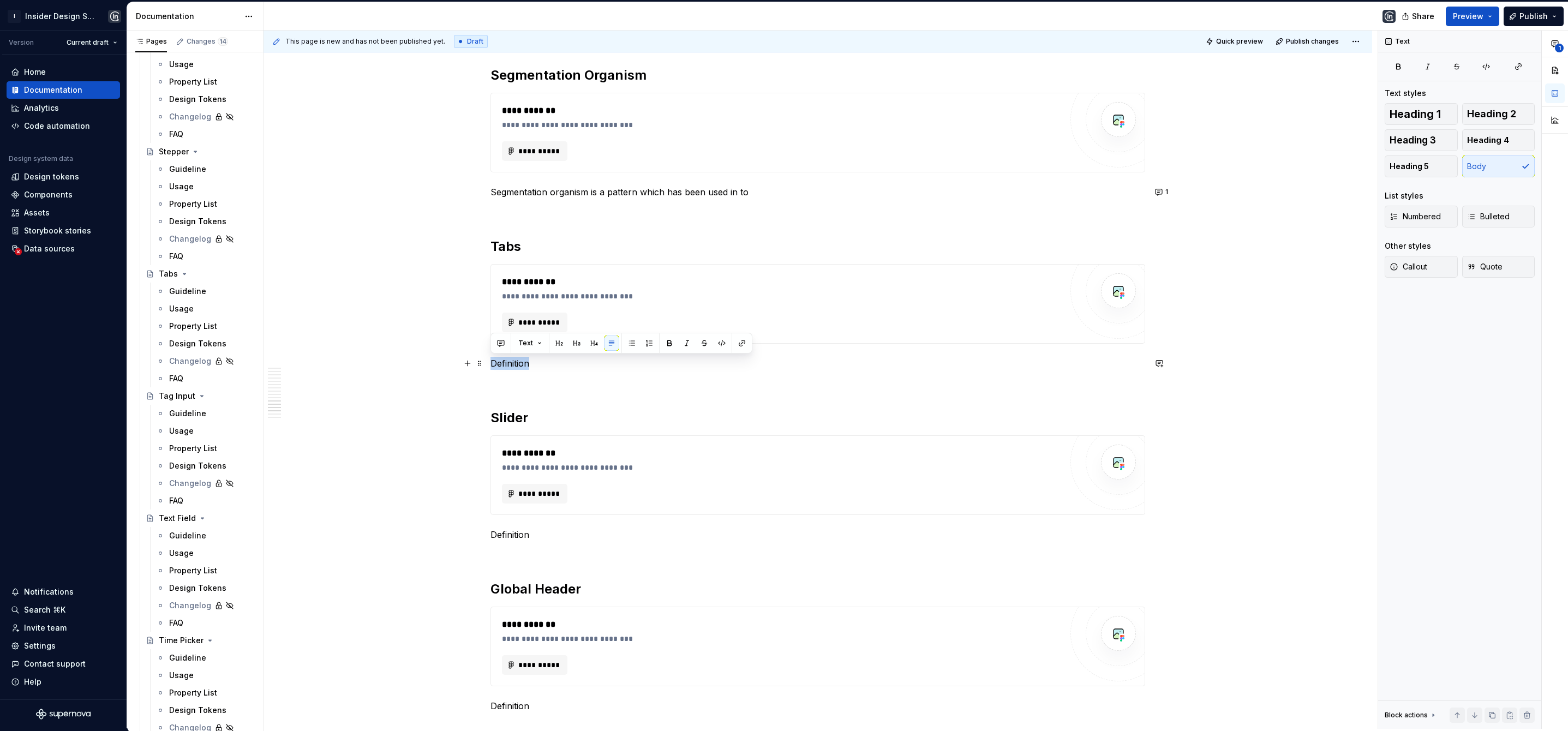
click at [535, 365] on p "Definition" at bounding box center [817, 363] width 654 height 13
click at [513, 369] on p "Definition" at bounding box center [817, 363] width 654 height 13
click at [533, 362] on p "Tabs allow users to categorize groups and switch between them." at bounding box center [817, 363] width 654 height 13
drag, startPoint x: 768, startPoint y: 364, endPoint x: 486, endPoint y: 363, distance: 282.0
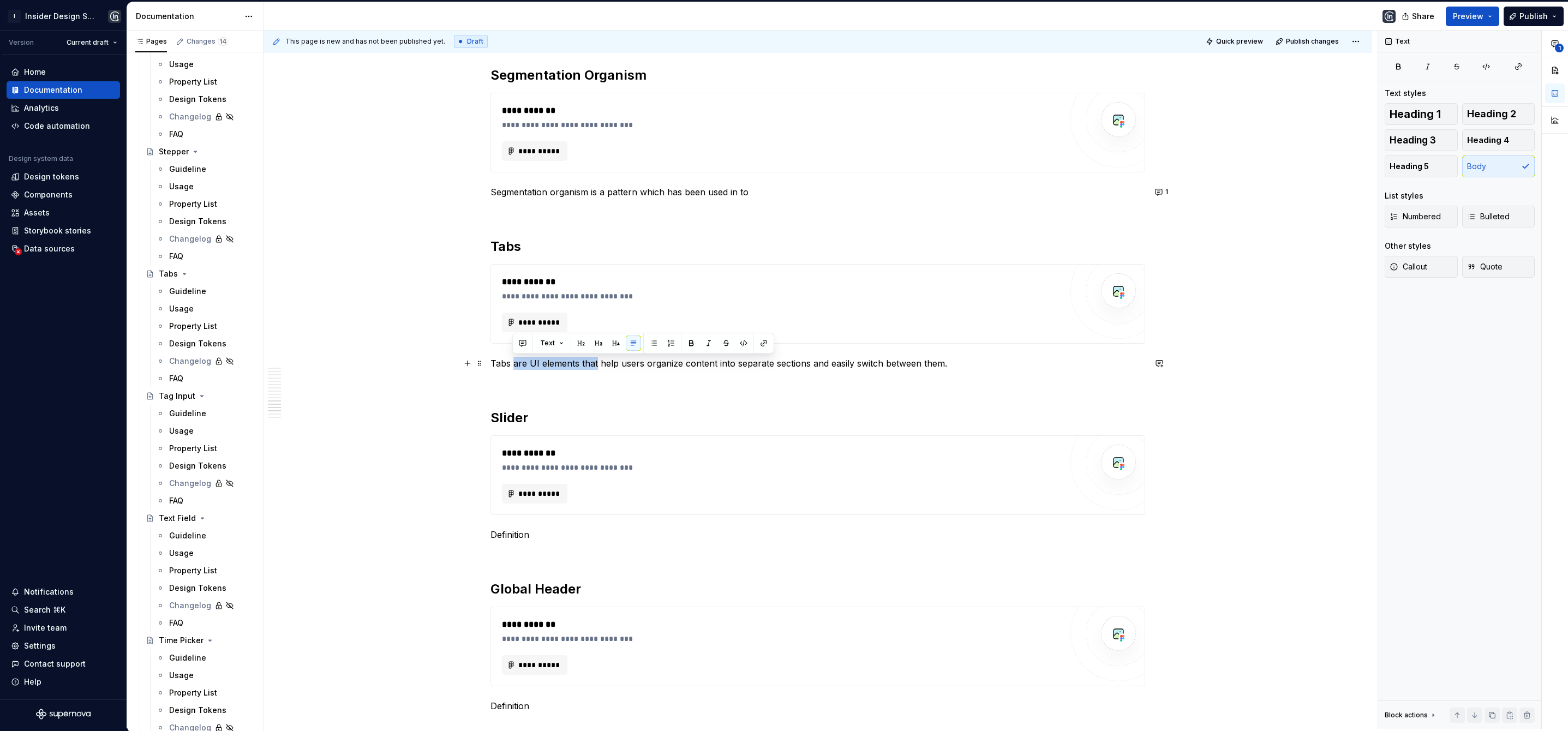
drag, startPoint x: 595, startPoint y: 365, endPoint x: 512, endPoint y: 358, distance: 83.3
click at [512, 358] on p "Tabs are UI elements that help users organize content into separate sections an…" at bounding box center [817, 363] width 654 height 13
click at [530, 361] on p "Tabs help users organize content into separate sections and easily switch betwe…" at bounding box center [817, 363] width 654 height 13
click at [559, 362] on p "Tabs helps users organize content into separate sections and easily switch betw…" at bounding box center [817, 363] width 654 height 13
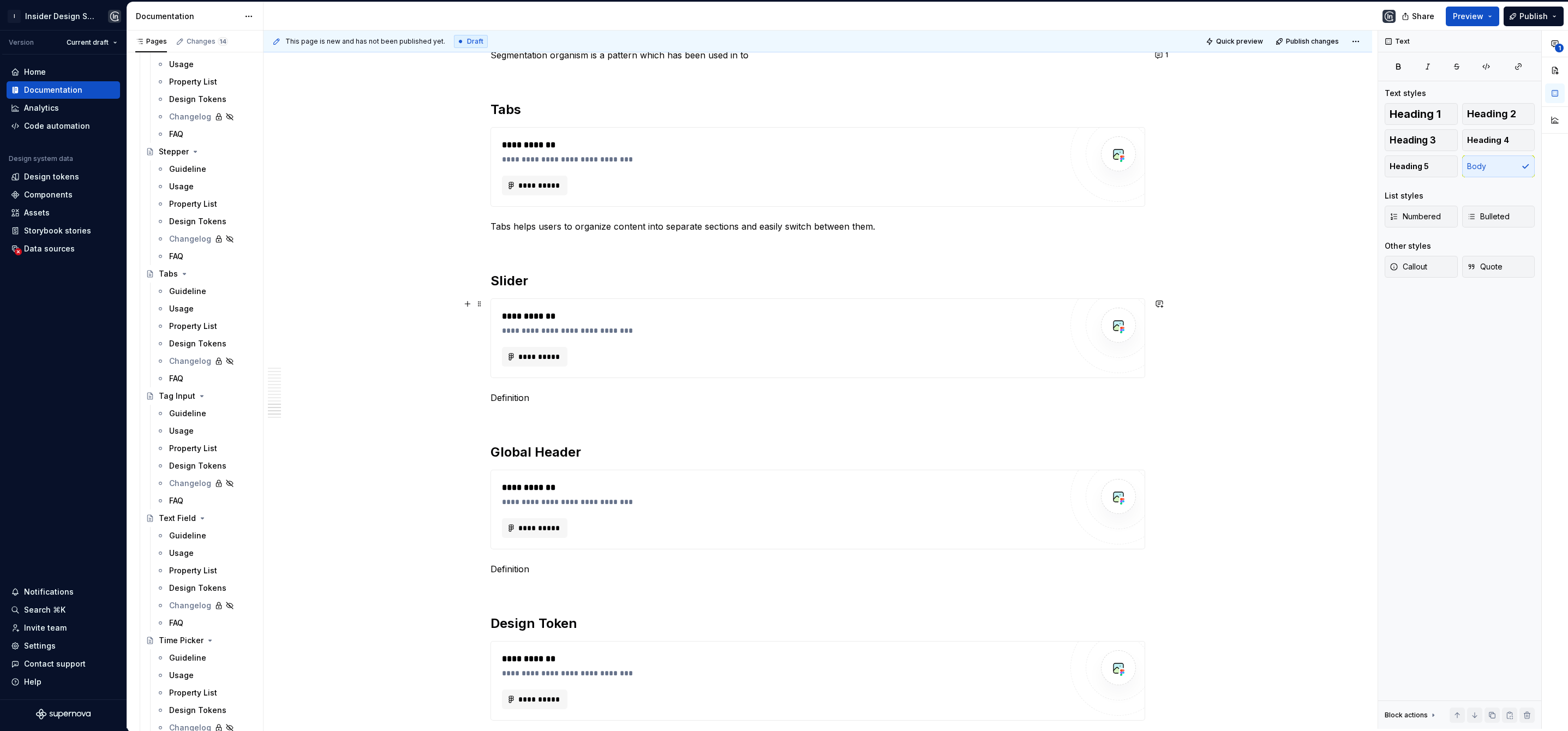
scroll to position [1998, 0]
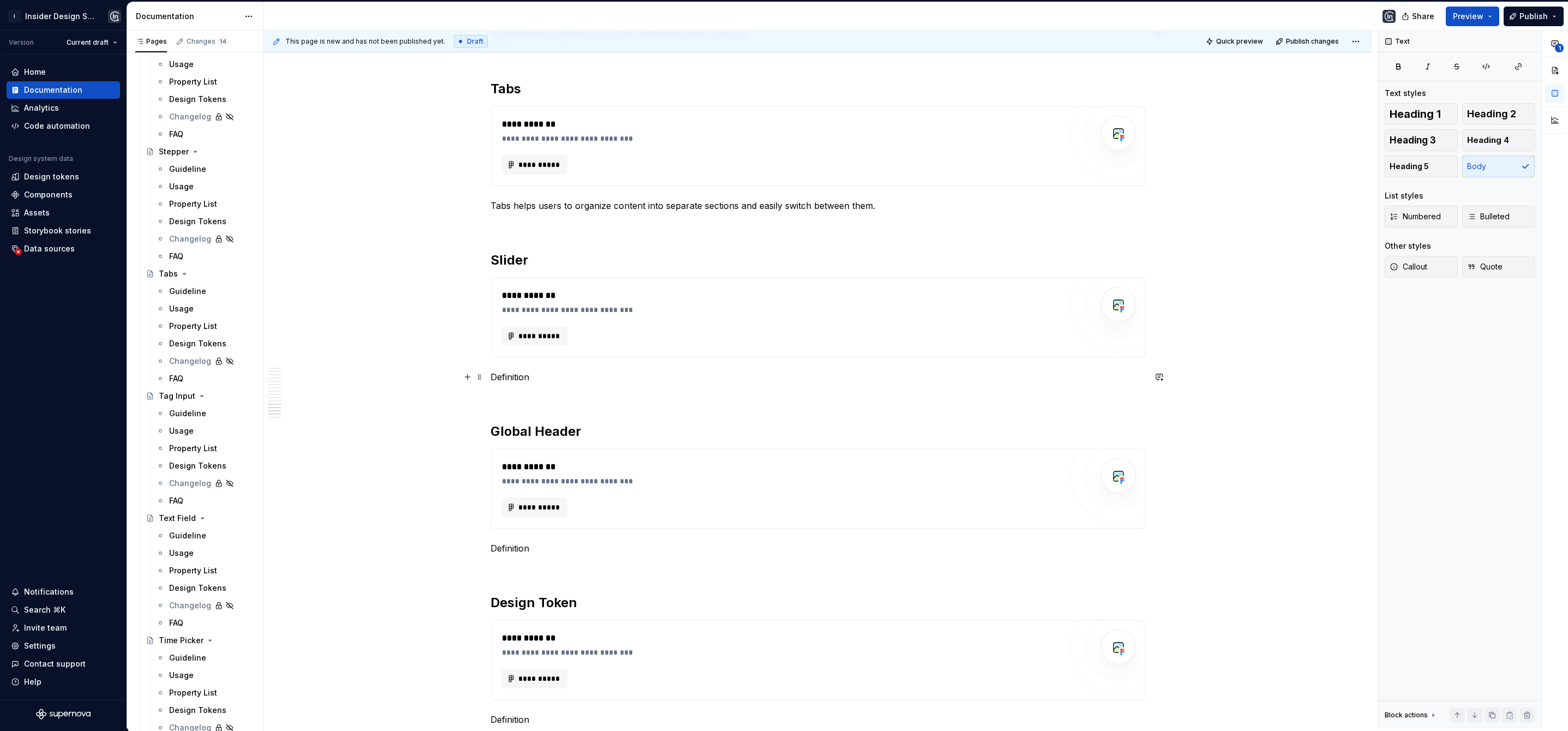
click at [533, 376] on p "Definition" at bounding box center [817, 377] width 654 height 13
type textarea "*"
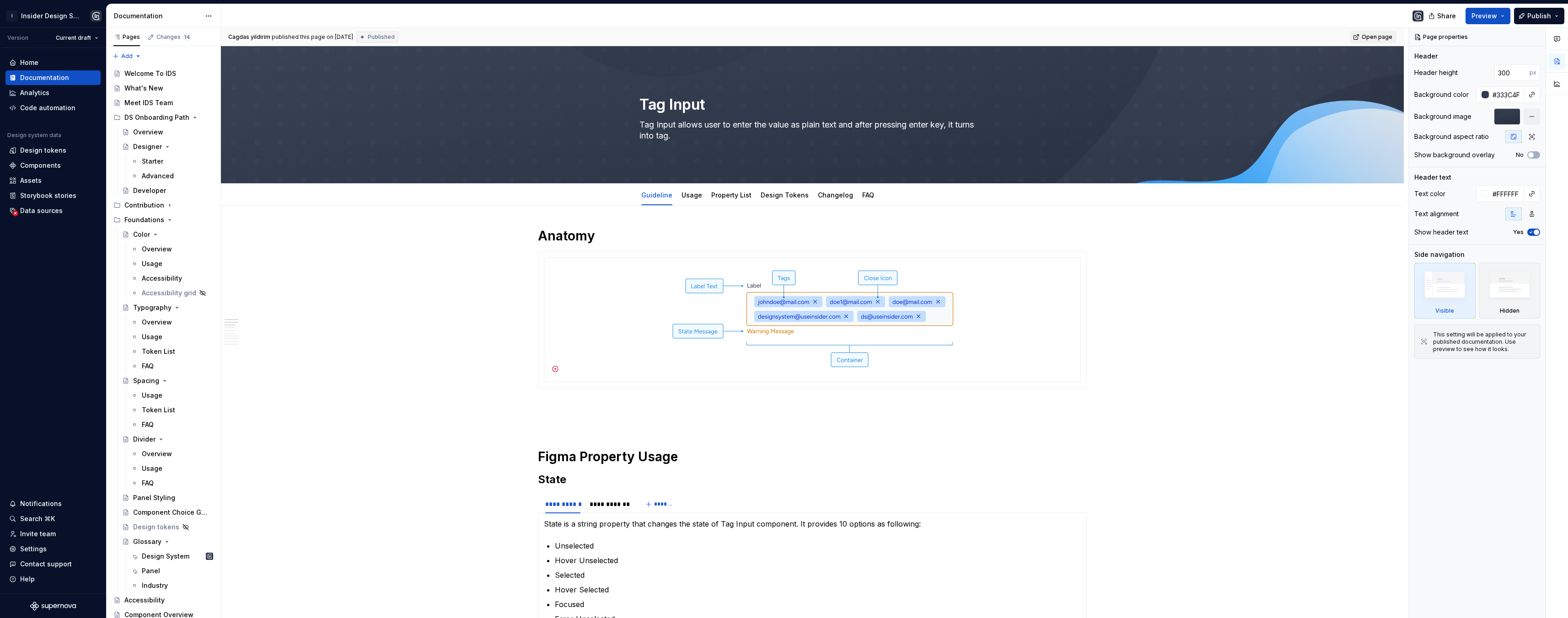
click at [1375, 32] on link "Open page" at bounding box center [1373, 37] width 46 height 12
type textarea "*"
